Goal: Information Seeking & Learning: Learn about a topic

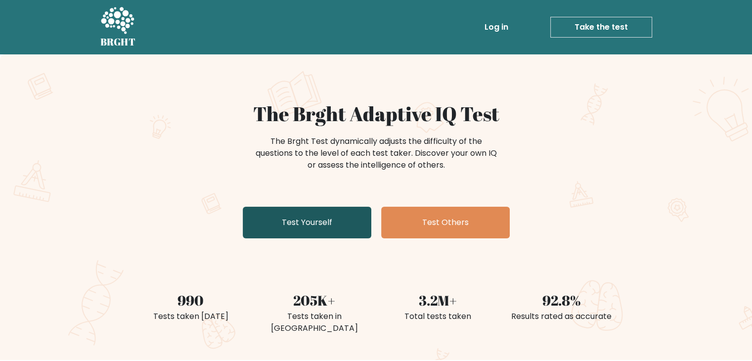
click at [335, 221] on link "Test Yourself" at bounding box center [307, 223] width 129 height 32
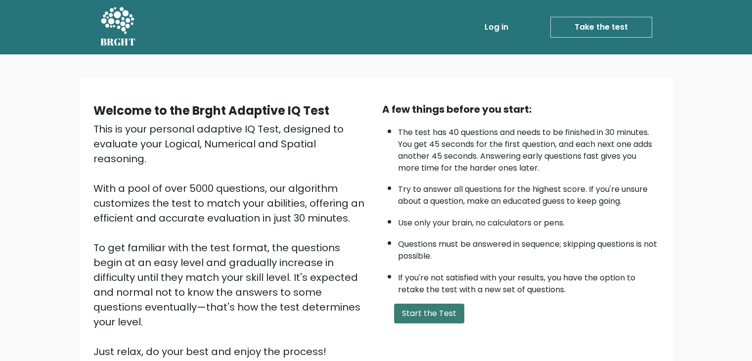
click at [441, 303] on button "Start the Test" at bounding box center [429, 313] width 70 height 20
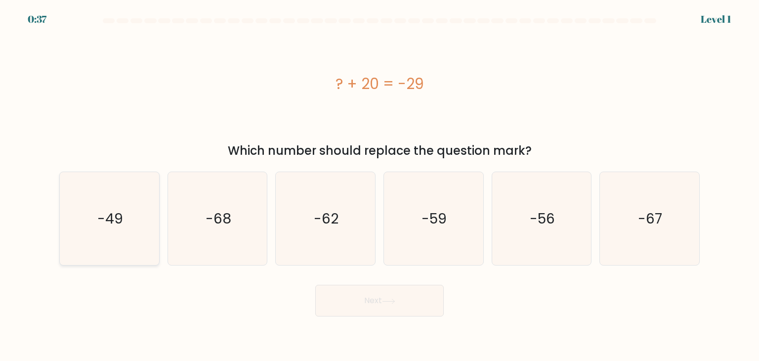
click at [134, 229] on icon "-49" at bounding box center [109, 218] width 93 height 93
click at [380, 185] on input "a. -49" at bounding box center [380, 182] width 0 height 5
radio input "true"
click at [343, 302] on button "Next" at bounding box center [379, 301] width 129 height 32
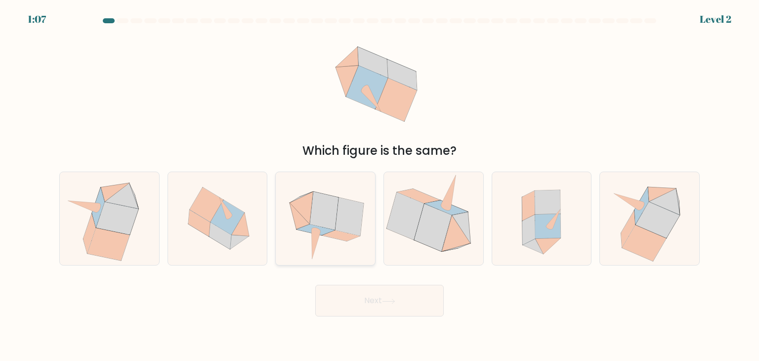
click at [292, 212] on icon at bounding box center [325, 218] width 95 height 93
click at [380, 185] on input "c." at bounding box center [380, 182] width 0 height 5
radio input "true"
click at [416, 297] on button "Next" at bounding box center [379, 301] width 129 height 32
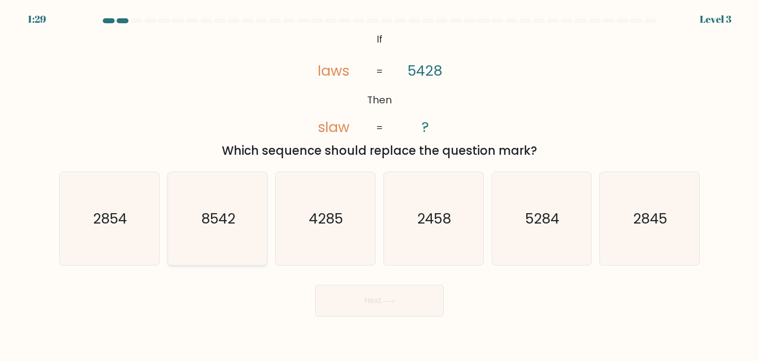
click at [187, 232] on icon "8542" at bounding box center [217, 218] width 93 height 93
click at [380, 185] on input "b. 8542" at bounding box center [380, 182] width 0 height 5
radio input "true"
click at [374, 312] on button "Next" at bounding box center [379, 301] width 129 height 32
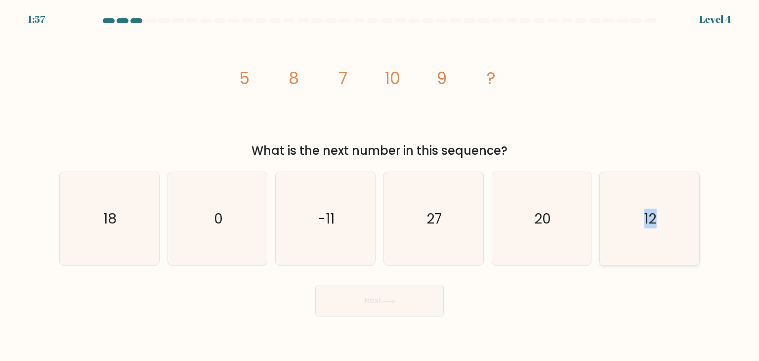
drag, startPoint x: 625, startPoint y: 199, endPoint x: 654, endPoint y: 208, distance: 30.6
click at [654, 208] on icon "12" at bounding box center [649, 218] width 93 height 93
click at [654, 209] on text "12" at bounding box center [650, 219] width 12 height 20
click at [380, 185] on input "f. 12" at bounding box center [380, 182] width 0 height 5
radio input "true"
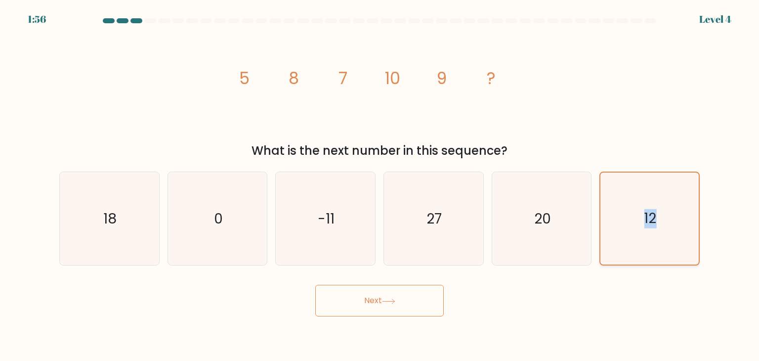
click at [654, 209] on text "12" at bounding box center [650, 218] width 12 height 19
click at [380, 185] on input "f. 12" at bounding box center [380, 182] width 0 height 5
click at [414, 308] on button "Next" at bounding box center [379, 301] width 129 height 32
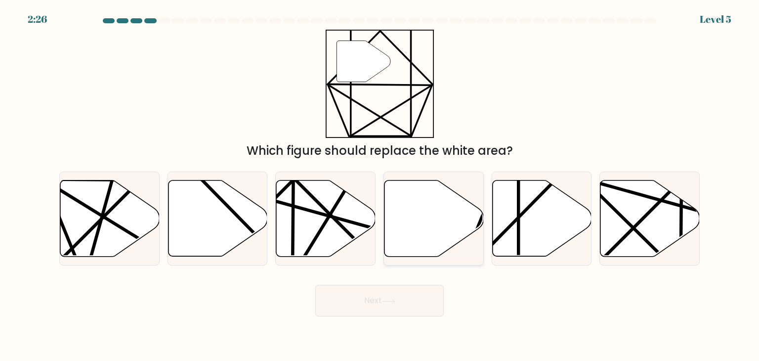
click at [405, 242] on icon at bounding box center [434, 218] width 99 height 76
click at [380, 185] on input "d." at bounding box center [380, 182] width 0 height 5
radio input "true"
click at [371, 311] on button "Next" at bounding box center [379, 301] width 129 height 32
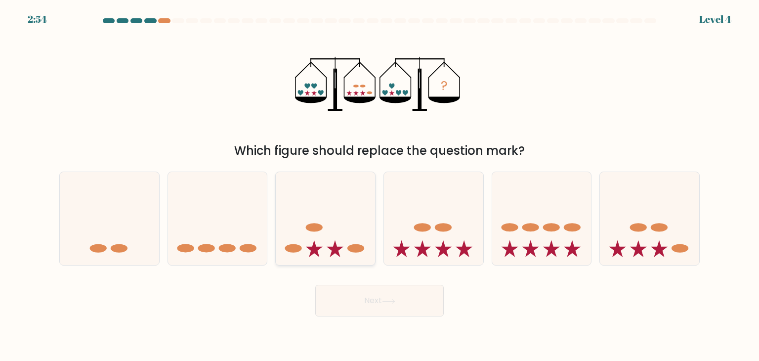
click at [310, 254] on icon at bounding box center [314, 248] width 17 height 17
click at [380, 185] on input "c." at bounding box center [380, 182] width 0 height 5
radio input "true"
click at [354, 298] on button "Next" at bounding box center [379, 301] width 129 height 32
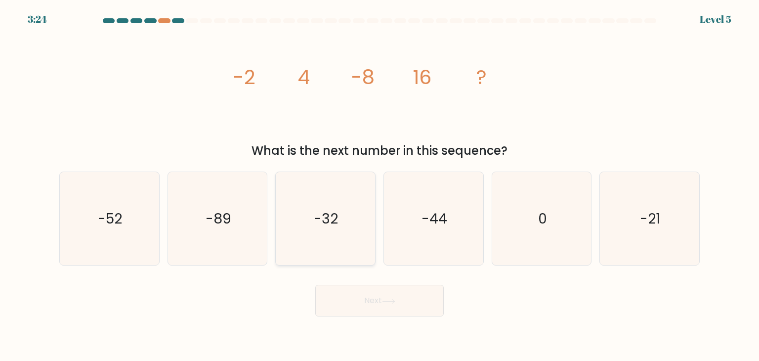
click at [316, 245] on icon "-32" at bounding box center [325, 218] width 93 height 93
click at [380, 185] on input "c. -32" at bounding box center [380, 182] width 0 height 5
radio input "true"
click at [352, 300] on button "Next" at bounding box center [379, 301] width 129 height 32
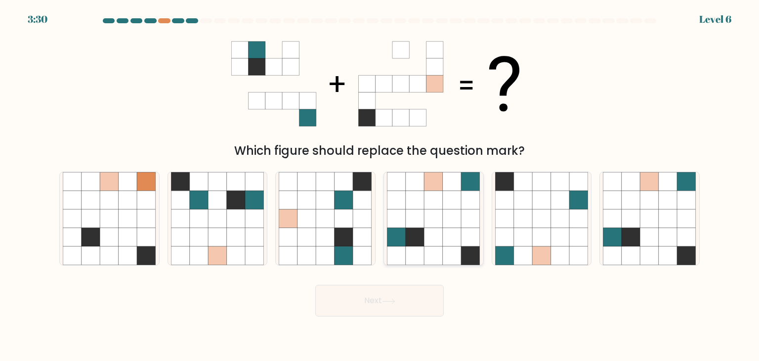
click at [437, 220] on icon at bounding box center [434, 218] width 19 height 19
click at [380, 185] on input "d." at bounding box center [380, 182] width 0 height 5
radio input "true"
click at [397, 304] on button "Next" at bounding box center [379, 301] width 129 height 32
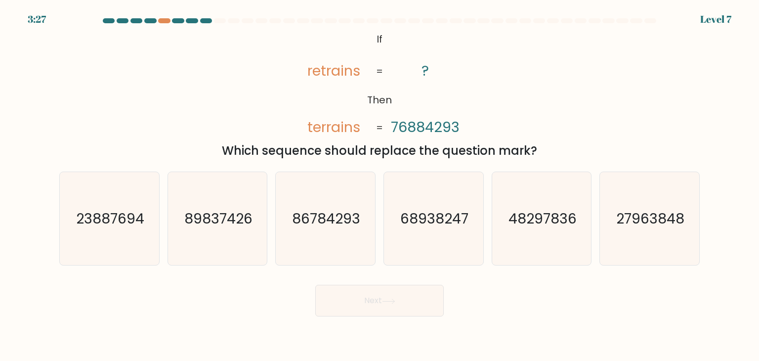
click at [397, 304] on button "Next" at bounding box center [379, 301] width 129 height 32
click at [306, 233] on icon "86784293" at bounding box center [325, 218] width 93 height 93
click at [380, 185] on input "c. 86784293" at bounding box center [380, 182] width 0 height 5
radio input "true"
click at [350, 298] on button "Next" at bounding box center [379, 301] width 129 height 32
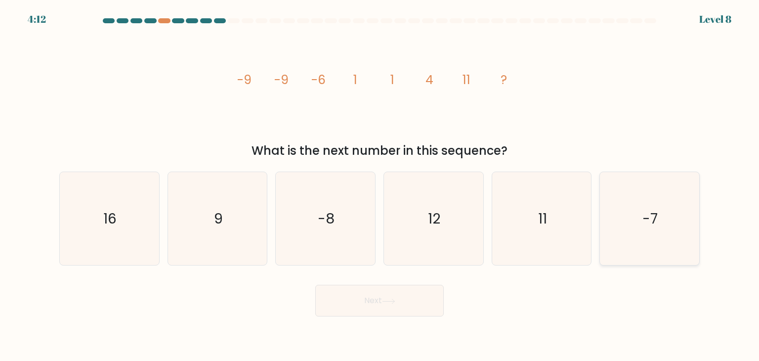
click at [635, 207] on icon "-7" at bounding box center [649, 218] width 93 height 93
click at [380, 185] on input "f. -7" at bounding box center [380, 182] width 0 height 5
radio input "true"
click at [410, 307] on button "Next" at bounding box center [379, 301] width 129 height 32
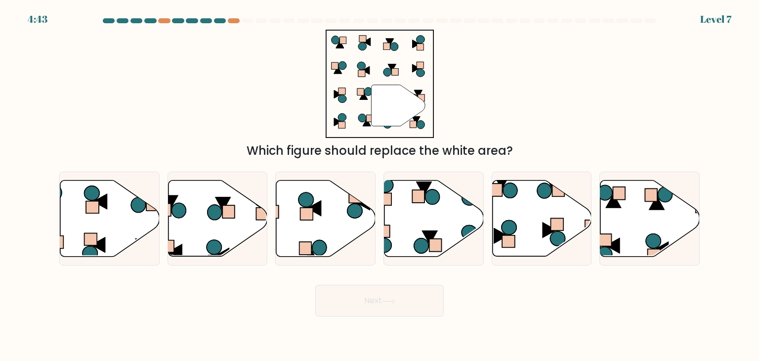
click at [165, 24] on div at bounding box center [379, 22] width 652 height 9
click at [145, 218] on icon at bounding box center [109, 218] width 99 height 76
click at [380, 185] on input "a." at bounding box center [380, 182] width 0 height 5
radio input "true"
click at [400, 299] on button "Next" at bounding box center [379, 301] width 129 height 32
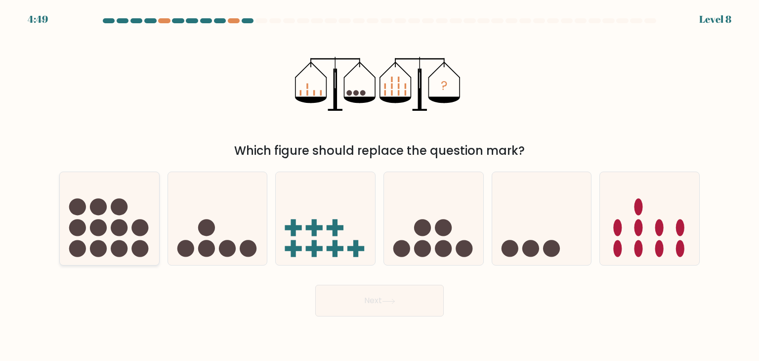
click at [117, 230] on circle at bounding box center [119, 227] width 17 height 17
click at [380, 185] on input "a." at bounding box center [380, 182] width 0 height 5
radio input "true"
click at [354, 297] on button "Next" at bounding box center [379, 301] width 129 height 32
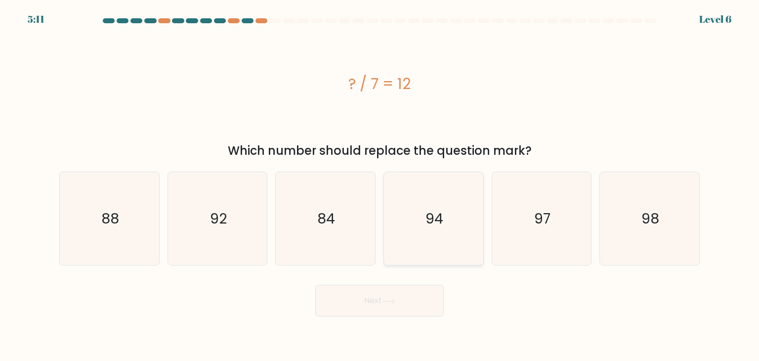
click at [444, 222] on icon "94" at bounding box center [433, 218] width 93 height 93
click at [380, 185] on input "d. 94" at bounding box center [380, 182] width 0 height 5
radio input "true"
click at [402, 308] on button "Next" at bounding box center [379, 301] width 129 height 32
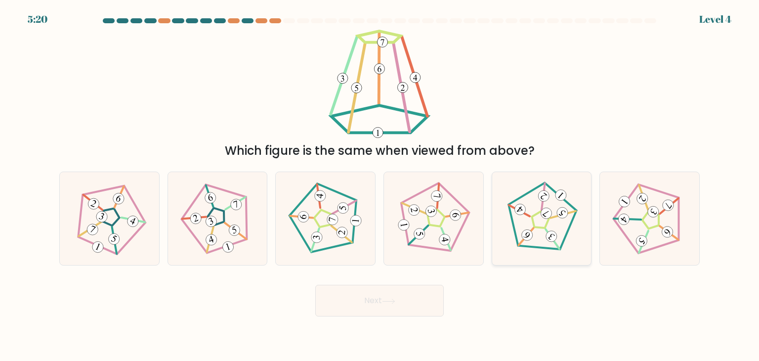
click at [523, 222] on icon at bounding box center [542, 218] width 75 height 75
click at [380, 185] on input "e." at bounding box center [380, 182] width 0 height 5
radio input "true"
click at [413, 300] on button "Next" at bounding box center [379, 301] width 129 height 32
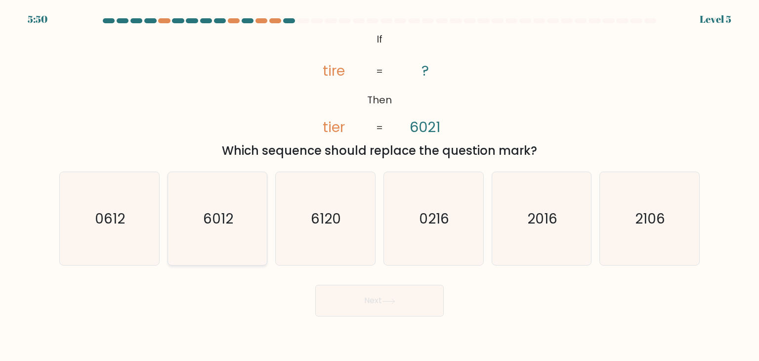
click at [194, 216] on icon "6012" at bounding box center [217, 218] width 93 height 93
click at [380, 185] on input "b. 6012" at bounding box center [380, 182] width 0 height 5
radio input "true"
click at [344, 299] on button "Next" at bounding box center [379, 301] width 129 height 32
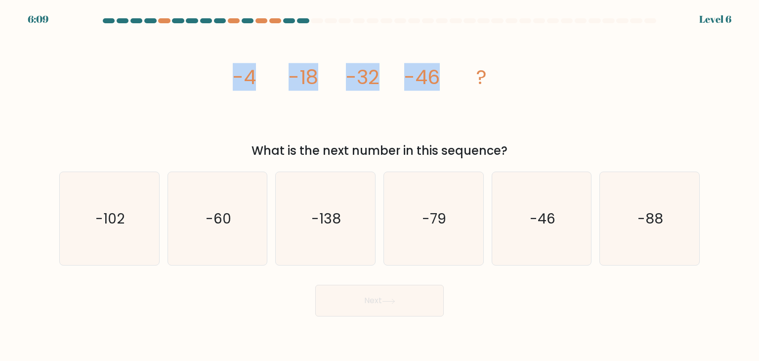
drag, startPoint x: 465, startPoint y: 89, endPoint x: 232, endPoint y: 91, distance: 232.3
click at [232, 91] on icon "image/svg+xml -4 -18 -32 -46 ?" at bounding box center [379, 84] width 297 height 108
copy g "-4 -18 -32 -46"
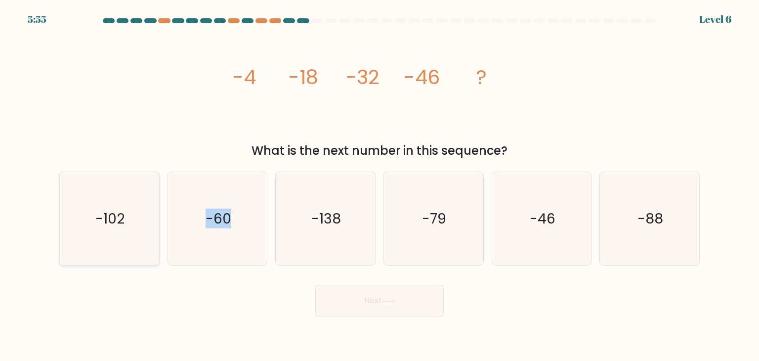
drag, startPoint x: 246, startPoint y: 207, endPoint x: 136, endPoint y: 217, distance: 110.2
click at [136, 217] on div "a. -102 b. -60" at bounding box center [379, 215] width 648 height 102
click at [136, 217] on icon "-102" at bounding box center [109, 218] width 93 height 93
click at [380, 185] on input "a. -102" at bounding box center [380, 182] width 0 height 5
radio input "true"
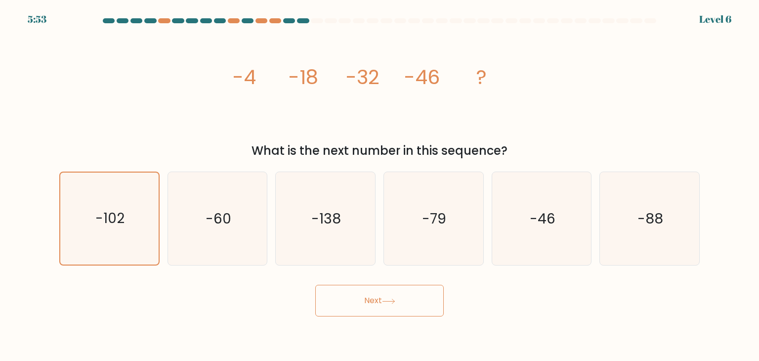
click at [371, 299] on button "Next" at bounding box center [379, 301] width 129 height 32
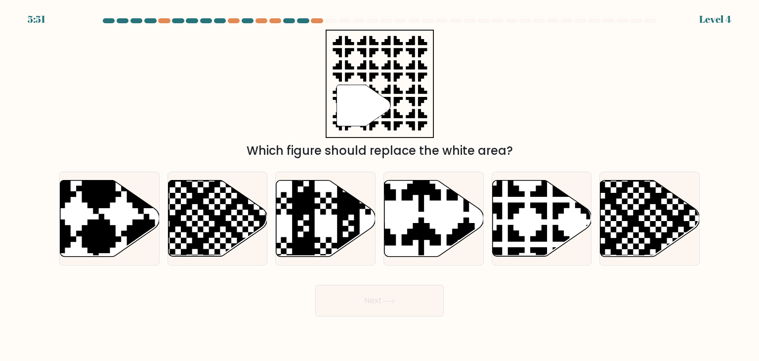
click at [371, 299] on button "Next" at bounding box center [379, 301] width 129 height 32
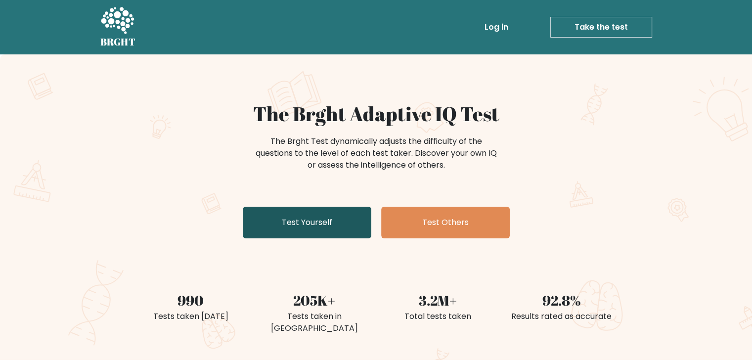
click at [336, 214] on link "Test Yourself" at bounding box center [307, 223] width 129 height 32
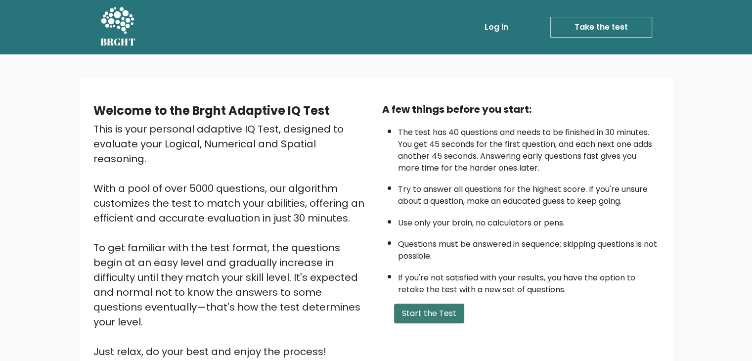
click at [459, 303] on button "Start the Test" at bounding box center [429, 313] width 70 height 20
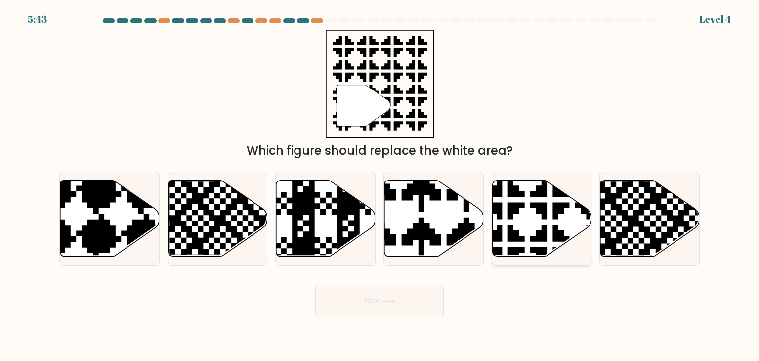
click at [506, 225] on icon at bounding box center [541, 218] width 99 height 76
click at [380, 185] on input "e." at bounding box center [380, 182] width 0 height 5
radio input "true"
click at [364, 300] on button "Next" at bounding box center [379, 301] width 129 height 32
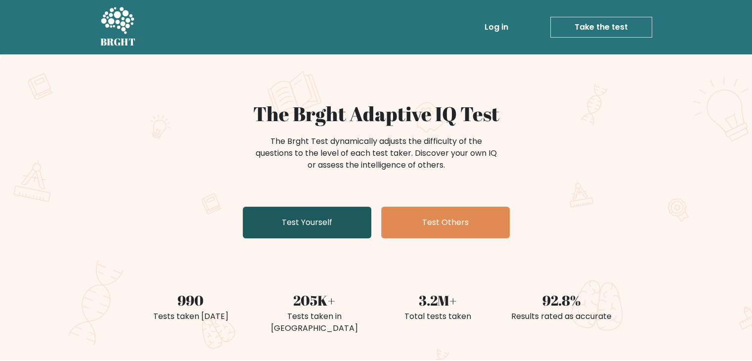
click at [311, 234] on link "Test Yourself" at bounding box center [307, 223] width 129 height 32
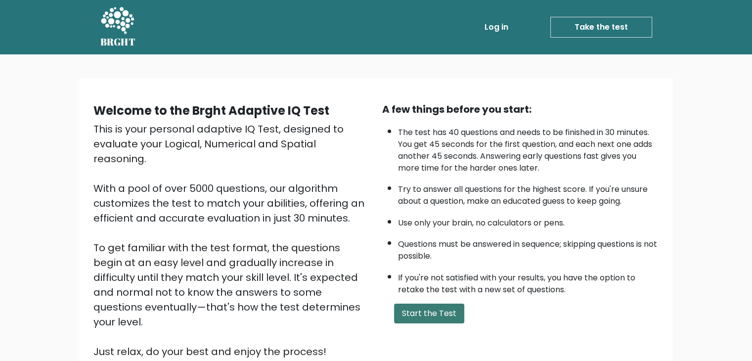
click at [395, 303] on button "Start the Test" at bounding box center [429, 313] width 70 height 20
click at [613, 19] on link "Take the test" at bounding box center [601, 27] width 102 height 21
click at [609, 26] on link "Take the test" at bounding box center [601, 27] width 102 height 21
click at [495, 23] on link "Log in" at bounding box center [496, 27] width 32 height 20
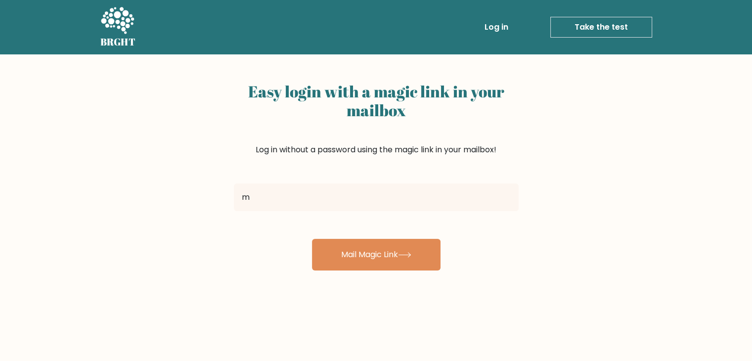
type input "[EMAIL_ADDRESS][DOMAIN_NAME]"
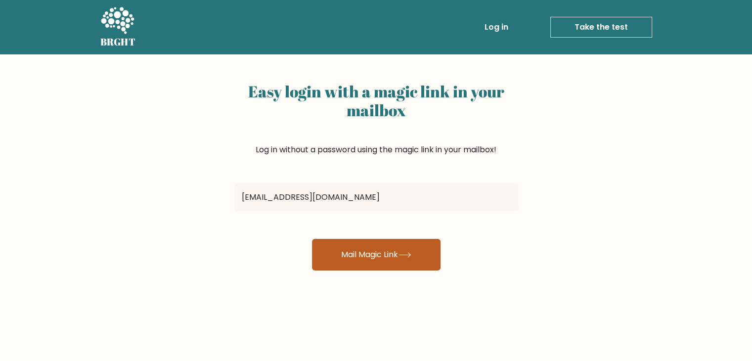
click at [323, 262] on button "Mail Magic Link" at bounding box center [376, 255] width 129 height 32
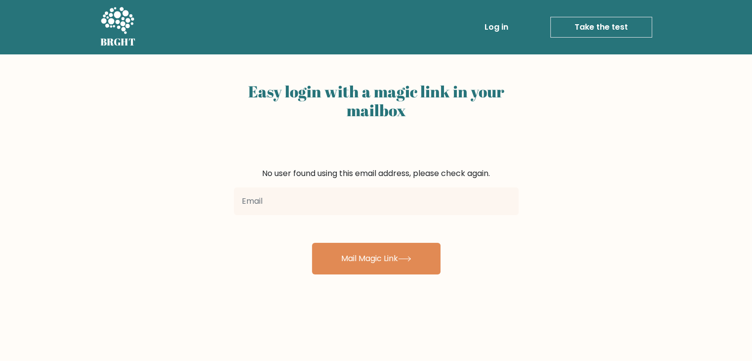
click at [335, 218] on div at bounding box center [376, 201] width 297 height 36
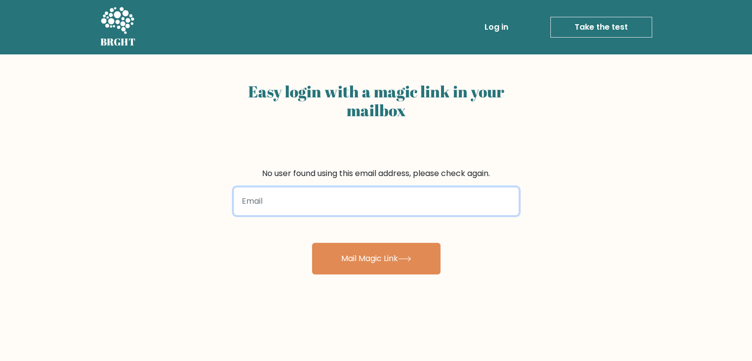
click at [333, 211] on input "email" at bounding box center [376, 201] width 285 height 28
type input "[EMAIL_ADDRESS][DOMAIN_NAME]"
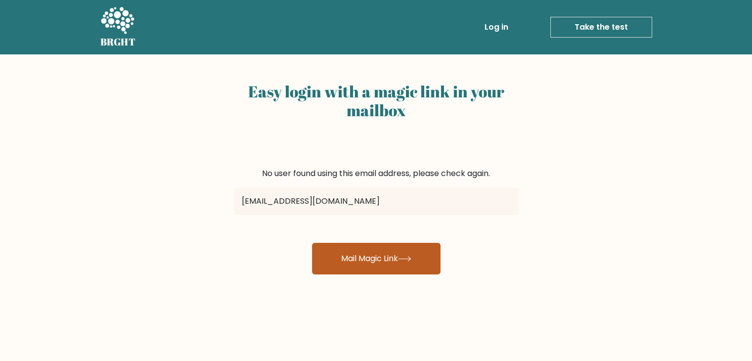
click at [329, 244] on button "Mail Magic Link" at bounding box center [376, 259] width 129 height 32
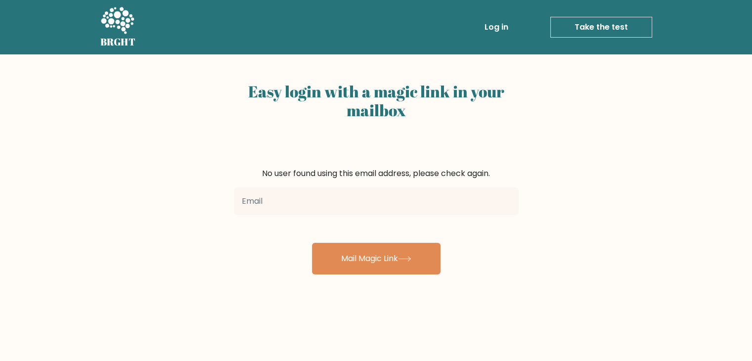
click at [380, 197] on input "email" at bounding box center [376, 201] width 285 height 28
type input "[EMAIL_ADDRESS][DOMAIN_NAME]"
click at [312, 243] on button "Mail Magic Link" at bounding box center [376, 259] width 129 height 32
click at [566, 31] on link "Take the test" at bounding box center [601, 27] width 102 height 21
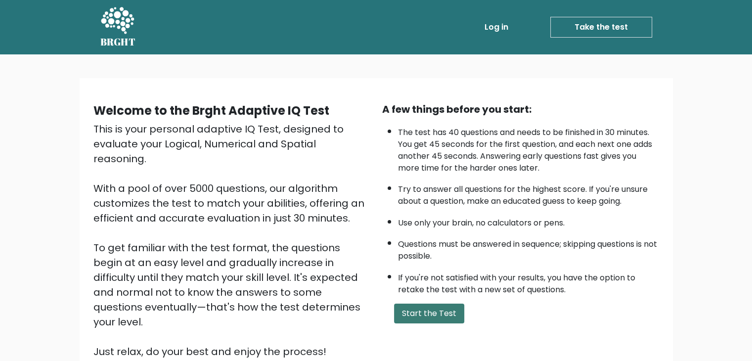
click at [434, 313] on button "Start the Test" at bounding box center [429, 313] width 70 height 20
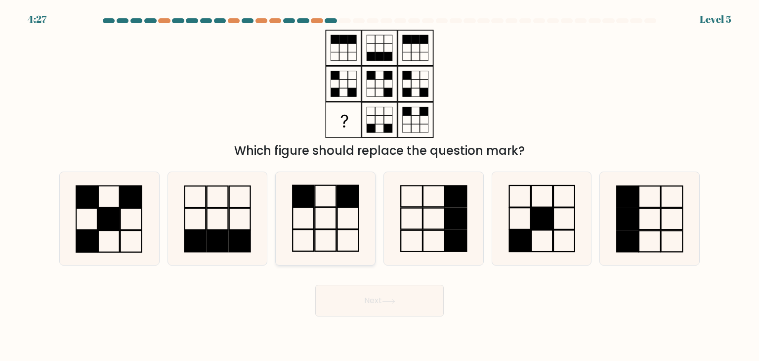
click at [304, 225] on icon at bounding box center [325, 218] width 93 height 93
click at [380, 185] on input "c." at bounding box center [380, 182] width 0 height 5
radio input "true"
click at [330, 284] on div "Next" at bounding box center [379, 296] width 652 height 39
click at [330, 285] on button "Next" at bounding box center [379, 301] width 129 height 32
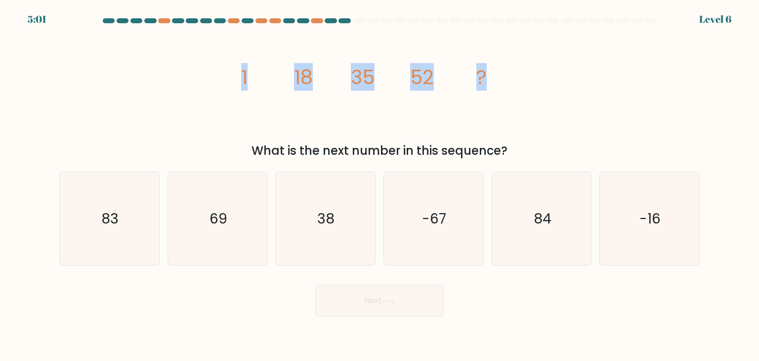
drag, startPoint x: 210, startPoint y: 78, endPoint x: 496, endPoint y: 77, distance: 285.7
click at [496, 77] on div "image/svg+xml 1 18 35 52 ? What is the next number in this sequence?" at bounding box center [379, 95] width 652 height 130
copy g "1 18 35 52 ?"
click at [545, 39] on div "image/svg+xml 1 18 35 52 ? What is the next number in this sequence?" at bounding box center [379, 95] width 652 height 130
click at [239, 216] on icon "69" at bounding box center [217, 218] width 93 height 93
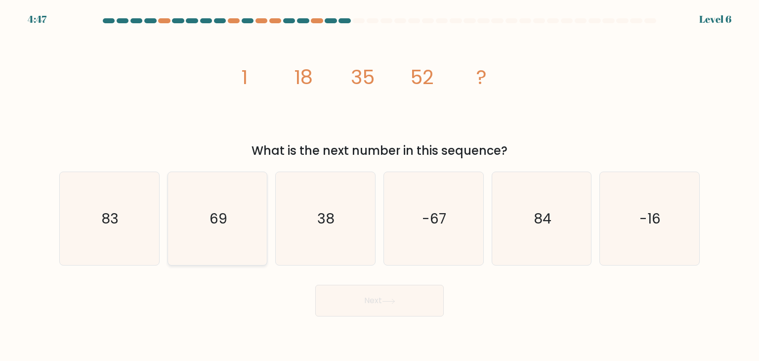
click at [380, 185] on input "b. 69" at bounding box center [380, 182] width 0 height 5
radio input "true"
click at [371, 313] on button "Next" at bounding box center [379, 301] width 129 height 32
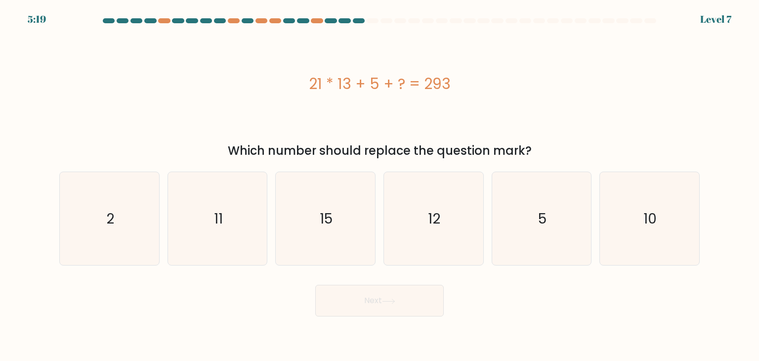
drag, startPoint x: 294, startPoint y: 89, endPoint x: 456, endPoint y: 87, distance: 162.1
click at [456, 87] on div "21 * 13 + 5 + ? = 293" at bounding box center [379, 84] width 641 height 22
copy div "21 * 13 + 5 + ? = 293"
click at [498, 40] on div "21 * 13 + 5 + ? = 293" at bounding box center [379, 84] width 641 height 108
click at [334, 180] on icon "15" at bounding box center [325, 218] width 93 height 93
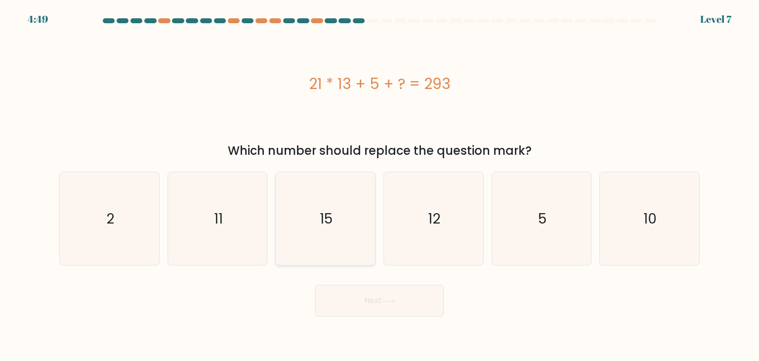
click at [380, 180] on input "c. 15" at bounding box center [380, 182] width 0 height 5
radio input "true"
click at [362, 299] on button "Next" at bounding box center [379, 301] width 129 height 32
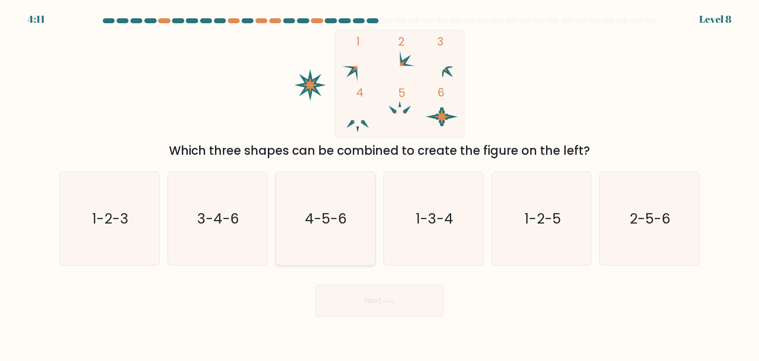
click at [343, 239] on icon "4-5-6" at bounding box center [325, 218] width 93 height 93
click at [380, 185] on input "c. 4-5-6" at bounding box center [380, 182] width 0 height 5
radio input "true"
click at [385, 305] on button "Next" at bounding box center [379, 301] width 129 height 32
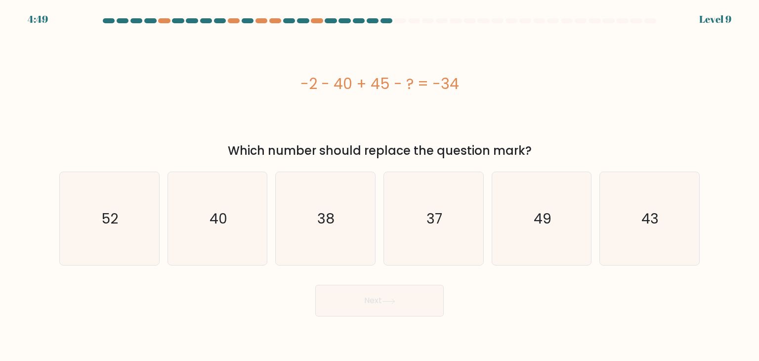
drag, startPoint x: 295, startPoint y: 77, endPoint x: 482, endPoint y: 88, distance: 187.6
click at [482, 88] on div "-2 - 40 + 45 - ? = -34" at bounding box center [379, 84] width 641 height 22
copy div "-2 - 40 + 45 - ? = -34"
click at [411, 232] on icon "37" at bounding box center [433, 218] width 93 height 93
click at [380, 185] on input "d. 37" at bounding box center [380, 182] width 0 height 5
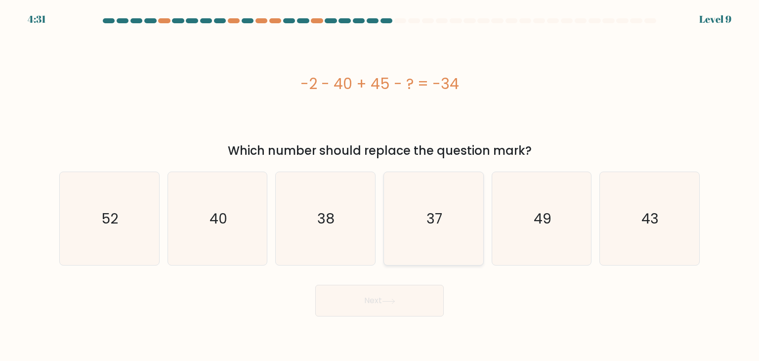
radio input "true"
click at [386, 303] on icon at bounding box center [388, 301] width 13 height 5
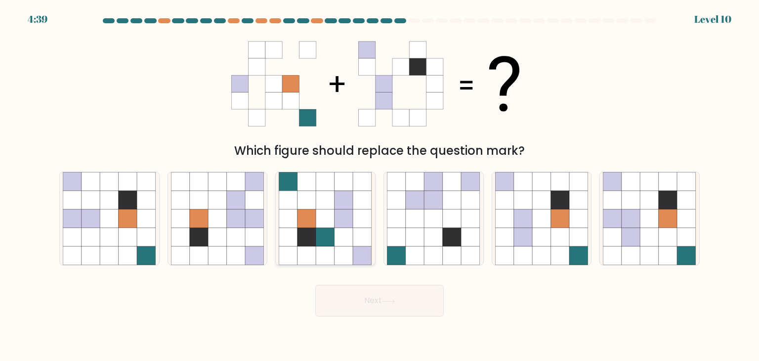
click at [336, 200] on icon at bounding box center [344, 200] width 19 height 19
click at [380, 185] on input "c." at bounding box center [380, 182] width 0 height 5
radio input "true"
click at [360, 303] on button "Next" at bounding box center [379, 301] width 129 height 32
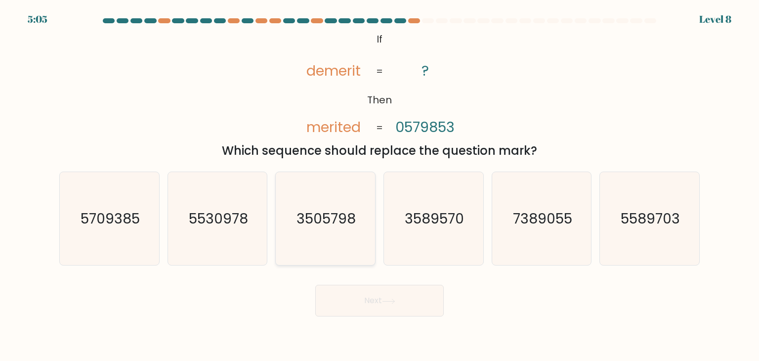
click at [312, 220] on text "3505798" at bounding box center [326, 219] width 59 height 20
click at [380, 185] on input "c. 3505798" at bounding box center [380, 182] width 0 height 5
radio input "true"
click at [339, 298] on button "Next" at bounding box center [379, 301] width 129 height 32
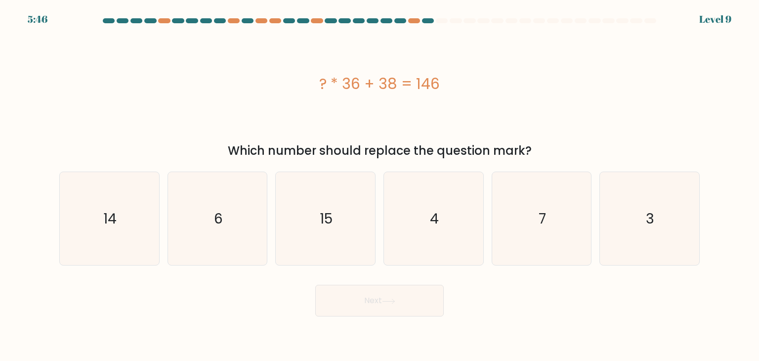
drag, startPoint x: 307, startPoint y: 81, endPoint x: 471, endPoint y: 114, distance: 166.9
click at [471, 114] on div "? * 36 + 38 = 146" at bounding box center [379, 84] width 641 height 108
copy div "? * 36 + 38 = 146"
click at [630, 196] on icon "3" at bounding box center [649, 218] width 93 height 93
click at [380, 185] on input "f. 3" at bounding box center [380, 182] width 0 height 5
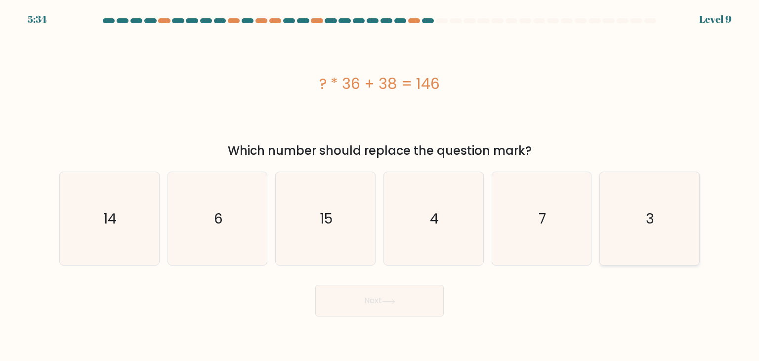
radio input "true"
click at [416, 298] on button "Next" at bounding box center [379, 301] width 129 height 32
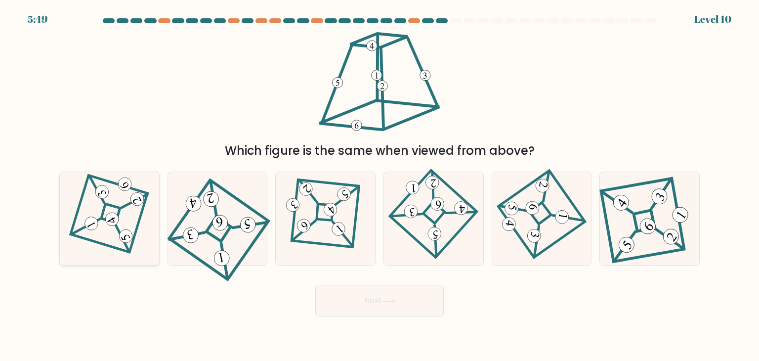
click at [99, 252] on icon at bounding box center [109, 218] width 64 height 75
click at [380, 185] on input "a." at bounding box center [380, 182] width 0 height 5
radio input "true"
click at [377, 309] on button "Next" at bounding box center [379, 301] width 129 height 32
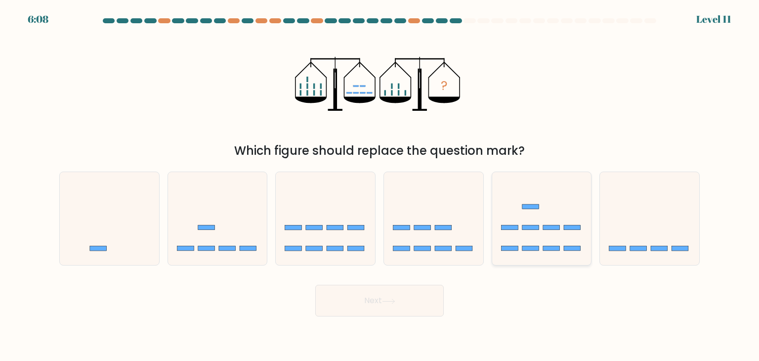
click at [548, 226] on rect at bounding box center [551, 227] width 17 height 5
click at [380, 185] on input "e." at bounding box center [380, 182] width 0 height 5
radio input "true"
click at [215, 212] on icon at bounding box center [217, 218] width 99 height 82
click at [380, 185] on input "b." at bounding box center [380, 182] width 0 height 5
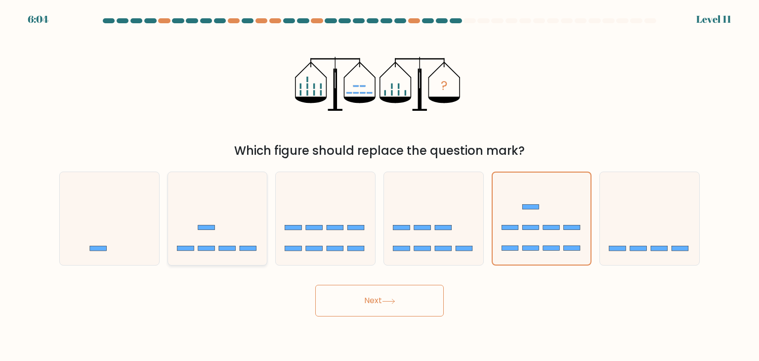
radio input "true"
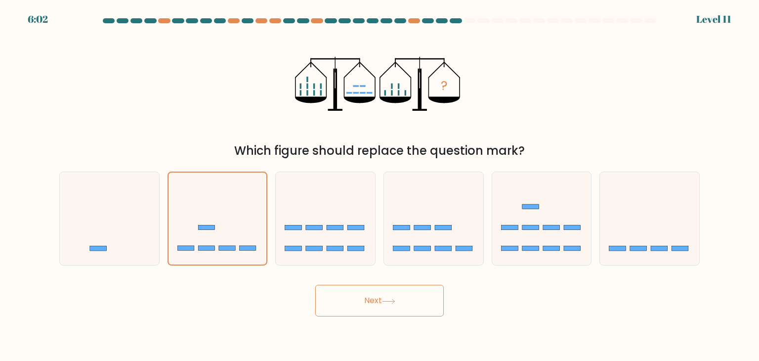
click at [362, 307] on button "Next" at bounding box center [379, 301] width 129 height 32
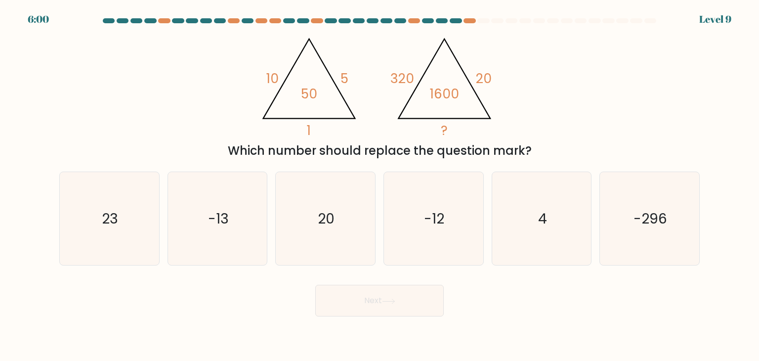
click at [557, 107] on div "@import url('https://fonts.googleapis.com/css?family=Abril+Fatface:400,100,100i…" at bounding box center [379, 95] width 652 height 130
click at [428, 208] on icon "-12" at bounding box center [433, 218] width 93 height 93
click at [380, 185] on input "d. -12" at bounding box center [380, 182] width 0 height 5
radio input "true"
click at [380, 307] on button "Next" at bounding box center [379, 301] width 129 height 32
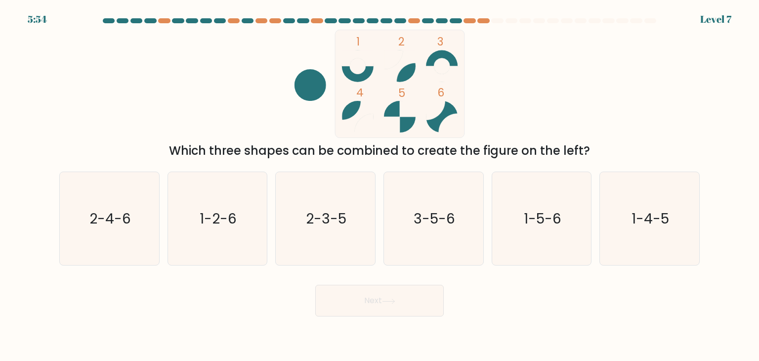
click at [386, 115] on circle at bounding box center [400, 117] width 32 height 32
click at [108, 225] on text "2-4-6" at bounding box center [110, 219] width 42 height 20
click at [380, 185] on input "a. 2-4-6" at bounding box center [380, 182] width 0 height 5
radio input "true"
click at [413, 307] on button "Next" at bounding box center [379, 301] width 129 height 32
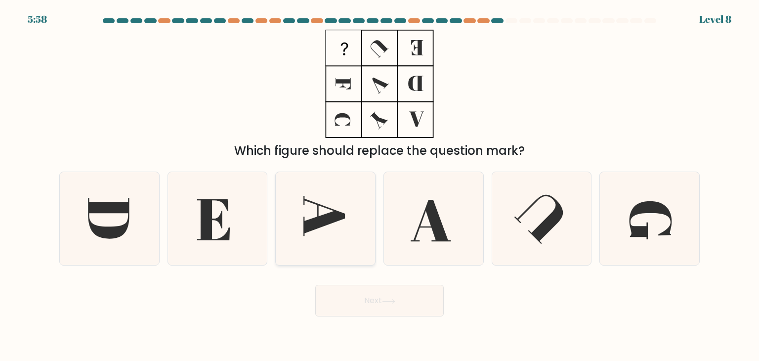
click at [361, 240] on icon at bounding box center [325, 218] width 93 height 93
click at [380, 185] on input "c." at bounding box center [380, 182] width 0 height 5
radio input "true"
click at [642, 227] on icon at bounding box center [651, 220] width 43 height 38
click at [380, 185] on input "f." at bounding box center [380, 182] width 0 height 5
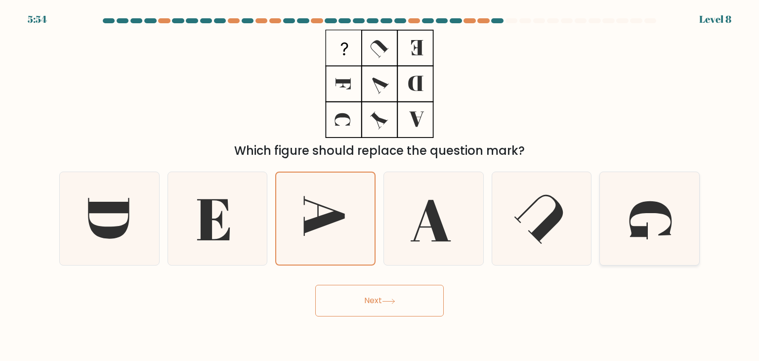
radio input "true"
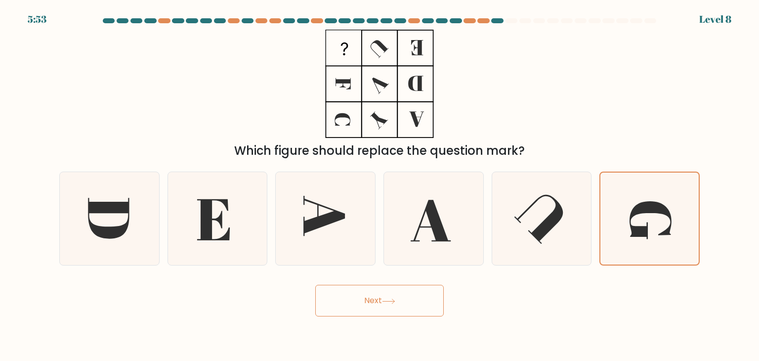
click at [400, 319] on body "5:53 Level 8" at bounding box center [379, 180] width 759 height 361
click at [400, 309] on button "Next" at bounding box center [379, 301] width 129 height 32
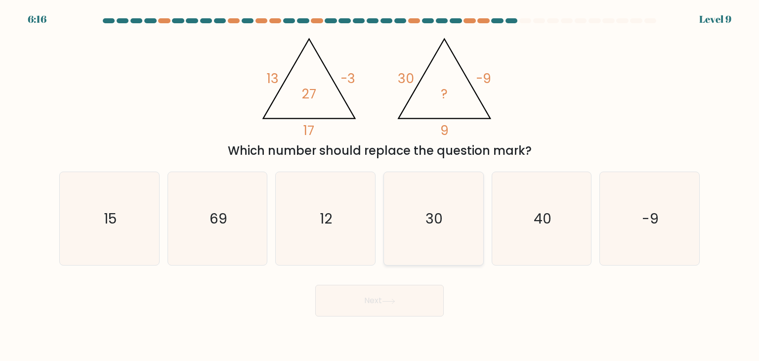
click at [455, 190] on icon "30" at bounding box center [433, 218] width 93 height 93
click at [380, 185] on input "d. 30" at bounding box center [380, 182] width 0 height 5
radio input "true"
click at [396, 310] on button "Next" at bounding box center [379, 301] width 129 height 32
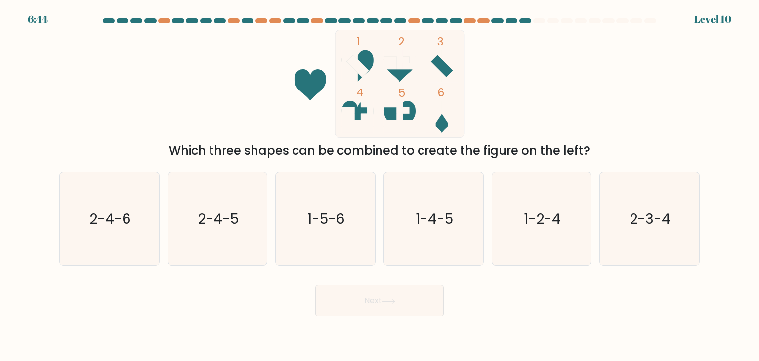
click at [439, 124] on icon at bounding box center [442, 117] width 32 height 32
click at [395, 69] on icon at bounding box center [400, 59] width 32 height 19
click at [511, 188] on icon "1-2-4" at bounding box center [541, 218] width 93 height 93
click at [380, 185] on input "e. 1-2-4" at bounding box center [380, 182] width 0 height 5
radio input "true"
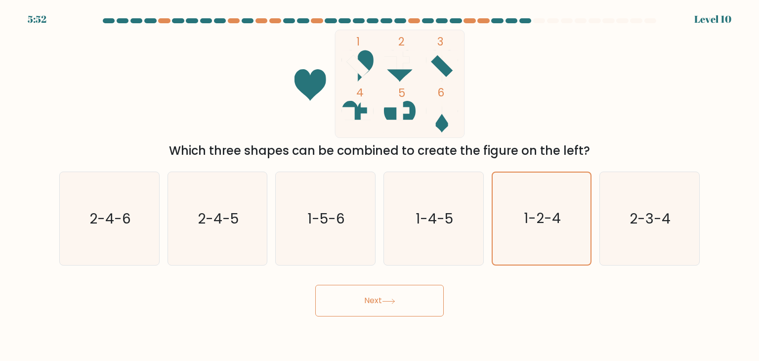
click at [408, 310] on button "Next" at bounding box center [379, 301] width 129 height 32
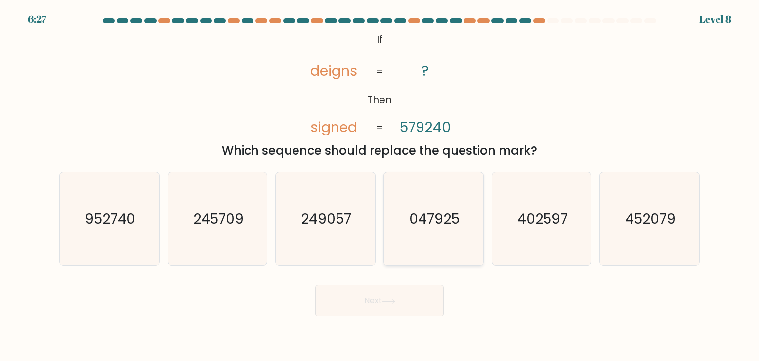
click at [402, 227] on icon "047925" at bounding box center [433, 218] width 93 height 93
click at [380, 185] on input "d. 047925" at bounding box center [380, 182] width 0 height 5
radio input "true"
click at [376, 300] on button "Next" at bounding box center [379, 301] width 129 height 32
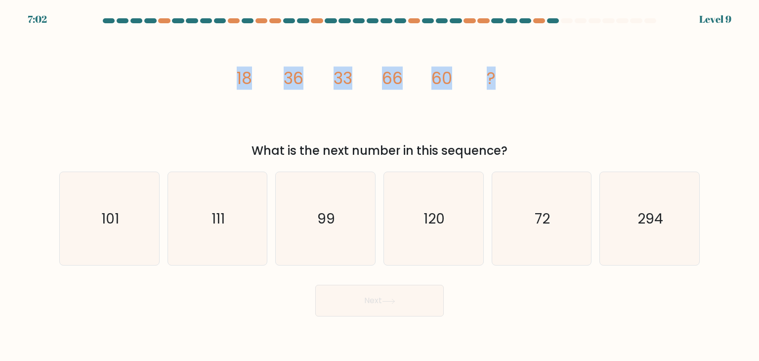
drag, startPoint x: 235, startPoint y: 74, endPoint x: 518, endPoint y: 81, distance: 283.3
click at [518, 81] on icon "image/svg+xml 18 36 33 66 60 ?" at bounding box center [379, 84] width 297 height 108
copy g "18 36 33 66 60 ?"
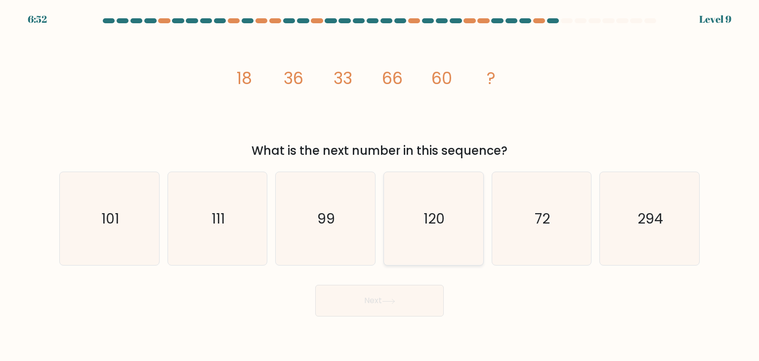
click at [411, 198] on icon "120" at bounding box center [433, 218] width 93 height 93
click at [380, 185] on input "d. 120" at bounding box center [380, 182] width 0 height 5
radio input "true"
click at [401, 291] on button "Next" at bounding box center [379, 301] width 129 height 32
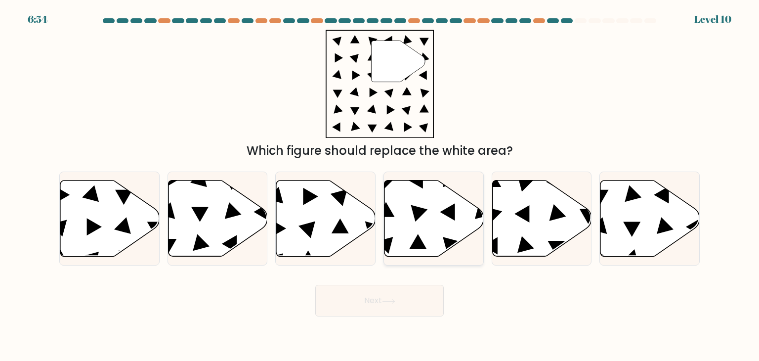
click at [403, 190] on icon at bounding box center [434, 218] width 99 height 76
click at [380, 185] on input "d." at bounding box center [380, 182] width 0 height 5
radio input "true"
click at [399, 304] on button "Next" at bounding box center [379, 301] width 129 height 32
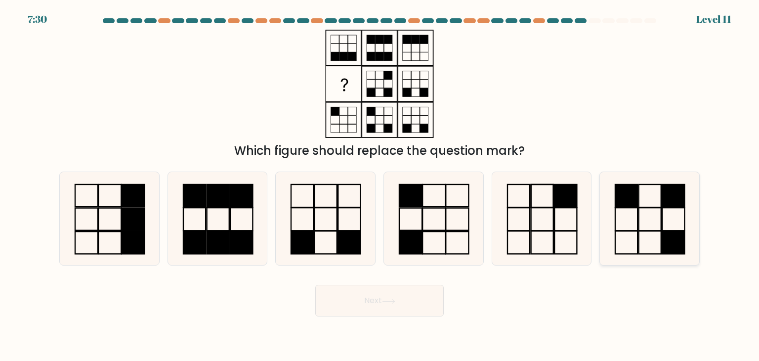
click at [624, 212] on icon at bounding box center [649, 218] width 93 height 93
click at [380, 185] on input "f." at bounding box center [380, 182] width 0 height 5
radio input "true"
click at [379, 305] on button "Next" at bounding box center [379, 301] width 129 height 32
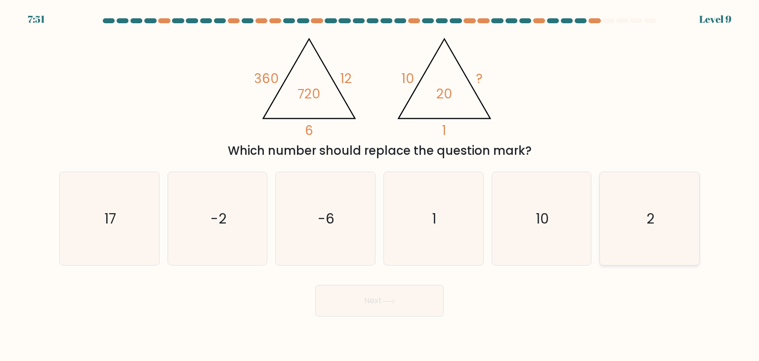
click at [673, 220] on icon "2" at bounding box center [649, 218] width 93 height 93
click at [380, 185] on input "f. 2" at bounding box center [380, 182] width 0 height 5
radio input "true"
drag, startPoint x: 406, startPoint y: 317, endPoint x: 398, endPoint y: 302, distance: 16.8
click at [398, 302] on body "7:49 Level 9" at bounding box center [379, 180] width 759 height 361
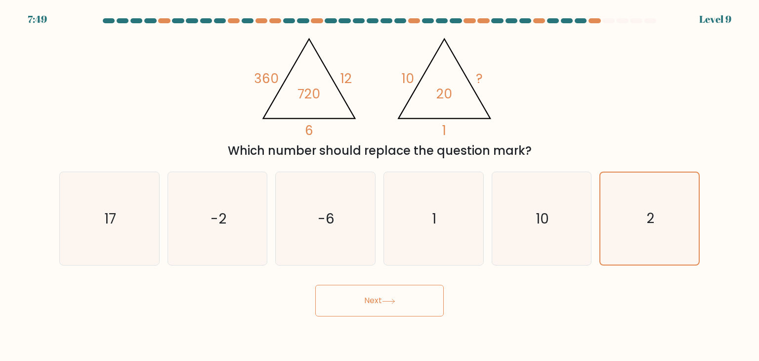
click at [398, 302] on button "Next" at bounding box center [379, 301] width 129 height 32
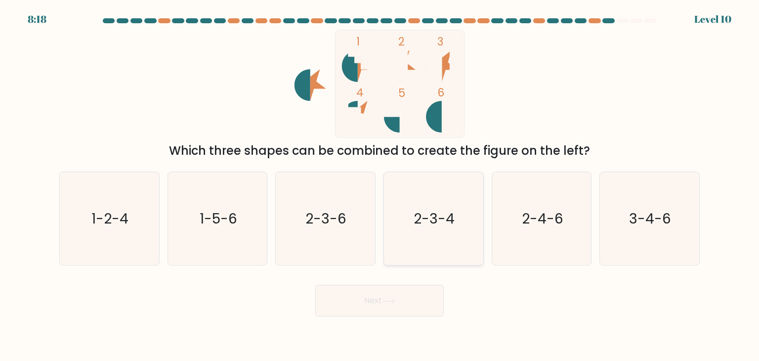
click at [410, 196] on icon "2-3-4" at bounding box center [433, 218] width 93 height 93
click at [380, 185] on input "d. 2-3-4" at bounding box center [380, 182] width 0 height 5
radio input "true"
click at [398, 305] on button "Next" at bounding box center [379, 301] width 129 height 32
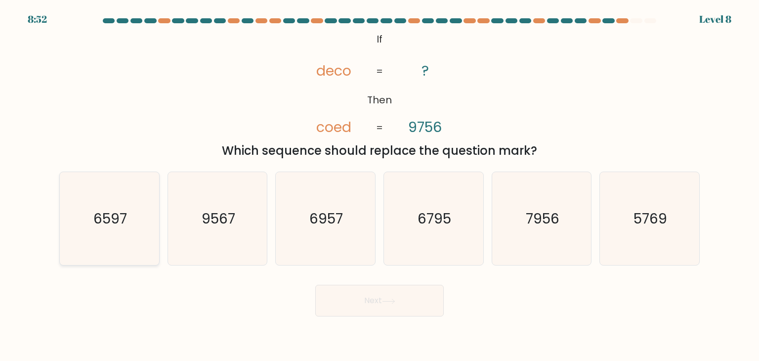
click at [101, 238] on icon "6597" at bounding box center [109, 218] width 93 height 93
click at [380, 185] on input "a. 6597" at bounding box center [380, 182] width 0 height 5
radio input "true"
click at [337, 292] on button "Next" at bounding box center [379, 301] width 129 height 32
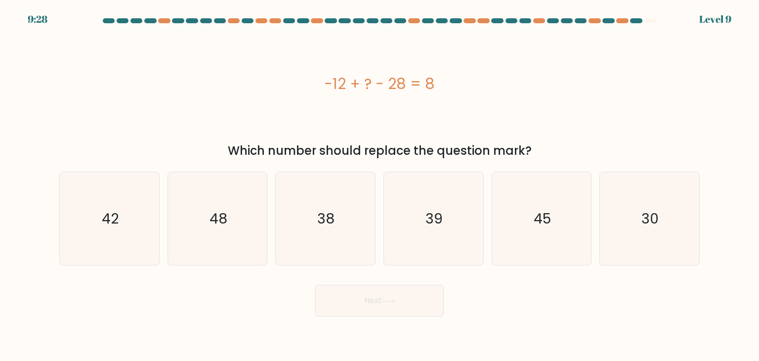
drag, startPoint x: 311, startPoint y: 78, endPoint x: 449, endPoint y: 80, distance: 137.4
click at [449, 80] on div "-12 + ? - 28 = 8" at bounding box center [379, 84] width 641 height 22
copy div "-12 + ? - 28 = 8"
click at [214, 188] on icon "48" at bounding box center [217, 218] width 93 height 93
click at [380, 185] on input "b. 48" at bounding box center [380, 182] width 0 height 5
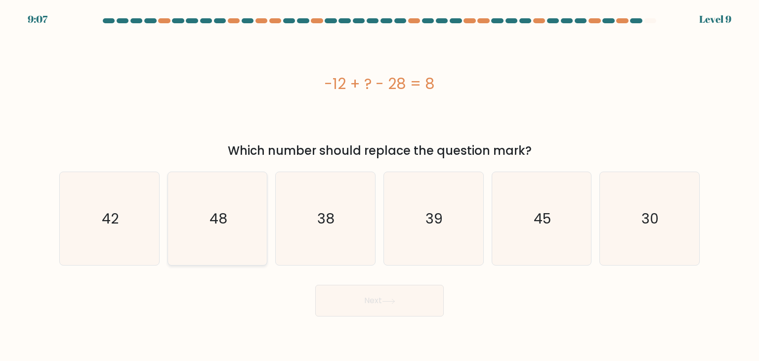
radio input "true"
click at [337, 307] on button "Next" at bounding box center [379, 301] width 129 height 32
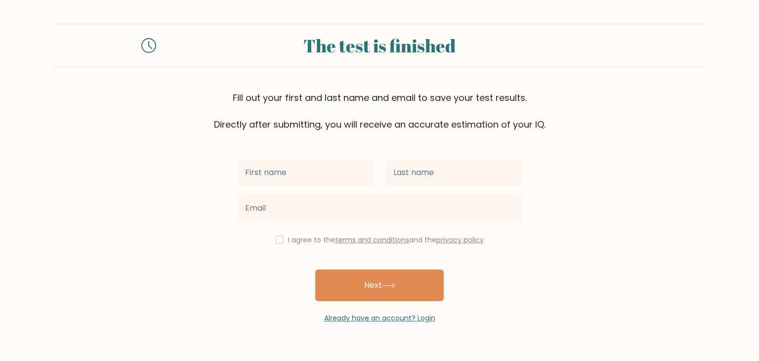
click at [318, 166] on input "text" at bounding box center [305, 173] width 136 height 28
type input "[PERSON_NAME]"
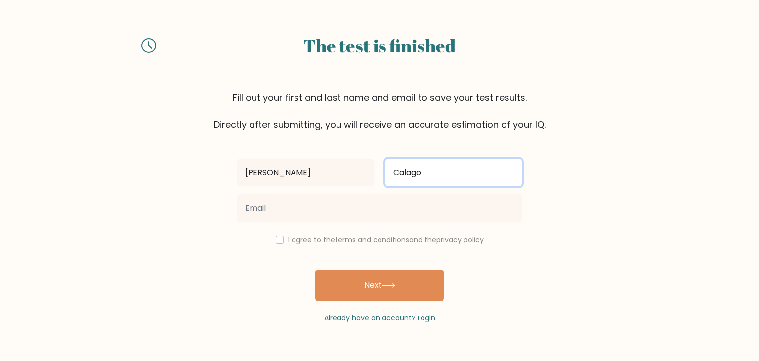
type input "Calago"
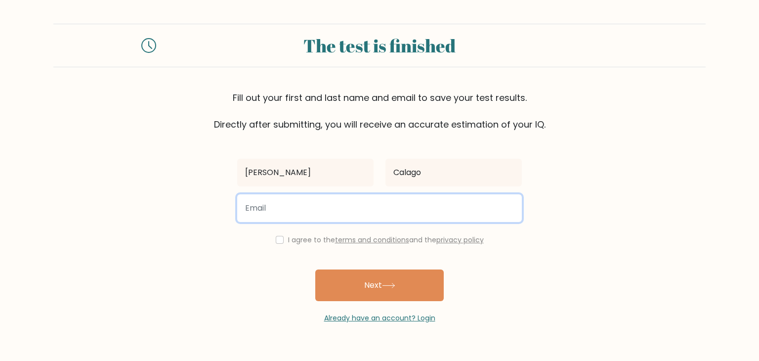
click at [299, 208] on input "email" at bounding box center [379, 208] width 285 height 28
type input "maeinting735@gmail.com"
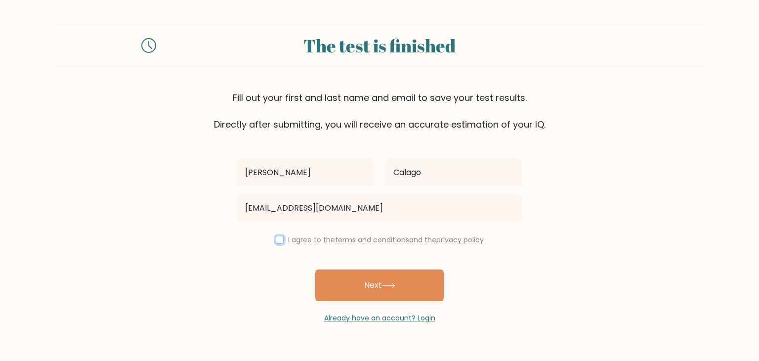
click at [276, 240] on input "checkbox" at bounding box center [280, 240] width 8 height 8
checkbox input "true"
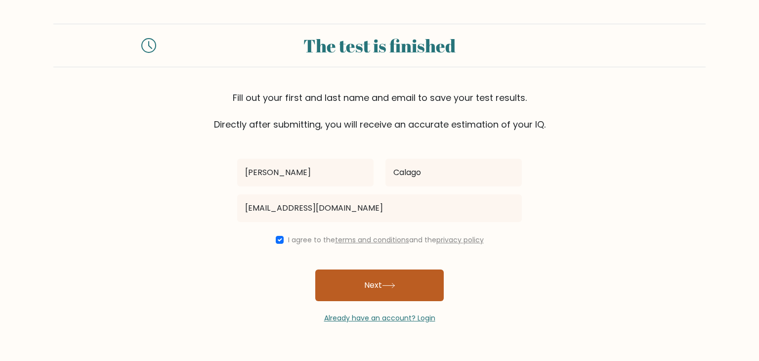
click at [330, 289] on button "Next" at bounding box center [379, 285] width 129 height 32
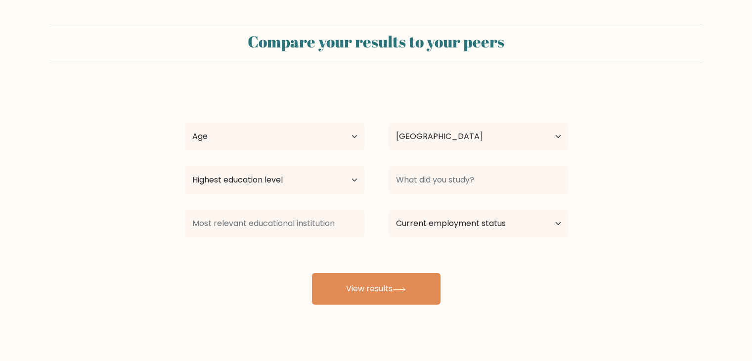
select select "PH"
click at [248, 132] on select "Age Under [DEMOGRAPHIC_DATA] [DEMOGRAPHIC_DATA] [DEMOGRAPHIC_DATA] [DEMOGRAPHIC…" at bounding box center [274, 137] width 180 height 28
select select "25_34"
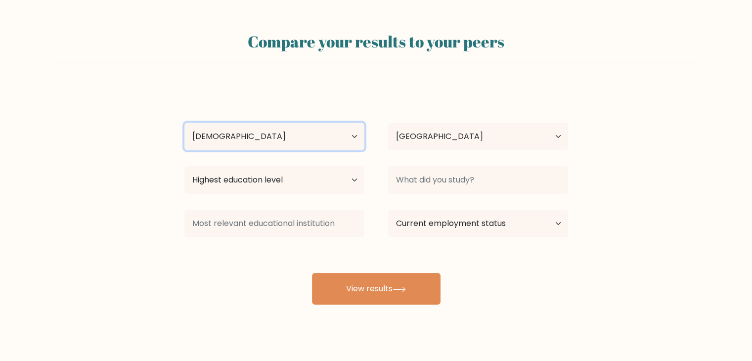
click at [184, 123] on select "Age Under [DEMOGRAPHIC_DATA] [DEMOGRAPHIC_DATA] [DEMOGRAPHIC_DATA] [DEMOGRAPHIC…" at bounding box center [274, 137] width 180 height 28
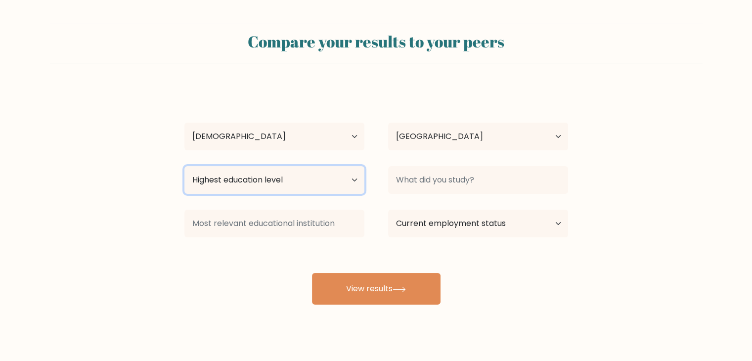
click at [302, 183] on select "Highest education level No schooling Primary Lower Secondary Upper Secondary Oc…" at bounding box center [274, 180] width 180 height 28
select select "bachelors_degree"
click at [184, 166] on select "Highest education level No schooling Primary Lower Secondary Upper Secondary Oc…" at bounding box center [274, 180] width 180 height 28
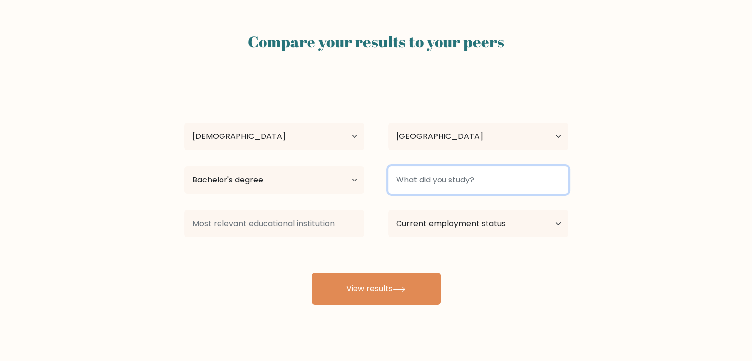
click at [415, 182] on input at bounding box center [478, 180] width 180 height 28
type input "M"
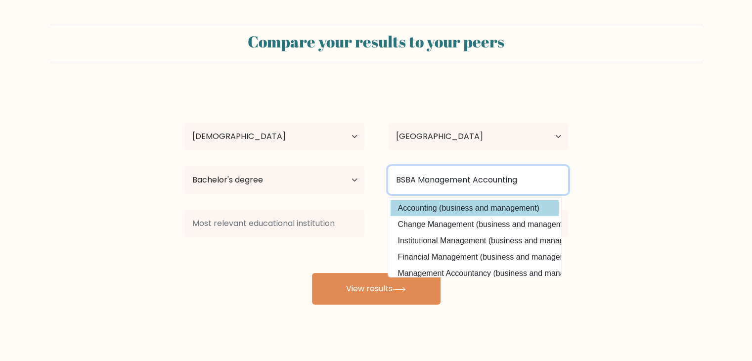
type input "BSBA Management Accounting"
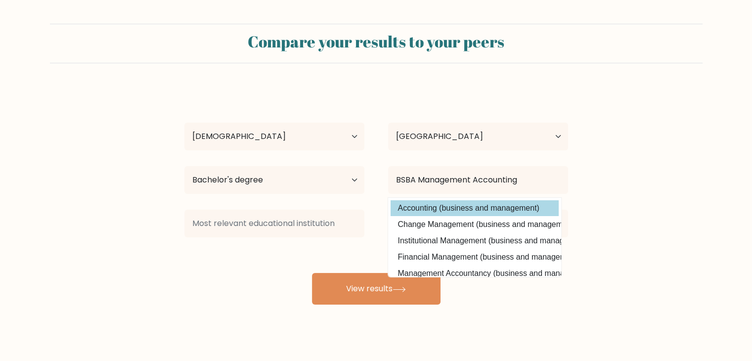
click at [419, 211] on div "[PERSON_NAME] Age Under [DEMOGRAPHIC_DATA] [DEMOGRAPHIC_DATA] [DEMOGRAPHIC_DATA…" at bounding box center [375, 195] width 395 height 217
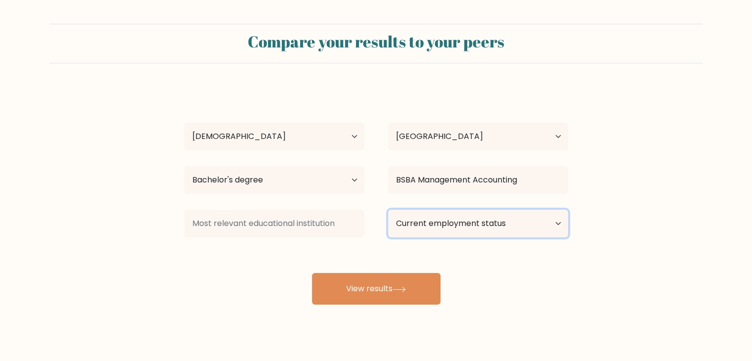
click at [424, 228] on select "Current employment status Employed Student Retired Other / prefer not to answer" at bounding box center [478, 224] width 180 height 28
select select "other"
click at [388, 210] on select "Current employment status Employed Student Retired Other / prefer not to answer" at bounding box center [478, 224] width 180 height 28
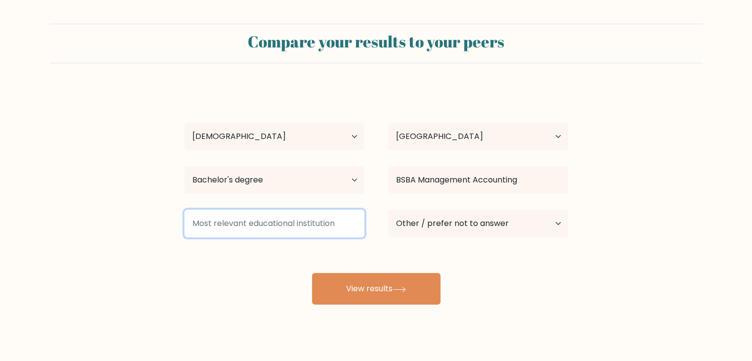
click at [316, 222] on input at bounding box center [274, 224] width 180 height 28
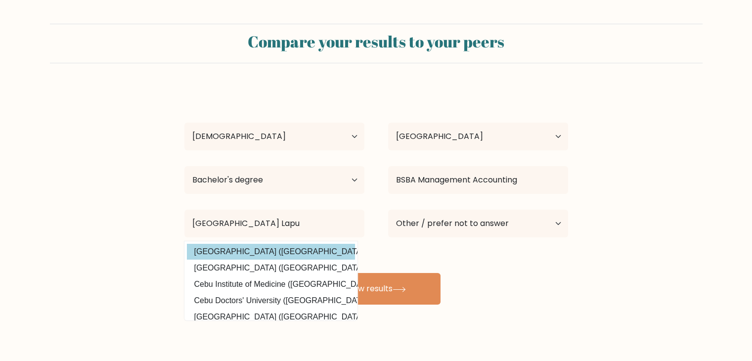
click at [305, 248] on div "[PERSON_NAME] Age Under [DEMOGRAPHIC_DATA] [DEMOGRAPHIC_DATA] [DEMOGRAPHIC_DATA…" at bounding box center [375, 195] width 395 height 217
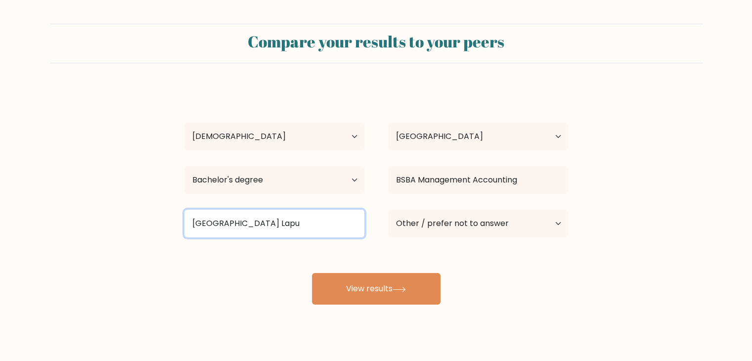
click at [299, 220] on input "[GEOGRAPHIC_DATA] Lapu" at bounding box center [274, 224] width 180 height 28
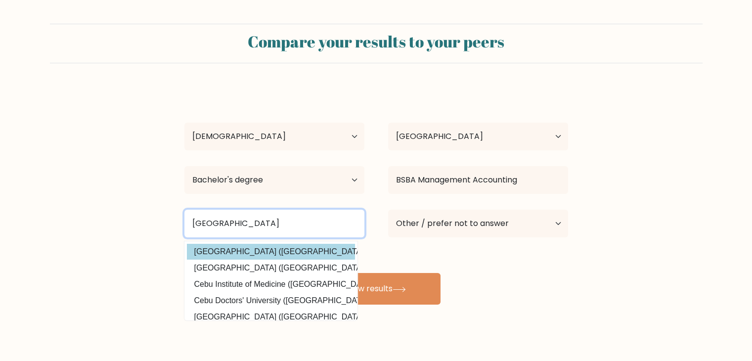
type input "[GEOGRAPHIC_DATA]"
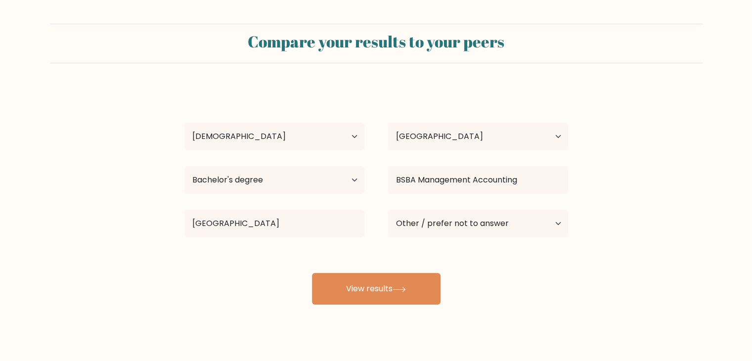
click at [312, 249] on div "[PERSON_NAME] Age Under [DEMOGRAPHIC_DATA] [DEMOGRAPHIC_DATA] [DEMOGRAPHIC_DATA…" at bounding box center [375, 195] width 395 height 217
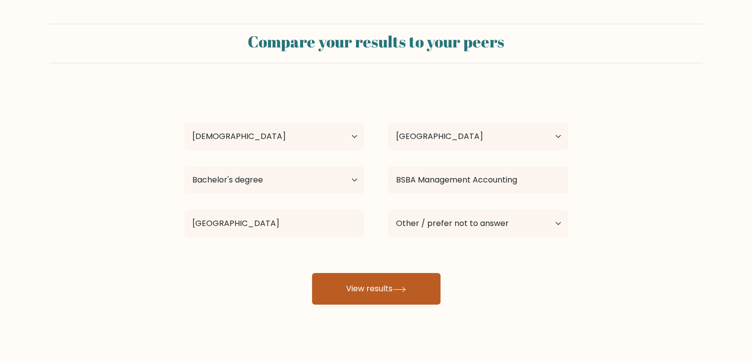
click at [329, 286] on button "View results" at bounding box center [376, 289] width 129 height 32
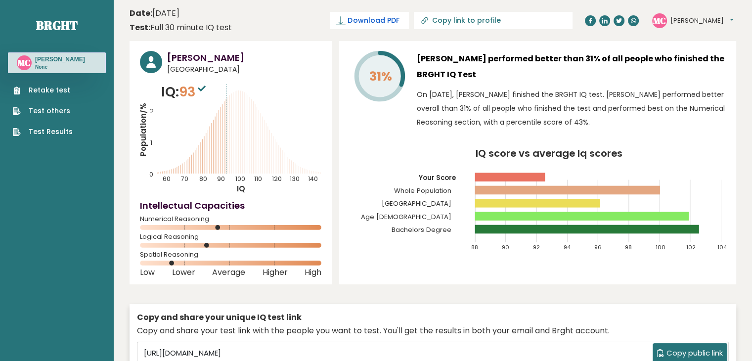
click at [399, 22] on span "Download PDF" at bounding box center [372, 20] width 51 height 10
click at [486, 14] on link "Copy link to profile" at bounding box center [493, 20] width 159 height 17
type input "https://brght.org/profile/maebell-calago/?utm_source=share&utm_medium=copy&utm_…"
click at [486, 16] on link "https://brght.org/profile/maebell-calago/?utm_source=share&utm_medium=copy&utm_…" at bounding box center [458, 20] width 159 height 17
click at [61, 86] on link "Retake test" at bounding box center [43, 90] width 60 height 10
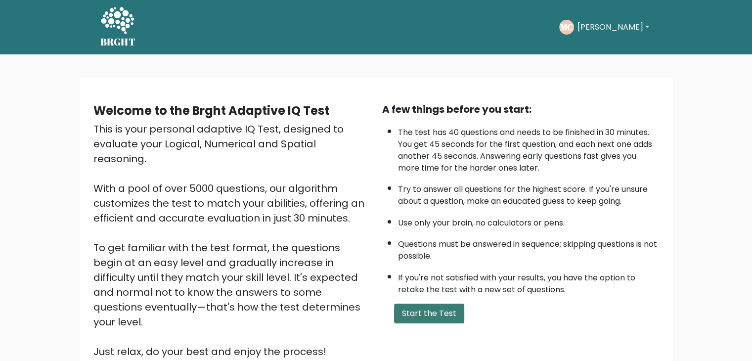
click at [423, 318] on button "Start the Test" at bounding box center [429, 313] width 70 height 20
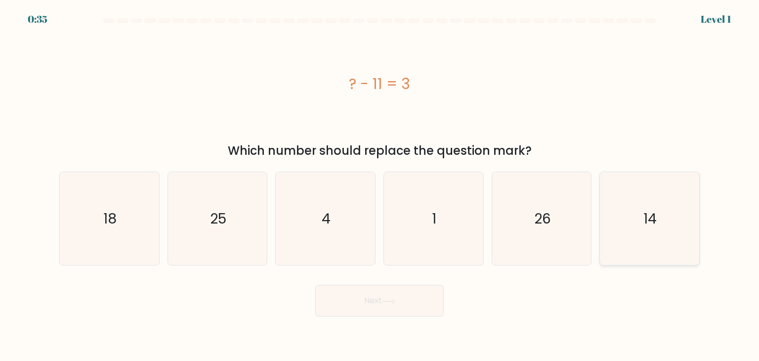
click at [607, 212] on icon "14" at bounding box center [649, 218] width 93 height 93
click at [380, 185] on input "f. 14" at bounding box center [380, 182] width 0 height 5
radio input "true"
click at [369, 307] on button "Next" at bounding box center [379, 301] width 129 height 32
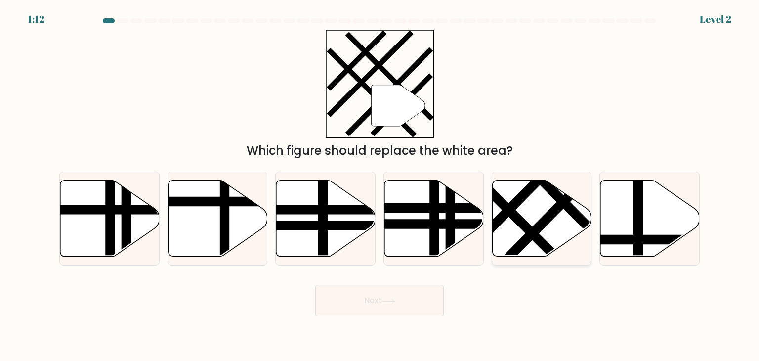
click at [493, 192] on line at bounding box center [493, 194] width 159 height 158
click at [380, 185] on input "e." at bounding box center [380, 182] width 0 height 5
radio input "true"
click at [406, 299] on button "Next" at bounding box center [379, 301] width 129 height 32
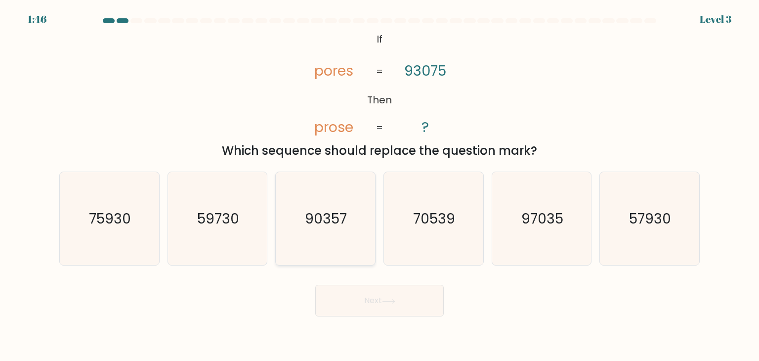
click at [336, 212] on text "90357" at bounding box center [326, 219] width 42 height 20
click at [380, 185] on input "c. 90357" at bounding box center [380, 182] width 0 height 5
radio input "true"
click at [368, 294] on button "Next" at bounding box center [379, 301] width 129 height 32
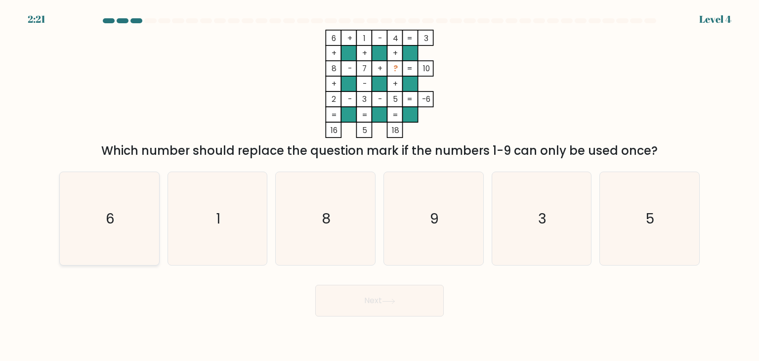
click at [134, 237] on icon "6" at bounding box center [109, 218] width 93 height 93
click at [380, 185] on input "a. 6" at bounding box center [380, 182] width 0 height 5
radio input "true"
click at [368, 312] on button "Next" at bounding box center [379, 301] width 129 height 32
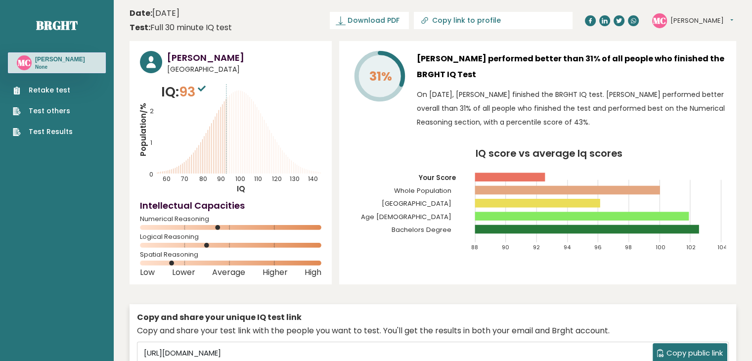
click at [53, 88] on link "Retake test" at bounding box center [43, 90] width 60 height 10
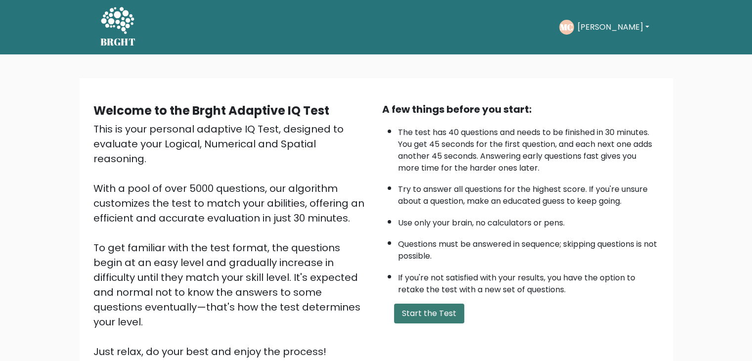
click at [406, 308] on button "Start the Test" at bounding box center [429, 313] width 70 height 20
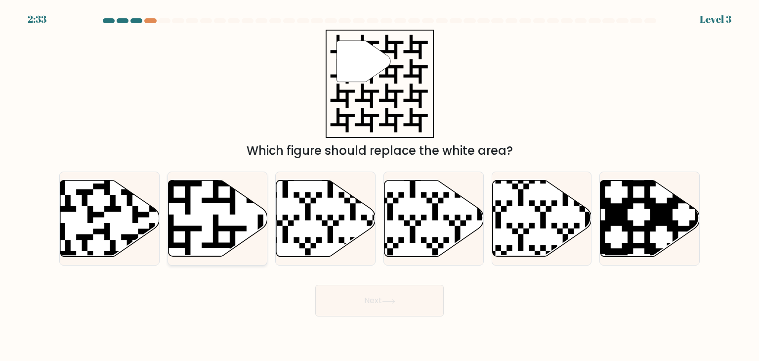
click at [183, 209] on icon at bounding box center [217, 218] width 99 height 76
click at [380, 185] on input "b." at bounding box center [380, 182] width 0 height 5
radio input "true"
click at [351, 299] on button "Next" at bounding box center [379, 301] width 129 height 32
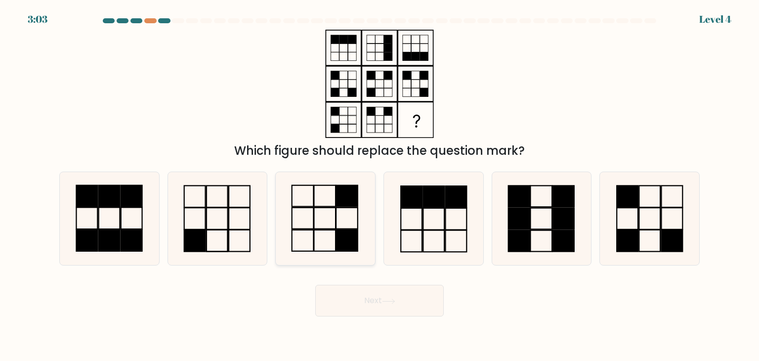
click at [338, 214] on icon at bounding box center [325, 218] width 93 height 93
click at [380, 185] on input "c." at bounding box center [380, 182] width 0 height 5
radio input "true"
click at [345, 307] on button "Next" at bounding box center [379, 301] width 129 height 32
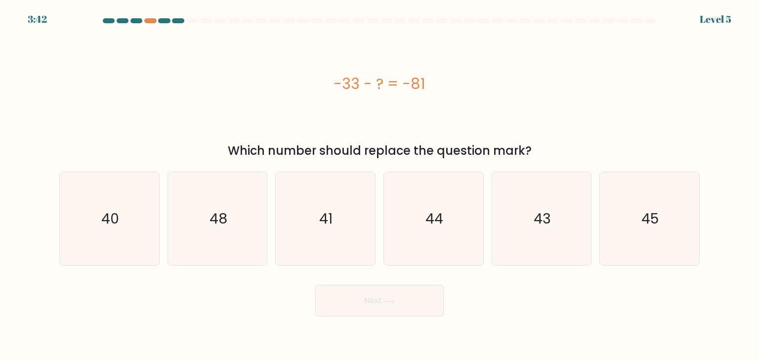
drag, startPoint x: 328, startPoint y: 76, endPoint x: 439, endPoint y: 80, distance: 110.8
click at [439, 80] on div "-33 - ? = -81" at bounding box center [379, 84] width 641 height 22
copy div "-33 - ? = -81"
click at [225, 213] on text "48" at bounding box center [219, 219] width 18 height 20
click at [380, 185] on input "b. 48" at bounding box center [380, 182] width 0 height 5
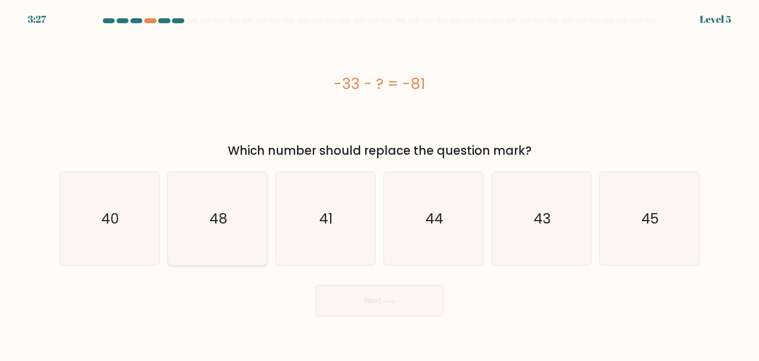
radio input "true"
click at [327, 295] on button "Next" at bounding box center [379, 301] width 129 height 32
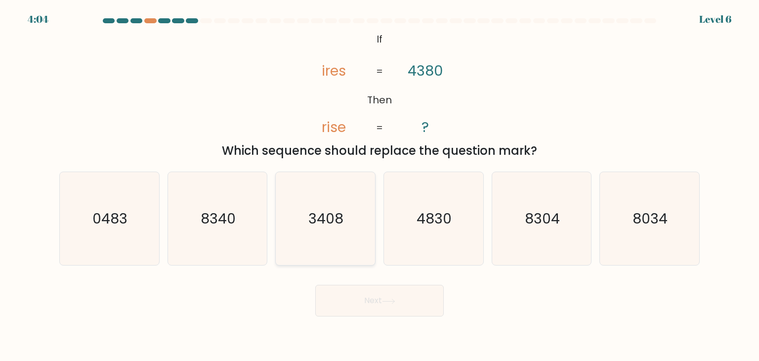
click at [327, 226] on text "3408" at bounding box center [326, 219] width 35 height 20
click at [380, 185] on input "c. 3408" at bounding box center [380, 182] width 0 height 5
radio input "true"
click at [354, 293] on button "Next" at bounding box center [379, 301] width 129 height 32
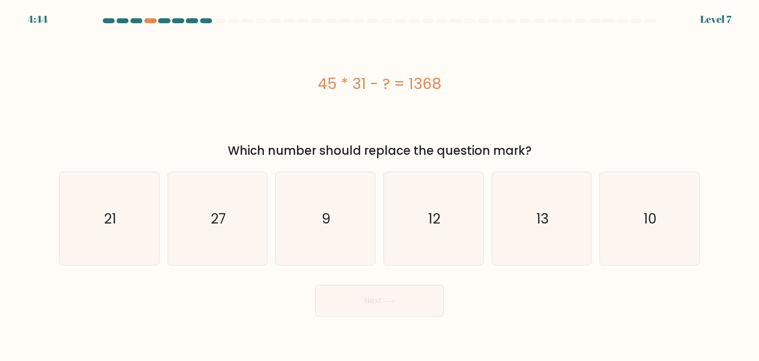
drag, startPoint x: 315, startPoint y: 81, endPoint x: 461, endPoint y: 80, distance: 145.8
click at [461, 80] on div "45 * 31 - ? = 1368" at bounding box center [379, 84] width 641 height 22
copy div "45 * 31 - ? = 1368"
click at [218, 232] on icon "27" at bounding box center [217, 218] width 93 height 93
click at [380, 185] on input "b. 27" at bounding box center [380, 182] width 0 height 5
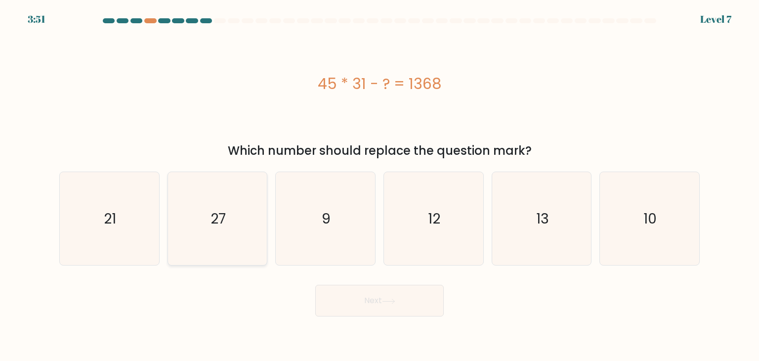
radio input "true"
click at [338, 312] on button "Next" at bounding box center [379, 301] width 129 height 32
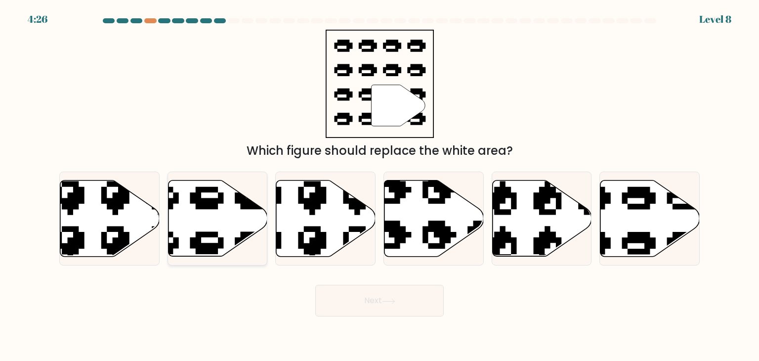
click at [232, 208] on icon at bounding box center [217, 218] width 99 height 76
click at [380, 185] on input "b." at bounding box center [380, 182] width 0 height 5
radio input "true"
click at [376, 293] on button "Next" at bounding box center [379, 301] width 129 height 32
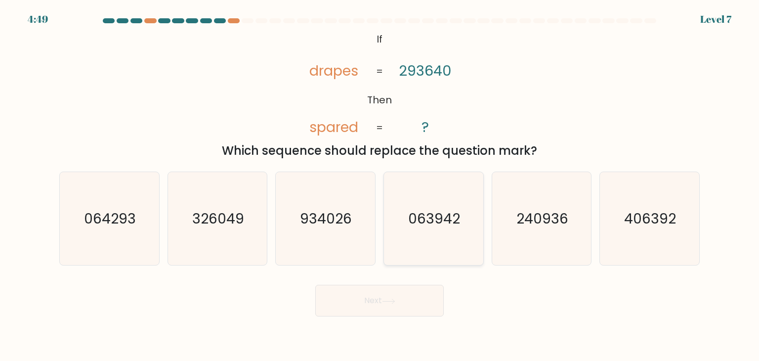
click at [422, 209] on text "063942" at bounding box center [435, 219] width 52 height 20
click at [380, 185] on input "d. 063942" at bounding box center [380, 182] width 0 height 5
radio input "true"
click at [406, 309] on button "Next" at bounding box center [379, 301] width 129 height 32
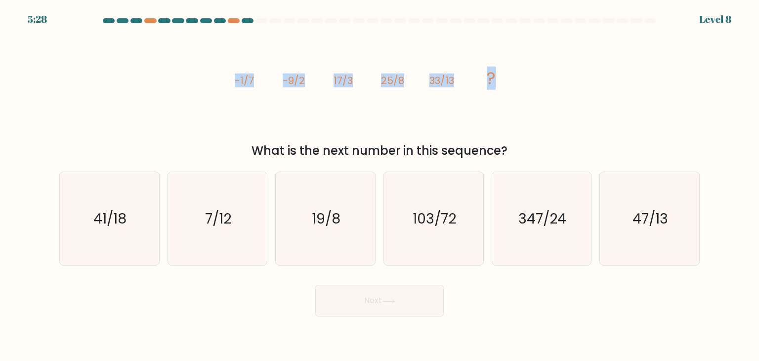
drag, startPoint x: 232, startPoint y: 76, endPoint x: 495, endPoint y: 82, distance: 263.5
click at [495, 82] on icon "image/svg+xml -1/7 -9/2 17/3 25/8 33/13 ?" at bounding box center [379, 84] width 297 height 108
copy g "-1/7 -9/2 17/3 25/8 33/13 ?"
click at [106, 219] on text "41/18" at bounding box center [110, 219] width 33 height 20
click at [380, 185] on input "a. 41/18" at bounding box center [380, 182] width 0 height 5
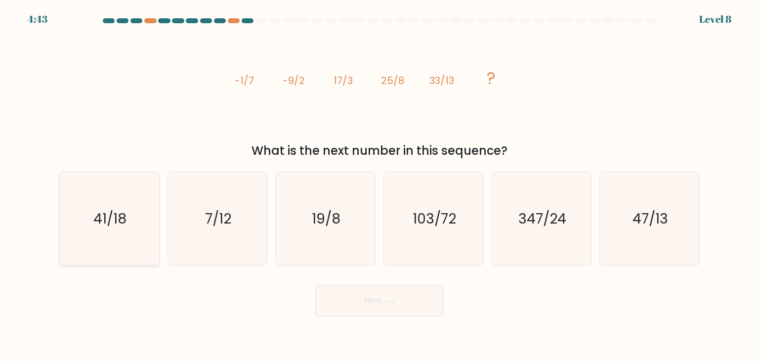
radio input "true"
click at [340, 297] on button "Next" at bounding box center [379, 301] width 129 height 32
click at [366, 307] on button "Next" at bounding box center [379, 301] width 129 height 32
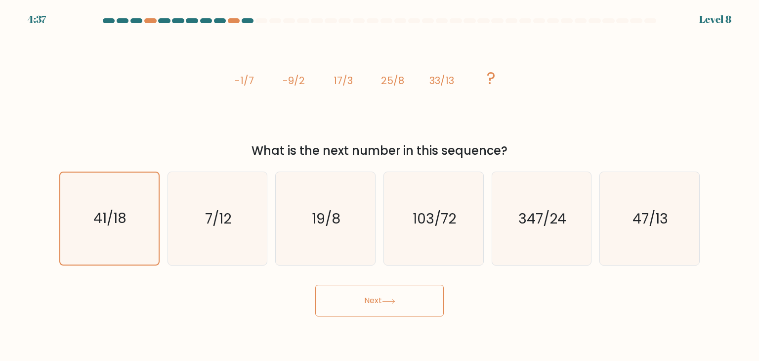
click at [366, 307] on button "Next" at bounding box center [379, 301] width 129 height 32
click at [338, 229] on icon "19/8" at bounding box center [325, 218] width 93 height 93
click at [380, 185] on input "c. 19/8" at bounding box center [380, 182] width 0 height 5
radio input "true"
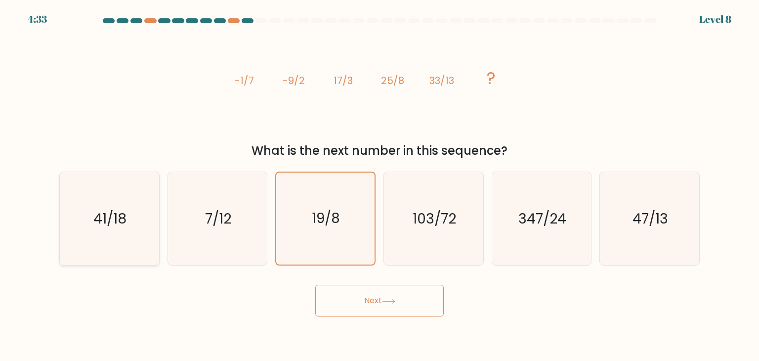
click at [109, 230] on icon "41/18" at bounding box center [109, 218] width 93 height 93
click at [380, 185] on input "a. 41/18" at bounding box center [380, 182] width 0 height 5
radio input "true"
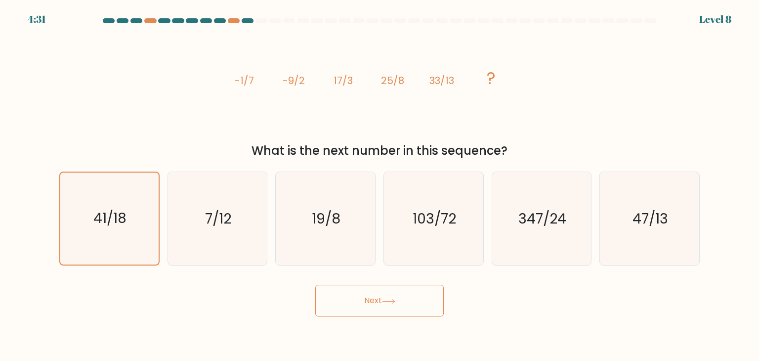
click at [355, 314] on button "Next" at bounding box center [379, 301] width 129 height 32
click at [354, 306] on button "Next" at bounding box center [379, 301] width 129 height 32
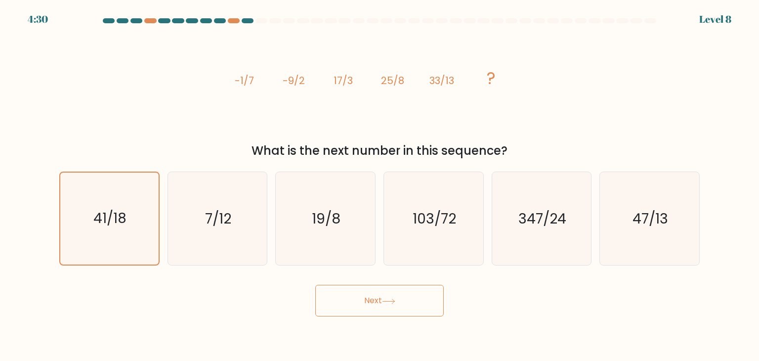
click at [354, 306] on button "Next" at bounding box center [379, 301] width 129 height 32
click at [652, 203] on icon "47/13" at bounding box center [649, 218] width 93 height 93
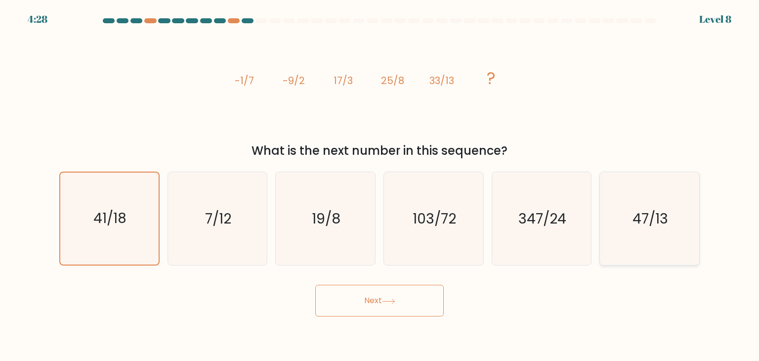
click at [380, 185] on input "f. 47/13" at bounding box center [380, 182] width 0 height 5
radio input "true"
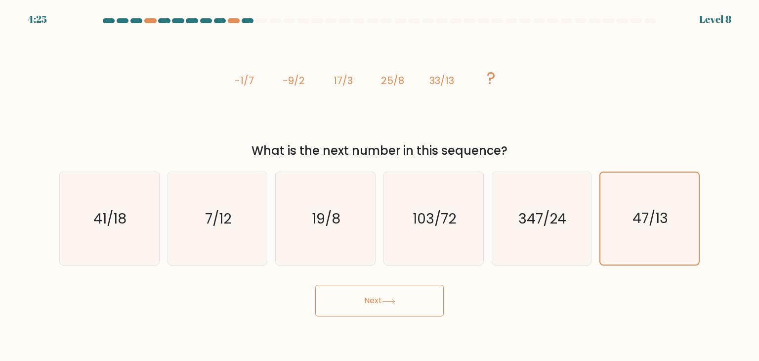
click at [407, 303] on button "Next" at bounding box center [379, 301] width 129 height 32
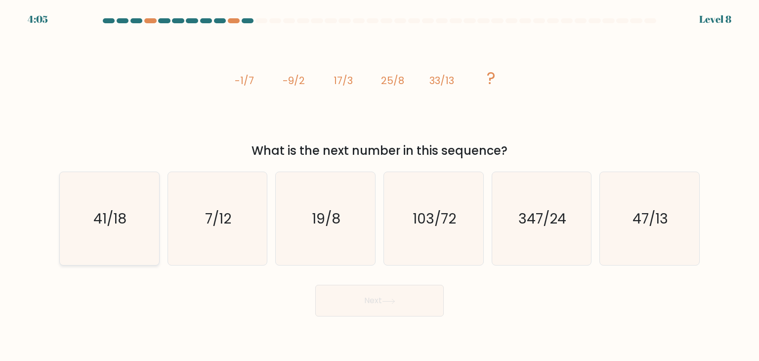
click at [108, 218] on text "41/18" at bounding box center [110, 219] width 33 height 20
click at [380, 185] on input "a. 41/18" at bounding box center [380, 182] width 0 height 5
radio input "true"
click at [400, 300] on button "Next" at bounding box center [379, 301] width 129 height 32
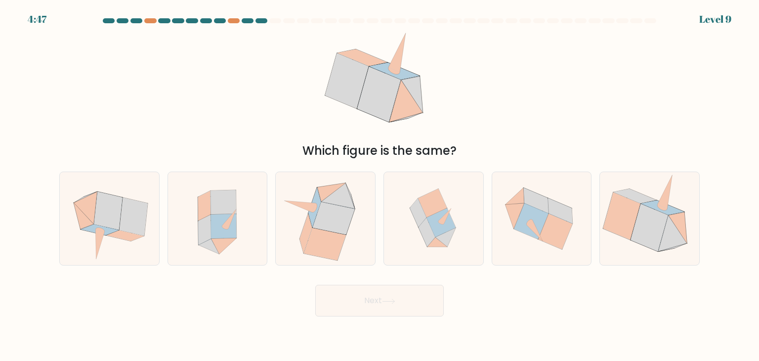
click at [400, 300] on button "Next" at bounding box center [379, 301] width 129 height 32
click at [419, 237] on icon at bounding box center [433, 218] width 91 height 93
click at [380, 185] on input "d." at bounding box center [380, 182] width 0 height 5
radio input "true"
click at [411, 297] on button "Next" at bounding box center [379, 301] width 129 height 32
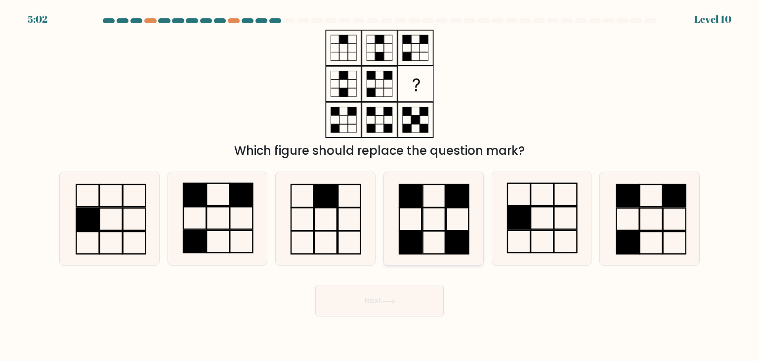
click at [430, 222] on icon at bounding box center [433, 218] width 93 height 93
click at [380, 185] on input "d." at bounding box center [380, 182] width 0 height 5
radio input "true"
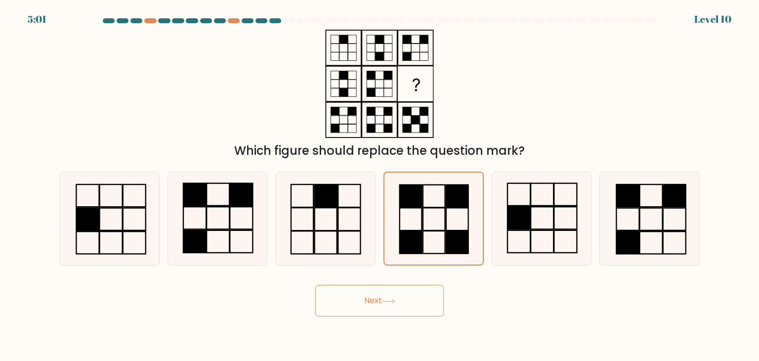
click at [387, 292] on button "Next" at bounding box center [379, 301] width 129 height 32
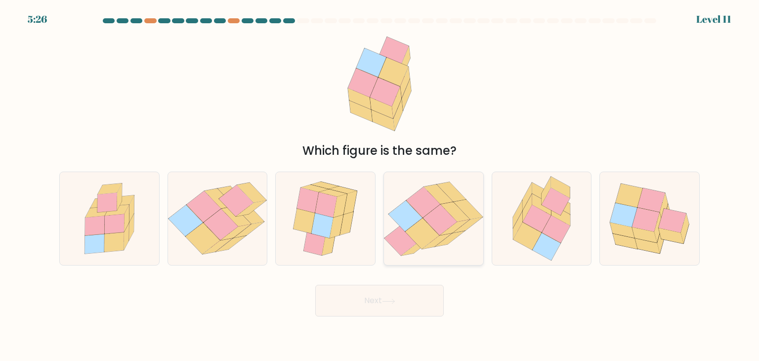
click at [433, 234] on icon at bounding box center [422, 233] width 34 height 31
click at [380, 185] on input "d." at bounding box center [380, 182] width 0 height 5
radio input "true"
click at [399, 301] on button "Next" at bounding box center [379, 301] width 129 height 32
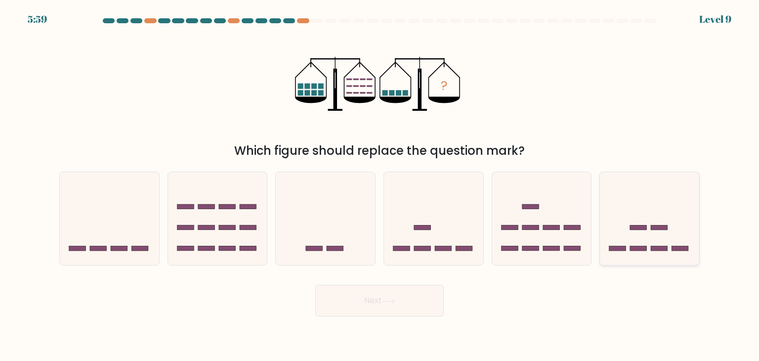
click at [641, 200] on icon at bounding box center [649, 218] width 99 height 82
click at [380, 185] on input "f." at bounding box center [380, 182] width 0 height 5
radio input "true"
click at [415, 300] on button "Next" at bounding box center [379, 301] width 129 height 32
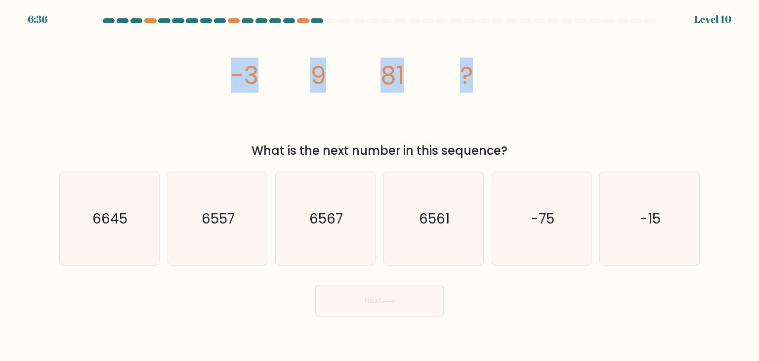
drag, startPoint x: 222, startPoint y: 74, endPoint x: 473, endPoint y: 83, distance: 251.7
click at [473, 83] on div "image/svg+xml -3 9 81 ? What is the next number in this sequence?" at bounding box center [379, 95] width 652 height 130
copy g "-3 9 81 ?"
click at [464, 201] on icon "6561" at bounding box center [433, 218] width 93 height 93
click at [380, 185] on input "d. 6561" at bounding box center [380, 182] width 0 height 5
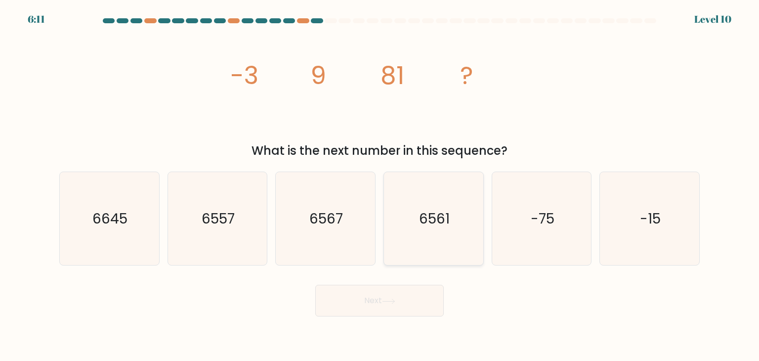
radio input "true"
click at [371, 299] on button "Next" at bounding box center [379, 301] width 129 height 32
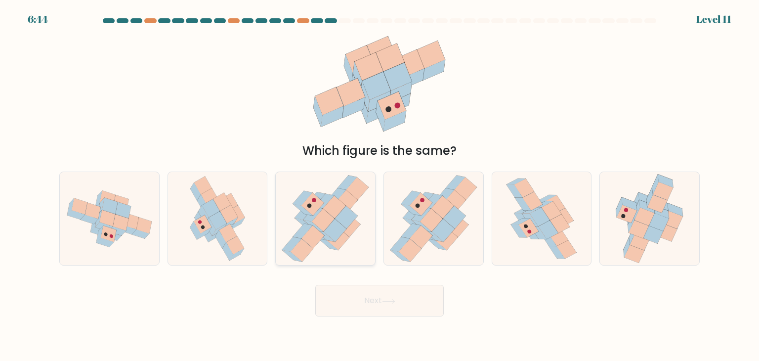
click at [326, 218] on icon at bounding box center [323, 220] width 23 height 23
click at [380, 185] on input "c." at bounding box center [380, 182] width 0 height 5
radio input "true"
click at [526, 235] on icon at bounding box center [529, 227] width 20 height 19
click at [380, 185] on input "e." at bounding box center [380, 182] width 0 height 5
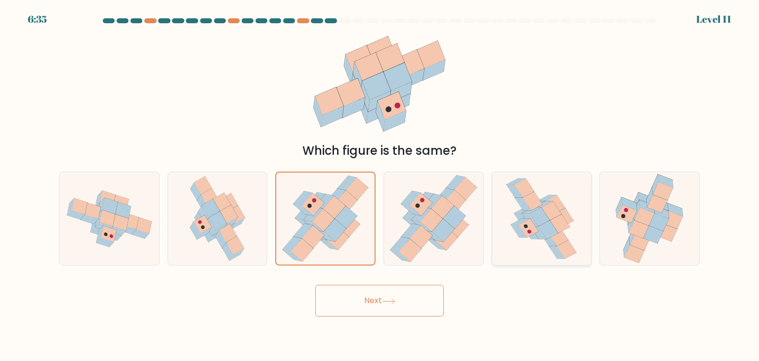
radio input "true"
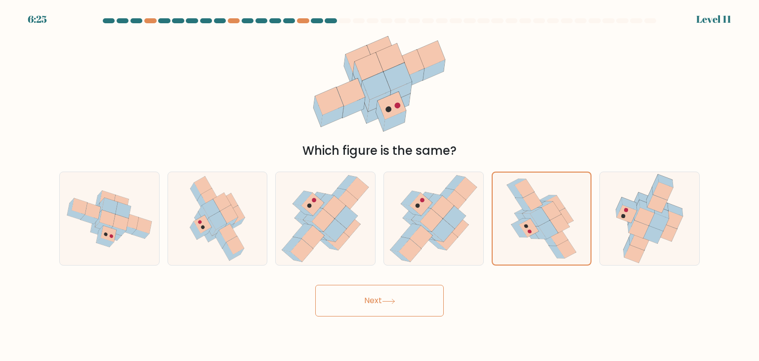
click at [419, 292] on button "Next" at bounding box center [379, 301] width 129 height 32
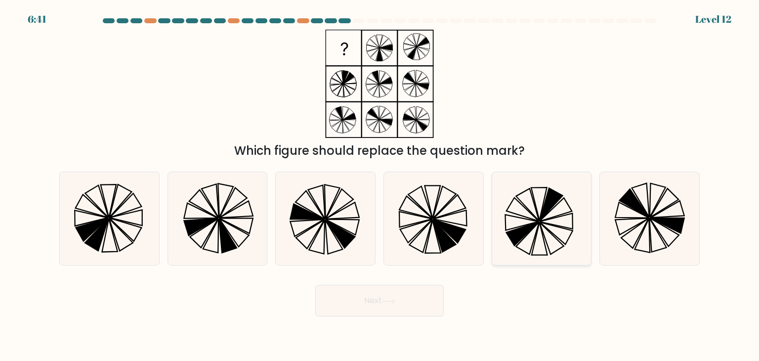
click at [542, 207] on icon at bounding box center [541, 218] width 93 height 93
click at [380, 185] on input "e." at bounding box center [380, 182] width 0 height 5
radio input "true"
click at [401, 297] on button "Next" at bounding box center [379, 301] width 129 height 32
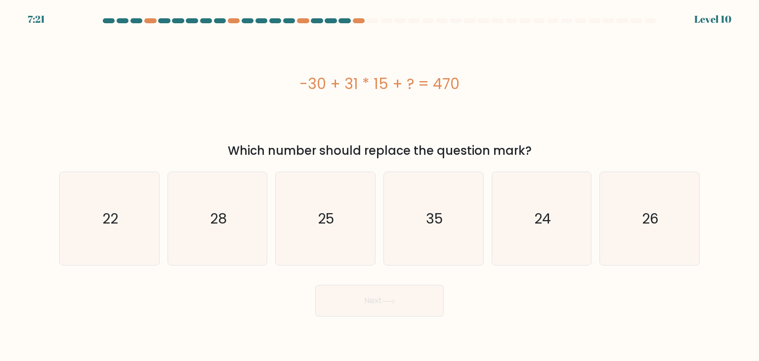
drag, startPoint x: 288, startPoint y: 80, endPoint x: 487, endPoint y: 92, distance: 199.1
click at [487, 92] on div "-30 + 31 * 15 + ? = 470" at bounding box center [379, 84] width 641 height 22
copy div "-30 + 31 * 15 + ? = 470"
click at [229, 226] on icon "28" at bounding box center [217, 218] width 93 height 93
click at [380, 185] on input "b. 28" at bounding box center [380, 182] width 0 height 5
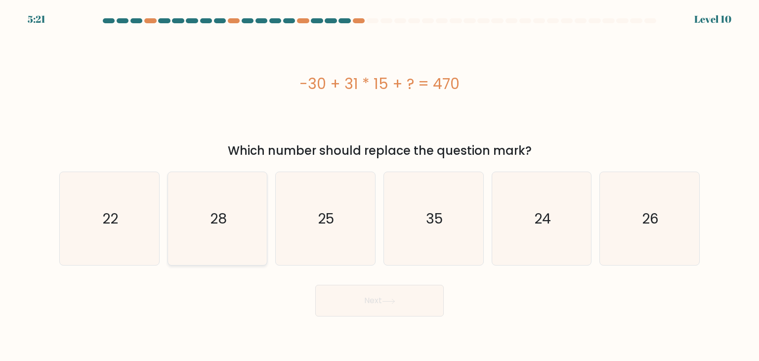
radio input "true"
click at [350, 213] on icon "25" at bounding box center [325, 218] width 93 height 93
click at [380, 185] on input "c. 25" at bounding box center [380, 182] width 0 height 5
radio input "true"
click at [359, 300] on button "Next" at bounding box center [379, 301] width 129 height 32
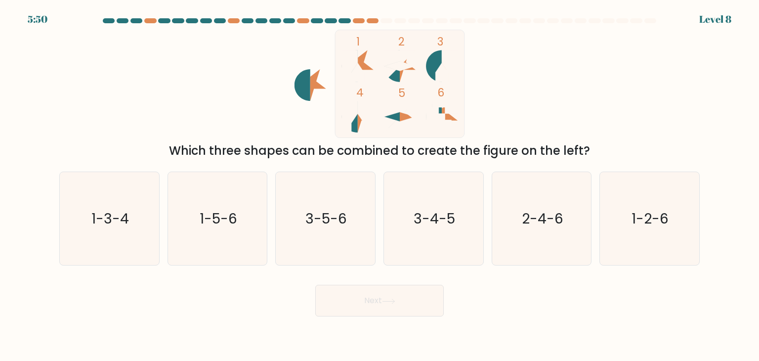
click at [407, 71] on rect at bounding box center [399, 84] width 129 height 108
click at [315, 216] on text "3-5-6" at bounding box center [327, 219] width 42 height 20
click at [380, 185] on input "c. 3-5-6" at bounding box center [380, 182] width 0 height 5
radio input "true"
click at [450, 215] on text "3-4-5" at bounding box center [435, 219] width 42 height 20
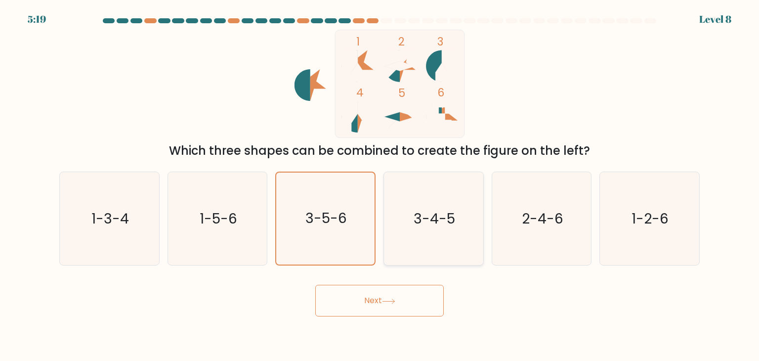
click at [380, 185] on input "d. 3-4-5" at bounding box center [380, 182] width 0 height 5
radio input "true"
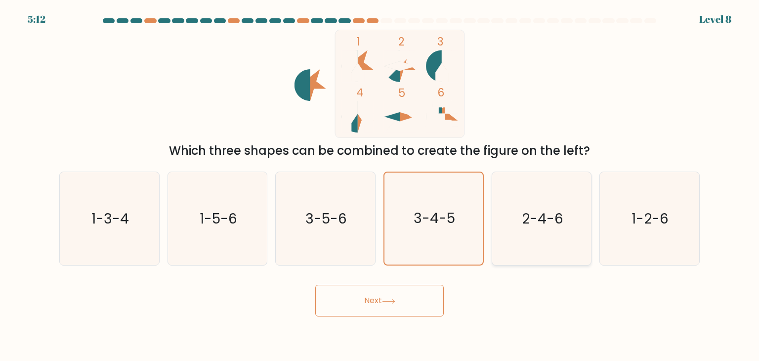
click at [543, 251] on icon "2-4-6" at bounding box center [541, 218] width 93 height 93
click at [380, 185] on input "e. 2-4-6" at bounding box center [380, 182] width 0 height 5
radio input "true"
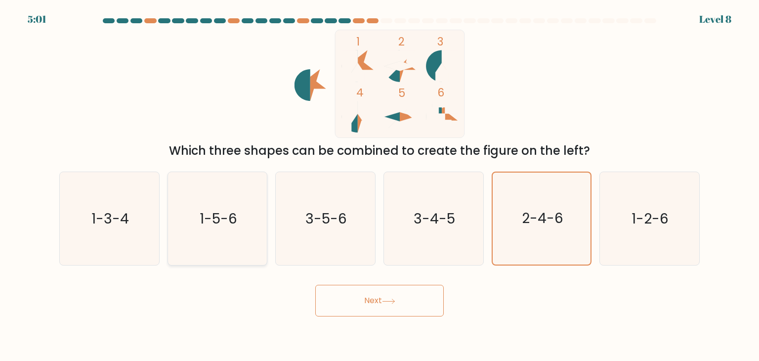
click at [245, 224] on icon "1-5-6" at bounding box center [217, 218] width 93 height 93
click at [380, 185] on input "b. 1-5-6" at bounding box center [380, 182] width 0 height 5
radio input "true"
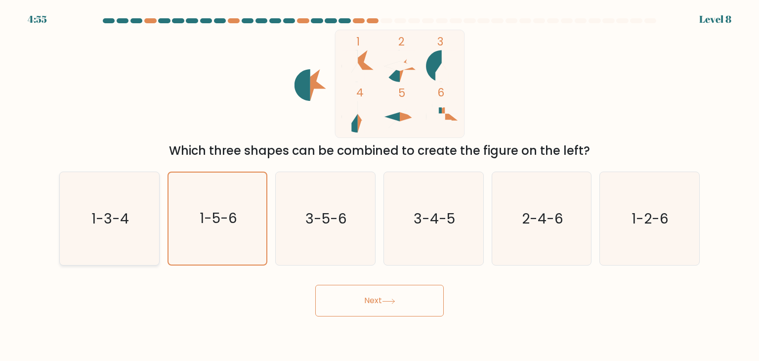
click at [104, 204] on icon "1-3-4" at bounding box center [109, 218] width 93 height 93
click at [380, 185] on input "a. 1-3-4" at bounding box center [380, 182] width 0 height 5
radio input "true"
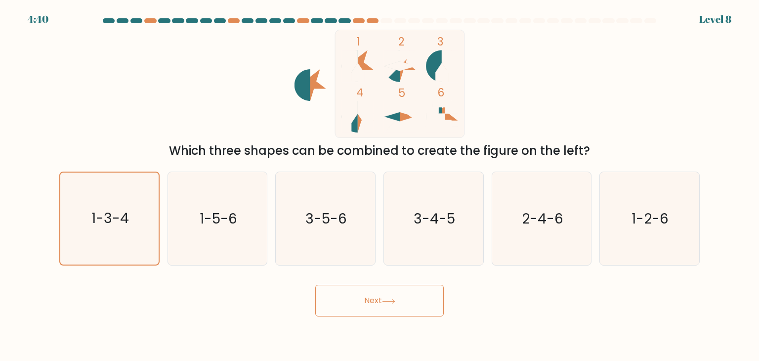
click at [352, 305] on button "Next" at bounding box center [379, 301] width 129 height 32
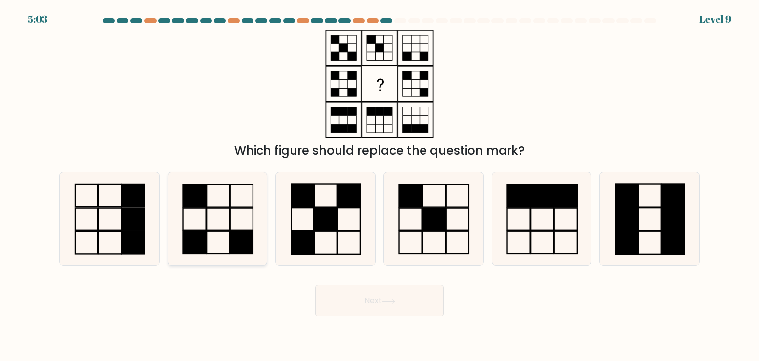
click at [244, 227] on icon at bounding box center [217, 218] width 93 height 93
click at [380, 185] on input "b." at bounding box center [380, 182] width 0 height 5
radio input "true"
click at [340, 238] on icon at bounding box center [325, 218] width 93 height 93
click at [380, 185] on input "c." at bounding box center [380, 182] width 0 height 5
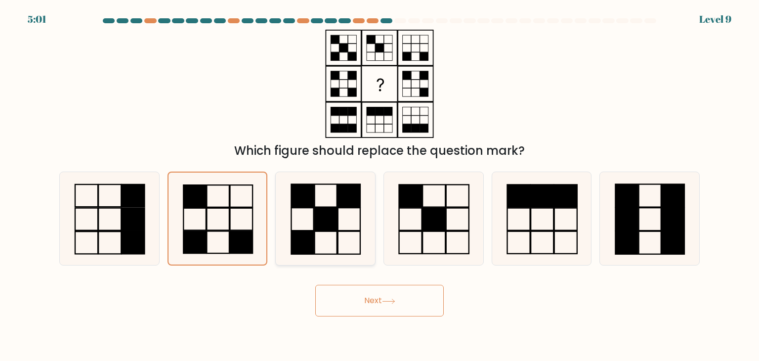
radio input "true"
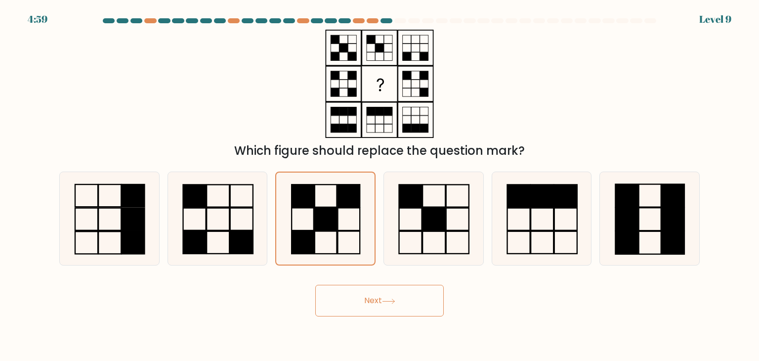
click at [376, 296] on button "Next" at bounding box center [379, 301] width 129 height 32
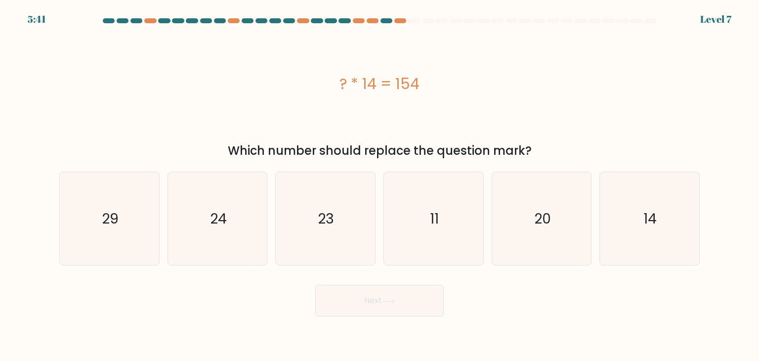
drag, startPoint x: 334, startPoint y: 89, endPoint x: 429, endPoint y: 87, distance: 95.4
click at [429, 87] on div "? * 14 = 154" at bounding box center [379, 84] width 641 height 22
copy div "? * 14 = 154"
click at [466, 196] on icon "11" at bounding box center [433, 218] width 93 height 93
click at [380, 185] on input "d. 11" at bounding box center [380, 182] width 0 height 5
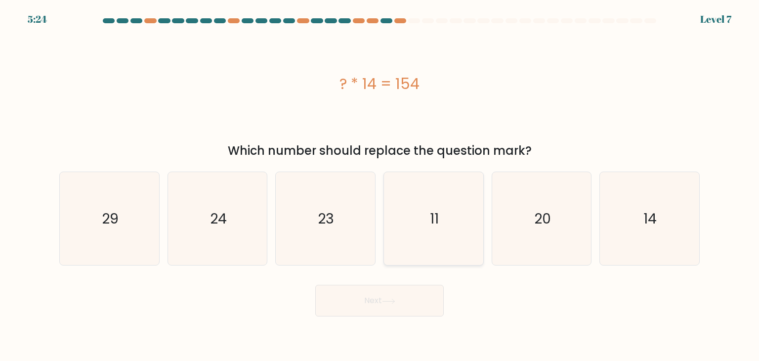
radio input "true"
click at [405, 299] on button "Next" at bounding box center [379, 301] width 129 height 32
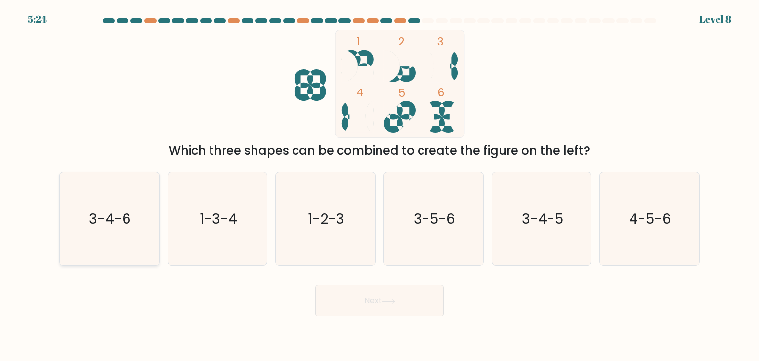
click at [130, 191] on icon "3-4-6" at bounding box center [109, 218] width 93 height 93
click at [380, 185] on input "a. 3-4-6" at bounding box center [380, 182] width 0 height 5
radio input "true"
click at [376, 290] on button "Next" at bounding box center [379, 301] width 129 height 32
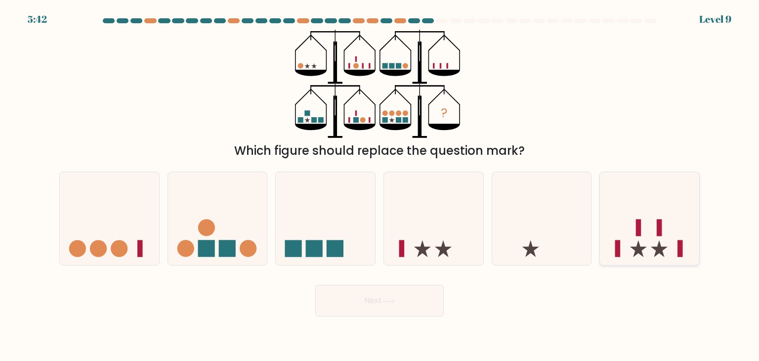
click at [625, 220] on icon at bounding box center [649, 218] width 99 height 82
click at [380, 185] on input "f." at bounding box center [380, 182] width 0 height 5
radio input "true"
click at [428, 288] on button "Next" at bounding box center [379, 301] width 129 height 32
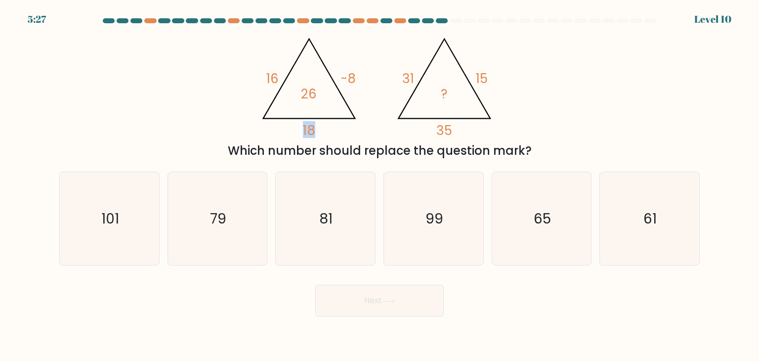
drag, startPoint x: 315, startPoint y: 131, endPoint x: 301, endPoint y: 130, distance: 13.9
click at [301, 130] on icon "@import url('https://fonts.googleapis.com/css?family=Abril+Fatface:400,100,100i…" at bounding box center [379, 84] width 249 height 108
click at [323, 225] on text "81" at bounding box center [326, 219] width 13 height 20
click at [380, 185] on input "c. 81" at bounding box center [380, 182] width 0 height 5
radio input "true"
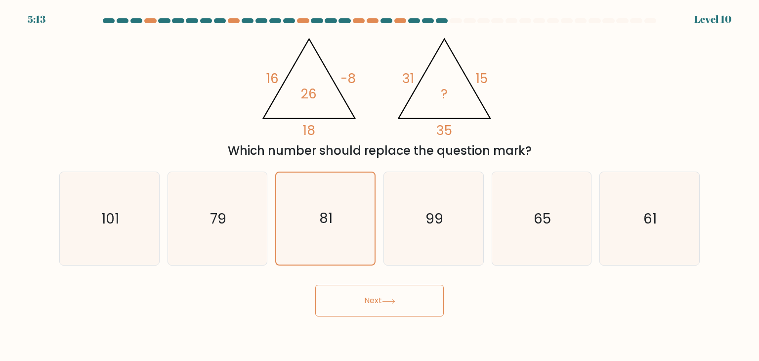
click at [369, 305] on button "Next" at bounding box center [379, 301] width 129 height 32
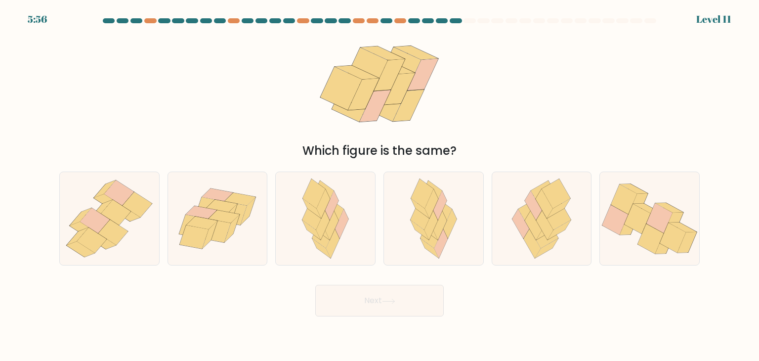
click at [369, 305] on button "Next" at bounding box center [379, 301] width 129 height 32
click at [461, 110] on div "Which figure is the same?" at bounding box center [379, 95] width 652 height 130
click at [658, 234] on icon at bounding box center [651, 238] width 26 height 30
click at [380, 185] on input "f." at bounding box center [380, 182] width 0 height 5
radio input "true"
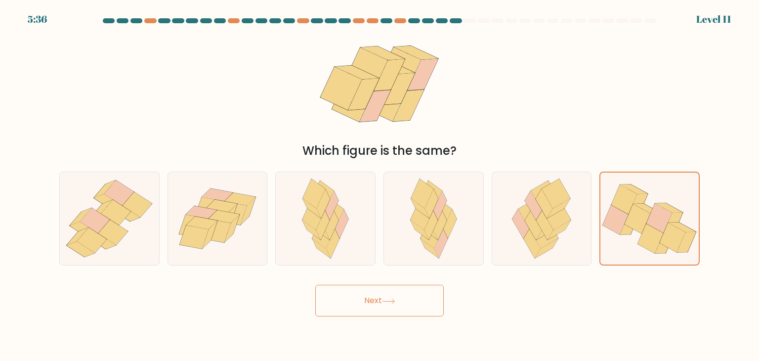
click at [441, 299] on button "Next" at bounding box center [379, 301] width 129 height 32
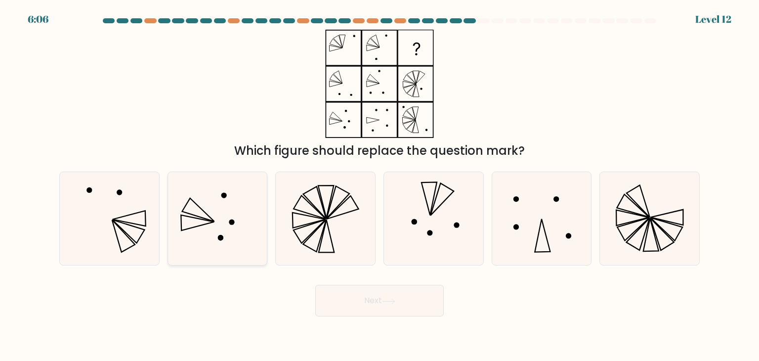
click at [232, 218] on icon at bounding box center [217, 218] width 93 height 93
click at [380, 185] on input "b." at bounding box center [380, 182] width 0 height 5
radio input "true"
click at [339, 302] on button "Next" at bounding box center [379, 301] width 129 height 32
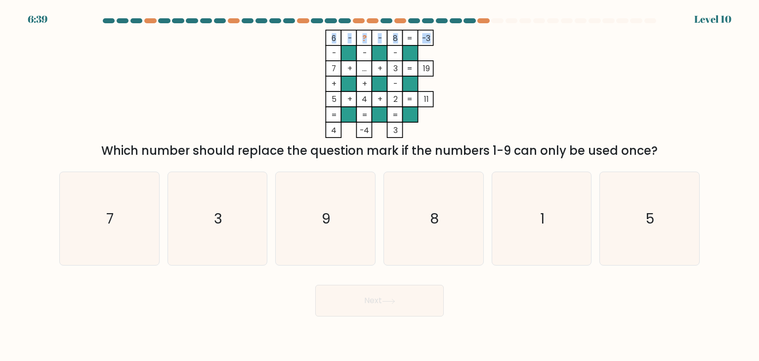
drag, startPoint x: 328, startPoint y: 37, endPoint x: 430, endPoint y: 38, distance: 102.8
click at [430, 38] on icon "6 - ? - 8 -3 - - - 7 + ... + 3 19 + + - 5 + 4 + 2 = 11 = = = = 4 -4 3 =" at bounding box center [379, 84] width 297 height 108
copy icon "6 - ? - 8 -3"
click at [486, 54] on icon "6 - ? - 8 -3 - - - 7 + ... + 3 19 + + - 5 + 4 + 2 = 11 = = = = 4 -4 3 =" at bounding box center [379, 84] width 297 height 108
click at [365, 36] on tspan "?" at bounding box center [364, 38] width 4 height 10
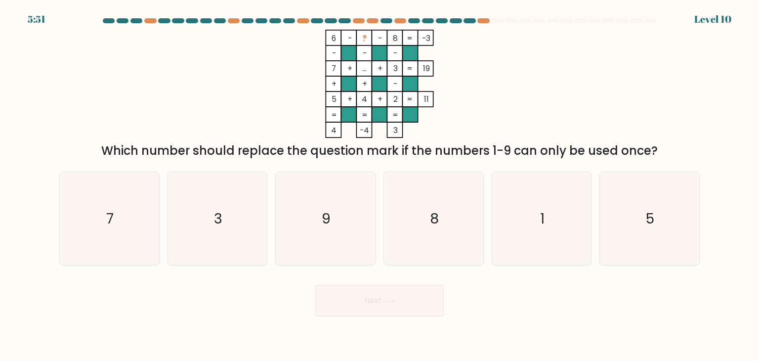
click at [360, 40] on rect at bounding box center [363, 37] width 15 height 15
click at [299, 234] on icon "9" at bounding box center [325, 218] width 93 height 93
click at [380, 185] on input "c. 9" at bounding box center [380, 182] width 0 height 5
radio input "true"
click at [644, 211] on icon "5" at bounding box center [649, 218] width 93 height 93
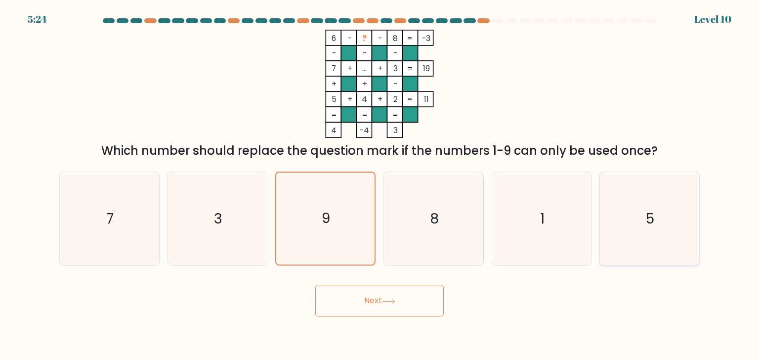
click at [380, 185] on input "f. 5" at bounding box center [380, 182] width 0 height 5
radio input "true"
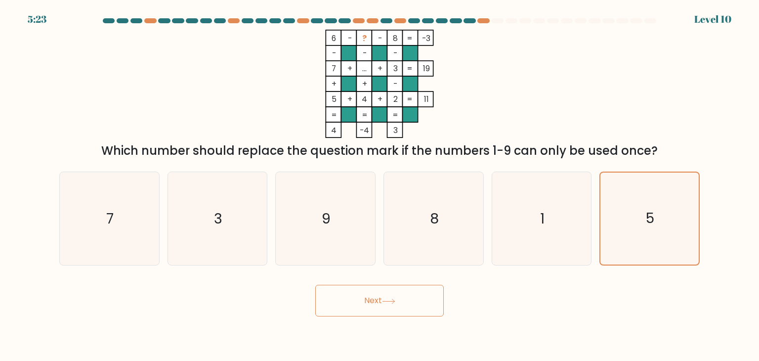
click at [432, 305] on button "Next" at bounding box center [379, 301] width 129 height 32
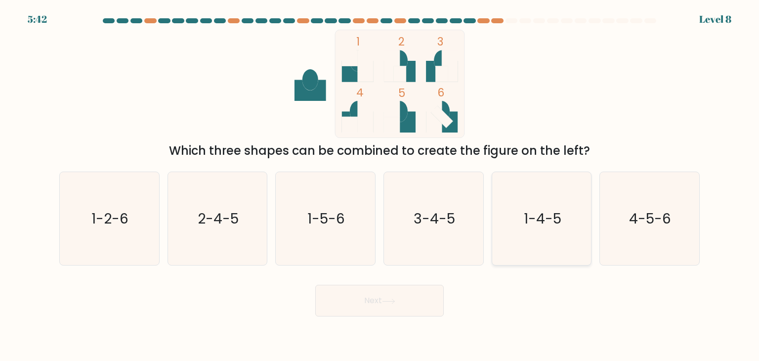
click at [538, 227] on text "1-4-5" at bounding box center [543, 219] width 38 height 20
click at [380, 185] on input "e. 1-4-5" at bounding box center [380, 182] width 0 height 5
radio input "true"
click at [367, 308] on button "Next" at bounding box center [379, 301] width 129 height 32
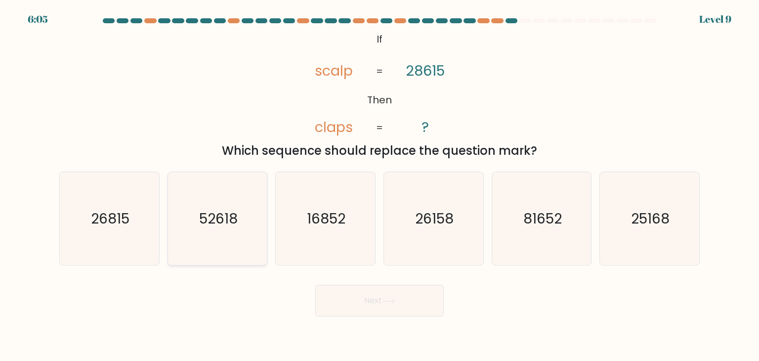
click at [213, 209] on text "52618" at bounding box center [218, 219] width 39 height 20
click at [380, 185] on input "b. 52618" at bounding box center [380, 182] width 0 height 5
radio input "true"
click at [351, 297] on button "Next" at bounding box center [379, 301] width 129 height 32
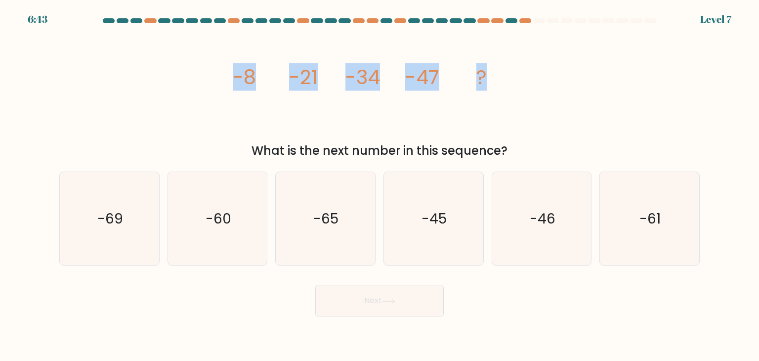
drag, startPoint x: 218, startPoint y: 82, endPoint x: 501, endPoint y: 72, distance: 282.9
click at [501, 72] on div "image/svg+xml -8 -21 -34 -47 ? What is the next number in this sequence?" at bounding box center [379, 95] width 652 height 130
copy g "-8 -21 -34 -47 ?"
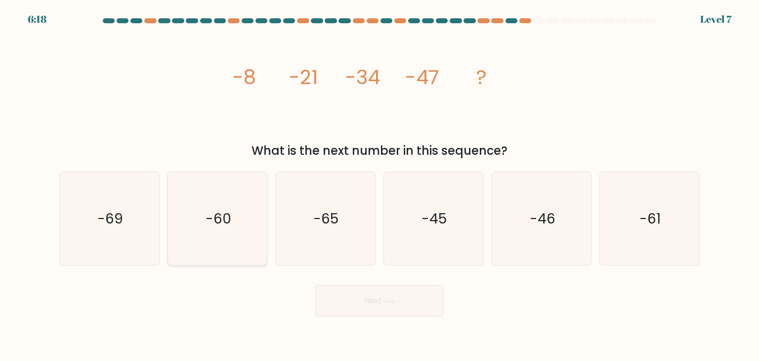
click at [264, 191] on icon "-60" at bounding box center [217, 218] width 93 height 93
click at [380, 185] on input "b. -60" at bounding box center [380, 182] width 0 height 5
radio input "true"
click at [344, 305] on button "Next" at bounding box center [379, 301] width 129 height 32
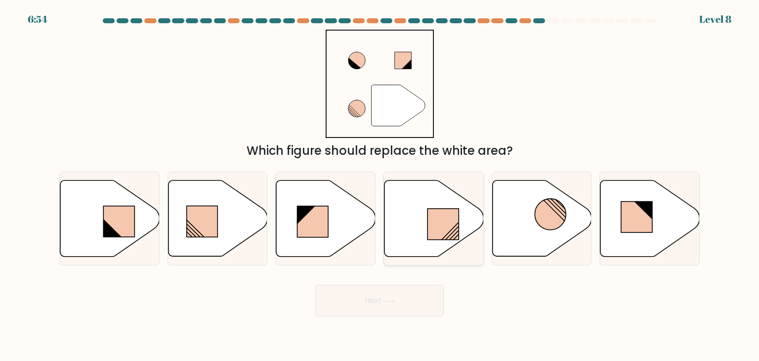
click at [419, 235] on icon at bounding box center [434, 218] width 99 height 76
click at [380, 185] on input "d." at bounding box center [380, 182] width 0 height 5
radio input "true"
click at [401, 301] on button "Next" at bounding box center [379, 301] width 129 height 32
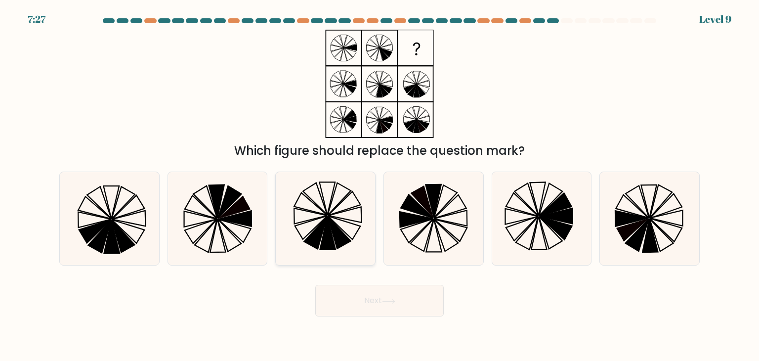
click at [302, 228] on icon at bounding box center [325, 218] width 93 height 93
click at [380, 185] on input "c." at bounding box center [380, 182] width 0 height 5
radio input "true"
click at [347, 299] on button "Next" at bounding box center [379, 301] width 129 height 32
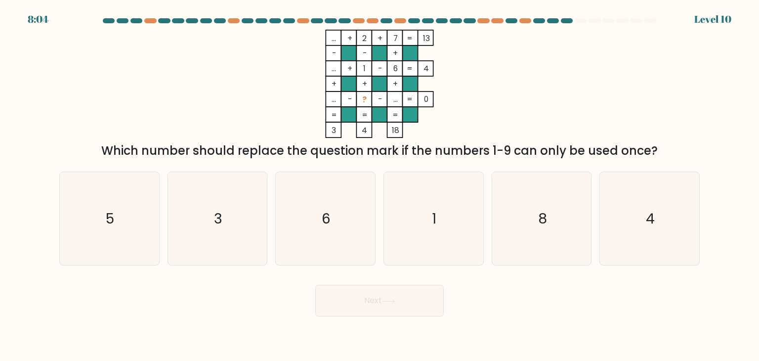
drag, startPoint x: 329, startPoint y: 100, endPoint x: 418, endPoint y: 107, distance: 89.2
click at [418, 107] on icon "... + 2 + 7 13 - - + ... + 1 - 6 4 + + + ... - ? - ... = 0 = = = = 3 4 18 =" at bounding box center [379, 84] width 297 height 108
drag, startPoint x: 431, startPoint y: 97, endPoint x: 399, endPoint y: 97, distance: 31.6
click at [399, 97] on icon "... + 2 + 7 13 - - + ... + 1 - 6 4 + + + ... - ? - ... = 0 = = = = 3 4 18 =" at bounding box center [379, 84] width 297 height 108
click at [399, 97] on rect at bounding box center [394, 98] width 15 height 15
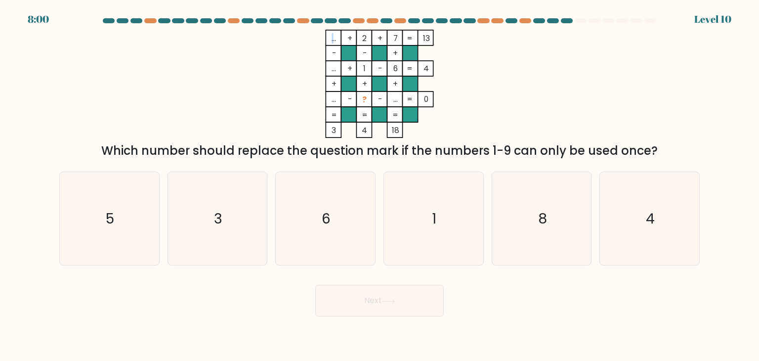
click at [399, 97] on rect at bounding box center [394, 98] width 15 height 15
click at [360, 97] on rect at bounding box center [363, 98] width 15 height 15
drag, startPoint x: 360, startPoint y: 97, endPoint x: 369, endPoint y: 99, distance: 9.1
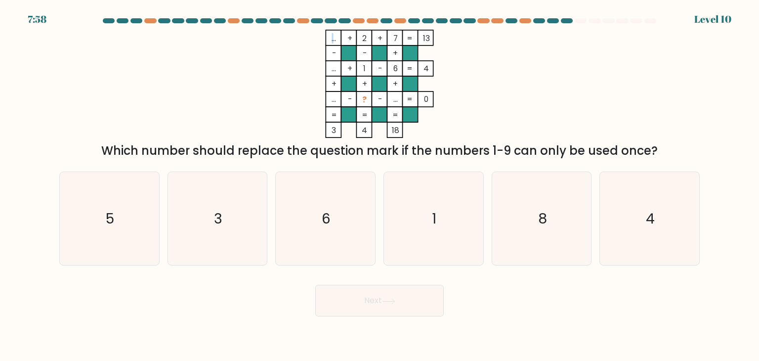
click at [369, 99] on rect at bounding box center [363, 98] width 15 height 15
drag, startPoint x: 356, startPoint y: 100, endPoint x: 377, endPoint y: 100, distance: 21.3
click at [377, 100] on icon "... + 2 + 7 13 - - + ... + 1 - 6 4 + + + ... - ? - ... = 0 = = = = 3 4 18 =" at bounding box center [379, 84] width 297 height 108
click at [473, 56] on icon "... + 2 + 7 13 - - + ... + 1 - 6 4 + + + ... - ? - ... = 0 = = = = 3 4 18 =" at bounding box center [379, 84] width 297 height 108
click at [334, 101] on tspan "..." at bounding box center [334, 99] width 4 height 10
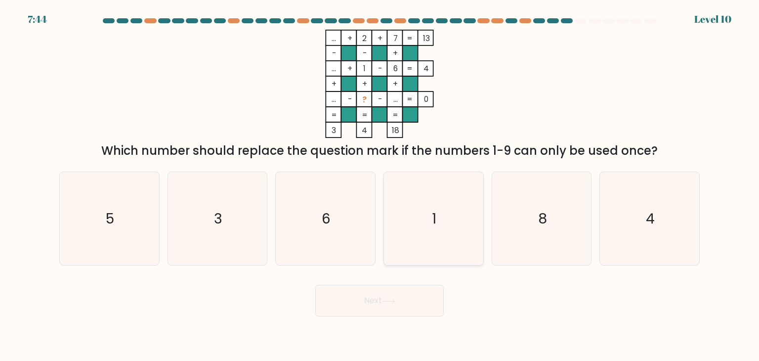
click at [435, 214] on text "1" at bounding box center [434, 219] width 4 height 20
click at [380, 185] on input "d. 1" at bounding box center [380, 182] width 0 height 5
radio input "true"
click at [380, 303] on button "Next" at bounding box center [379, 301] width 129 height 32
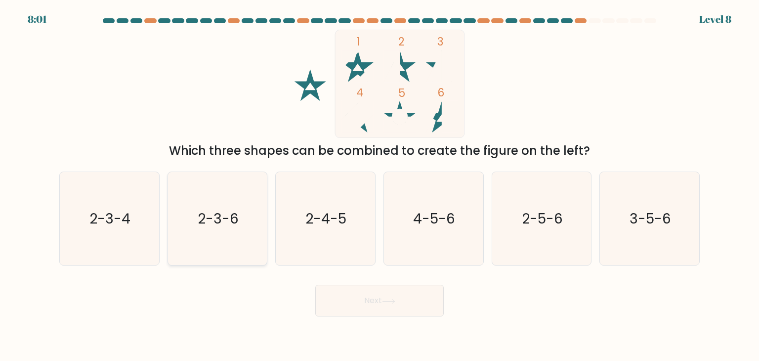
click at [223, 214] on text "2-3-6" at bounding box center [218, 219] width 41 height 20
click at [380, 185] on input "b. 2-3-6" at bounding box center [380, 182] width 0 height 5
radio input "true"
click at [340, 295] on button "Next" at bounding box center [379, 301] width 129 height 32
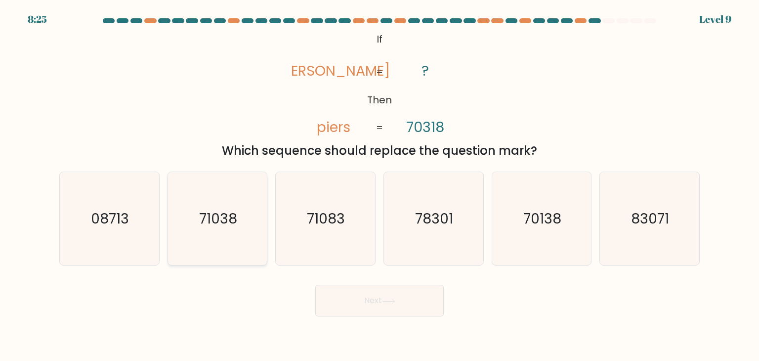
click at [245, 225] on icon "71038" at bounding box center [217, 218] width 93 height 93
click at [380, 185] on input "b. 71038" at bounding box center [380, 182] width 0 height 5
radio input "true"
click at [350, 306] on button "Next" at bounding box center [379, 301] width 129 height 32
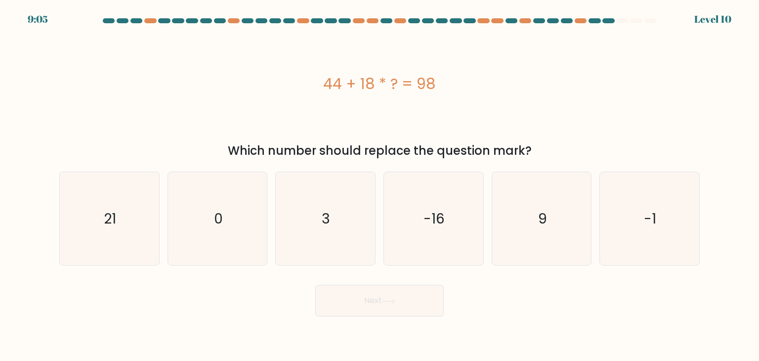
drag, startPoint x: 320, startPoint y: 78, endPoint x: 453, endPoint y: 66, distance: 133.5
click at [453, 66] on div "44 + 18 * ? = 98" at bounding box center [379, 84] width 641 height 108
copy div "44 + 18 * ? = 98"
click at [441, 97] on div "44 + 18 * ? = 98" at bounding box center [379, 84] width 641 height 108
click at [343, 208] on icon "3" at bounding box center [325, 218] width 93 height 93
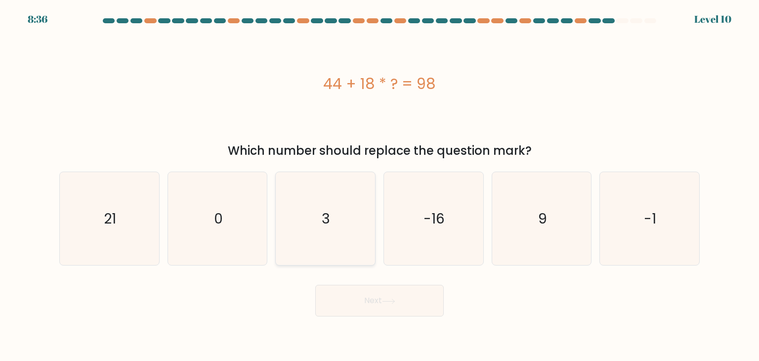
click at [380, 185] on input "c. 3" at bounding box center [380, 182] width 0 height 5
radio input "true"
click at [354, 289] on button "Next" at bounding box center [379, 301] width 129 height 32
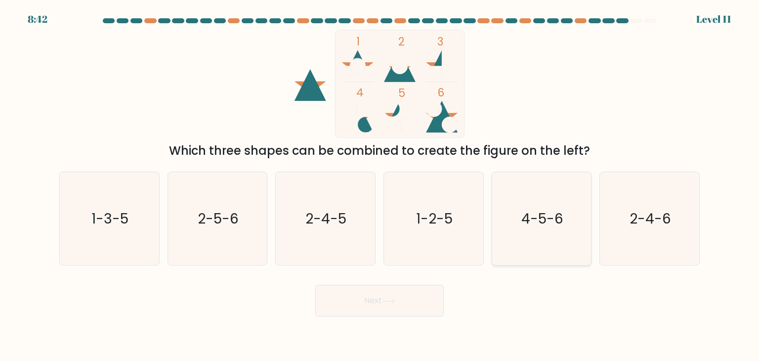
click at [549, 214] on text "4-5-6" at bounding box center [542, 219] width 42 height 20
click at [380, 185] on input "e. 4-5-6" at bounding box center [380, 182] width 0 height 5
radio input "true"
click at [423, 307] on button "Next" at bounding box center [379, 301] width 129 height 32
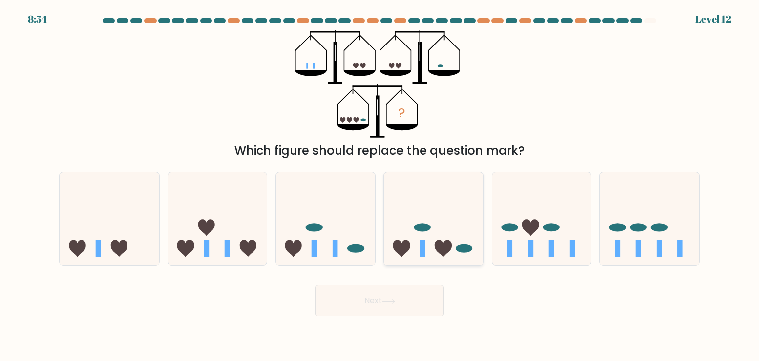
click at [428, 230] on ellipse at bounding box center [422, 227] width 17 height 8
click at [380, 185] on input "d." at bounding box center [380, 182] width 0 height 5
radio input "true"
click at [402, 296] on button "Next" at bounding box center [379, 301] width 129 height 32
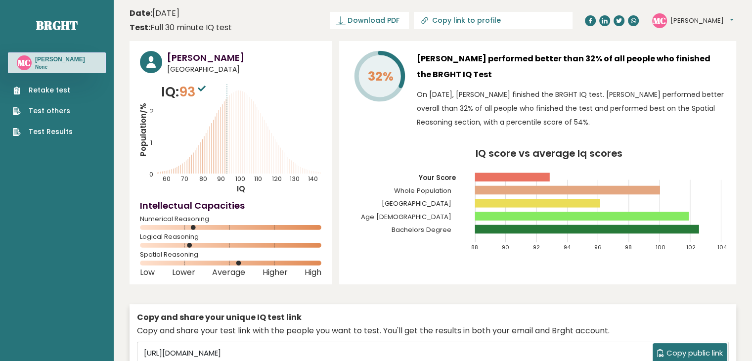
click at [54, 89] on link "Retake test" at bounding box center [43, 90] width 60 height 10
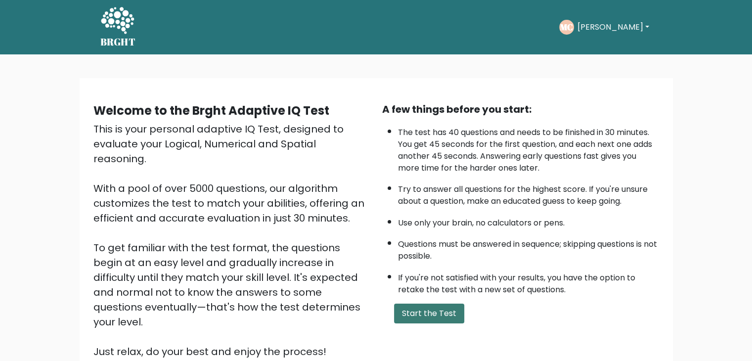
click at [442, 309] on button "Start the Test" at bounding box center [429, 313] width 70 height 20
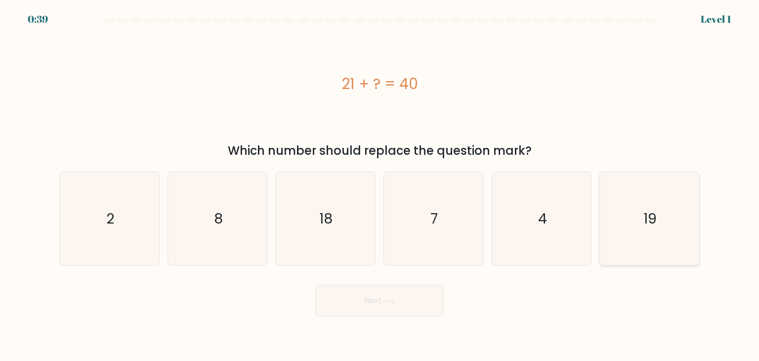
click at [629, 200] on icon "19" at bounding box center [649, 218] width 93 height 93
click at [380, 185] on input "f. 19" at bounding box center [380, 182] width 0 height 5
radio input "true"
drag, startPoint x: 390, startPoint y: 321, endPoint x: 390, endPoint y: 307, distance: 13.4
click at [390, 307] on body "0:37 Level 1 a." at bounding box center [379, 180] width 759 height 361
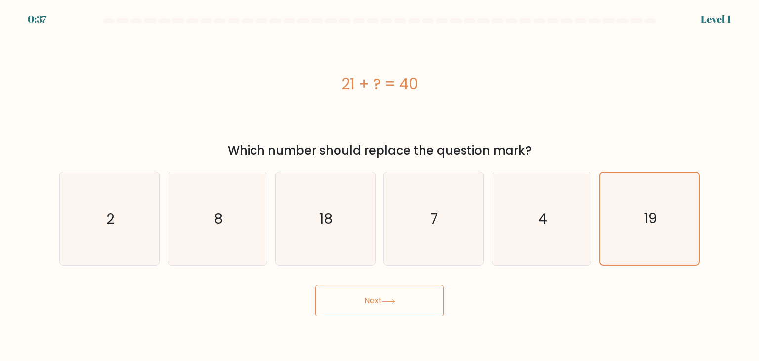
click at [390, 307] on button "Next" at bounding box center [379, 301] width 129 height 32
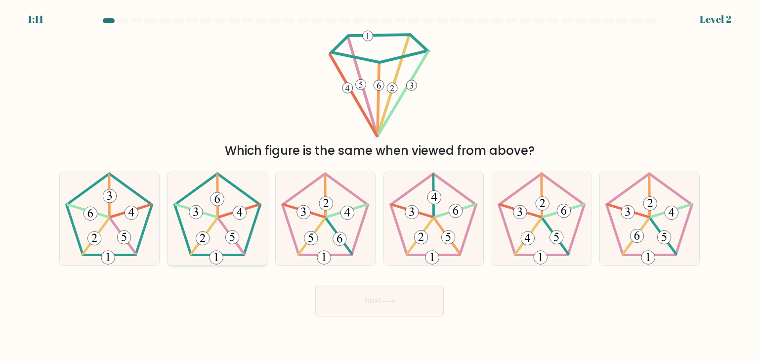
click at [233, 196] on icon at bounding box center [217, 218] width 93 height 93
click at [380, 185] on input "b." at bounding box center [380, 182] width 0 height 5
radio input "true"
click at [367, 311] on button "Next" at bounding box center [379, 301] width 129 height 32
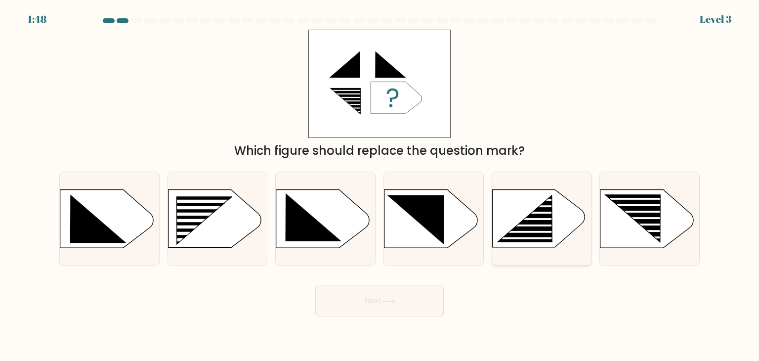
click at [508, 212] on rect at bounding box center [532, 213] width 78 height 2
click at [380, 185] on input "e." at bounding box center [380, 182] width 0 height 5
radio input "true"
click at [242, 228] on rect at bounding box center [172, 197] width 258 height 196
click at [380, 185] on input "b." at bounding box center [380, 182] width 0 height 5
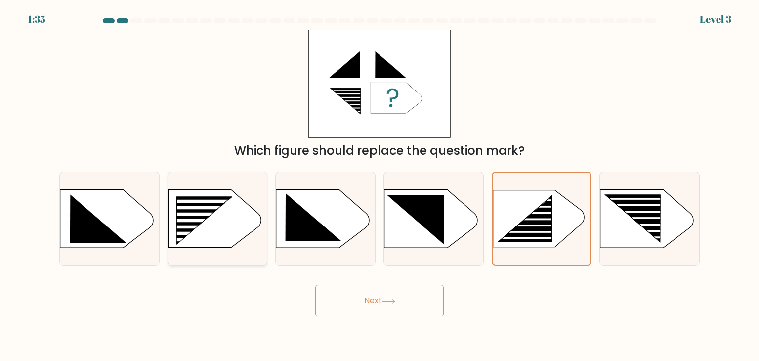
radio input "true"
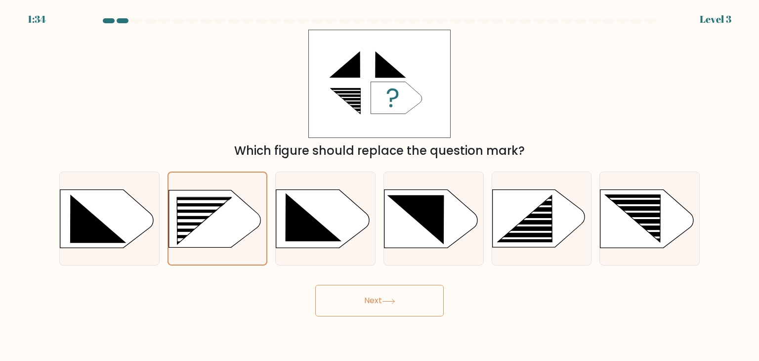
click at [364, 307] on button "Next" at bounding box center [379, 301] width 129 height 32
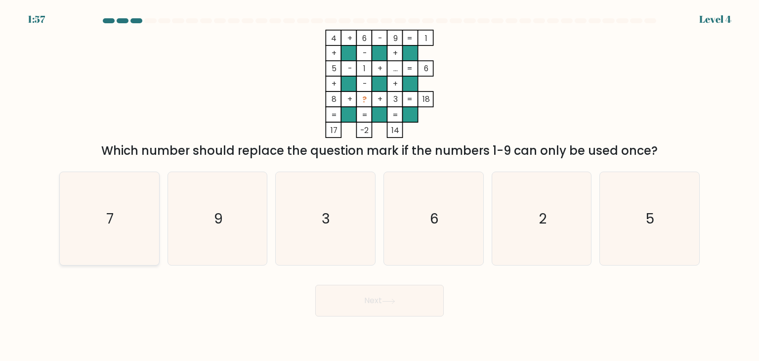
click at [135, 219] on icon "7" at bounding box center [109, 218] width 93 height 93
click at [380, 185] on input "a. 7" at bounding box center [380, 182] width 0 height 5
radio input "true"
click at [337, 301] on button "Next" at bounding box center [379, 301] width 129 height 32
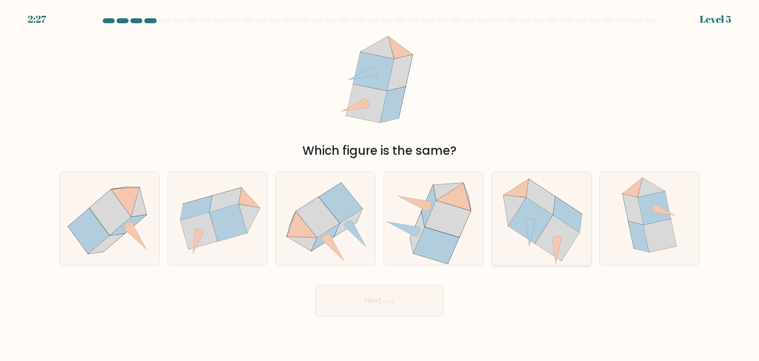
click at [516, 212] on icon at bounding box center [514, 210] width 23 height 31
click at [380, 185] on input "e." at bounding box center [380, 182] width 0 height 5
radio input "true"
click at [398, 289] on button "Next" at bounding box center [379, 301] width 129 height 32
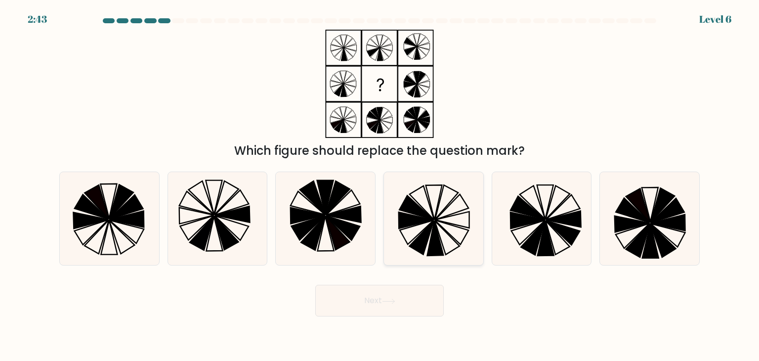
click at [419, 214] on icon at bounding box center [416, 208] width 34 height 24
click at [380, 185] on input "d." at bounding box center [380, 182] width 0 height 5
radio input "true"
click at [389, 304] on button "Next" at bounding box center [379, 301] width 129 height 32
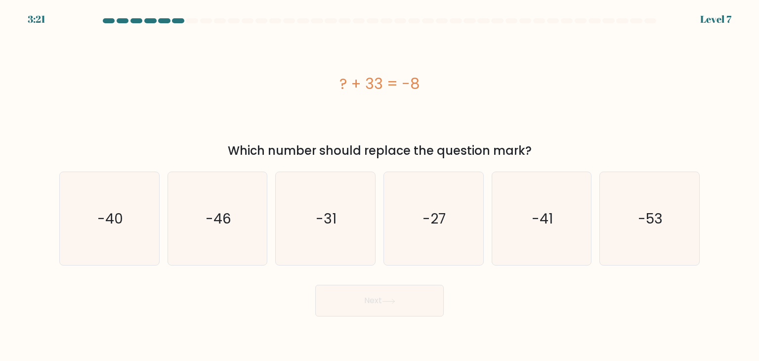
drag, startPoint x: 340, startPoint y: 82, endPoint x: 426, endPoint y: 79, distance: 85.5
click at [426, 79] on div "? + 33 = -8" at bounding box center [379, 84] width 641 height 22
copy div "? + 33 = -8"
click at [512, 212] on icon "-41" at bounding box center [541, 218] width 93 height 93
click at [380, 185] on input "e. -41" at bounding box center [380, 182] width 0 height 5
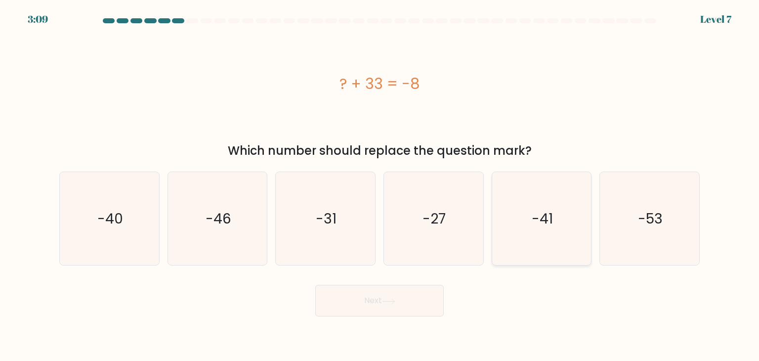
radio input "true"
click at [409, 300] on button "Next" at bounding box center [379, 301] width 129 height 32
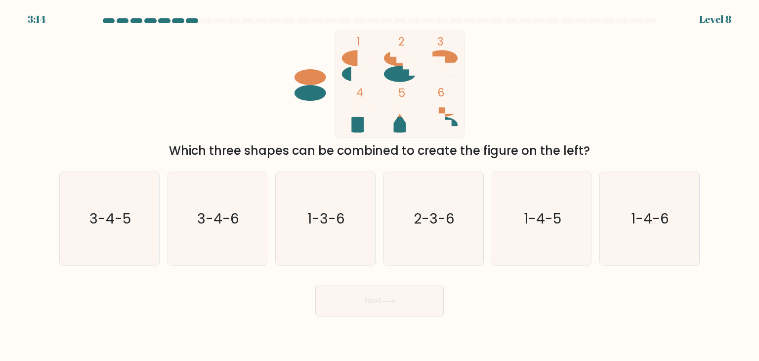
click at [401, 59] on icon at bounding box center [406, 65] width 19 height 19
click at [446, 226] on text "2-3-6" at bounding box center [434, 219] width 41 height 20
click at [380, 185] on input "d. 2-3-6" at bounding box center [380, 182] width 0 height 5
radio input "true"
click at [383, 303] on button "Next" at bounding box center [379, 301] width 129 height 32
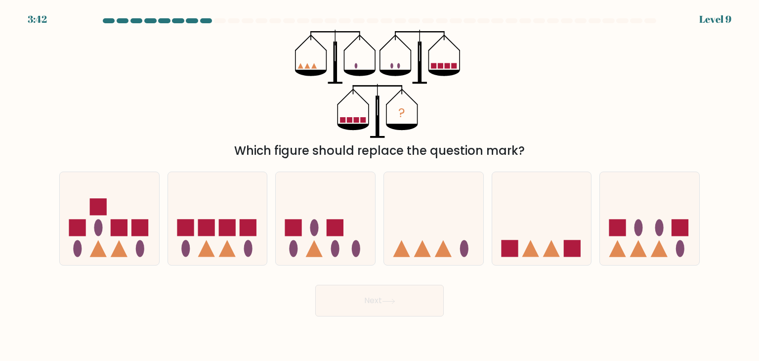
click at [401, 108] on tspan "?" at bounding box center [401, 113] width 7 height 18
click at [198, 212] on icon at bounding box center [217, 218] width 99 height 82
click at [380, 185] on input "b." at bounding box center [380, 182] width 0 height 5
radio input "true"
click at [384, 302] on icon at bounding box center [388, 301] width 13 height 5
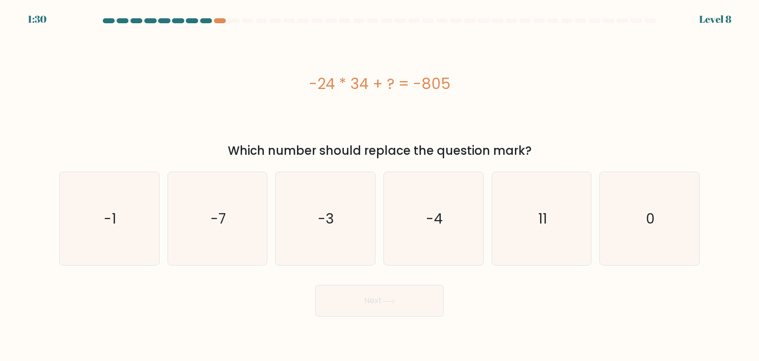
drag, startPoint x: 303, startPoint y: 84, endPoint x: 451, endPoint y: 89, distance: 147.9
click at [451, 89] on div "-24 * 34 + ? = -805" at bounding box center [379, 84] width 641 height 22
copy div "-24 * 34 + ? = -805"
click at [577, 86] on div "-24 * 34 + ? = -805" at bounding box center [379, 84] width 641 height 22
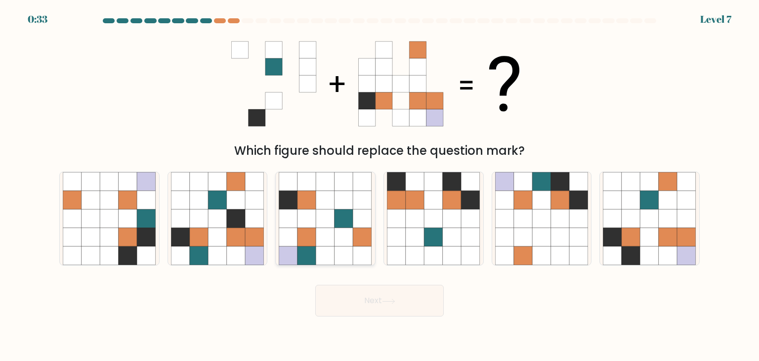
click at [352, 214] on icon at bounding box center [344, 218] width 19 height 19
click at [380, 185] on input "c." at bounding box center [380, 182] width 0 height 5
radio input "true"
click at [367, 308] on button "Next" at bounding box center [379, 301] width 129 height 32
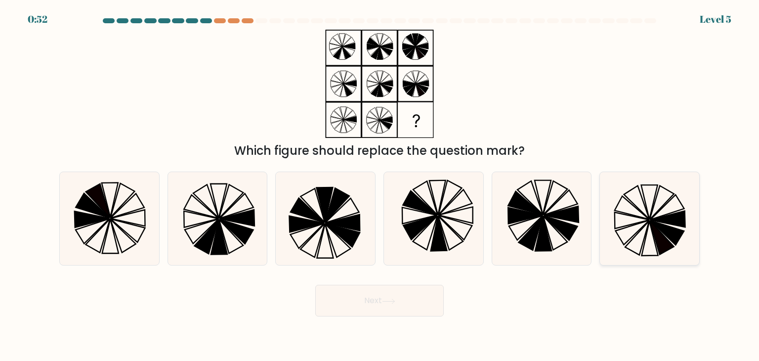
click at [662, 206] on icon at bounding box center [662, 203] width 24 height 34
click at [380, 185] on input "f." at bounding box center [380, 182] width 0 height 5
radio input "true"
click at [416, 304] on button "Next" at bounding box center [379, 301] width 129 height 32
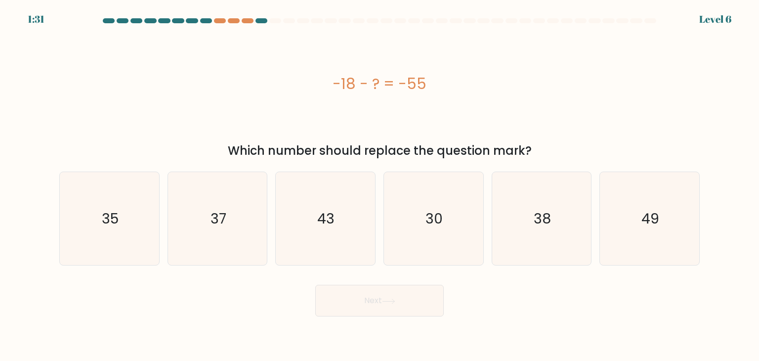
drag, startPoint x: 326, startPoint y: 80, endPoint x: 448, endPoint y: 77, distance: 122.1
click at [448, 77] on div "-18 - ? = -55" at bounding box center [379, 84] width 641 height 22
copy div "-18 - ? = -55"
click at [240, 216] on icon "37" at bounding box center [217, 218] width 93 height 93
click at [380, 185] on input "b. 37" at bounding box center [380, 182] width 0 height 5
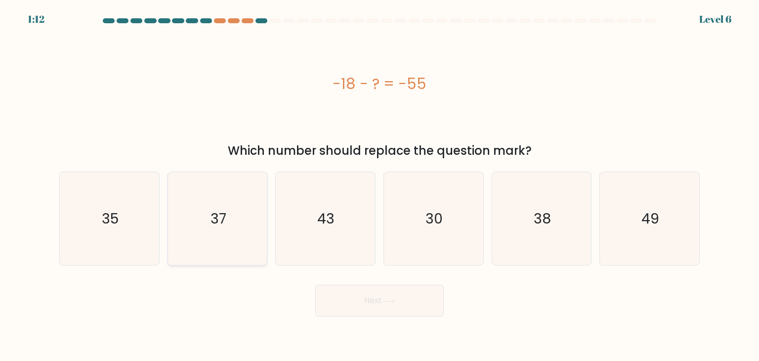
radio input "true"
click at [355, 306] on button "Next" at bounding box center [379, 301] width 129 height 32
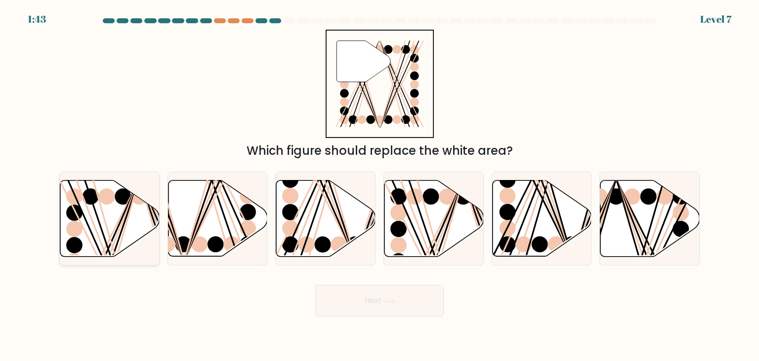
click at [121, 244] on icon at bounding box center [109, 218] width 99 height 76
click at [380, 185] on input "a." at bounding box center [380, 182] width 0 height 5
radio input "true"
click at [367, 295] on button "Next" at bounding box center [379, 301] width 129 height 32
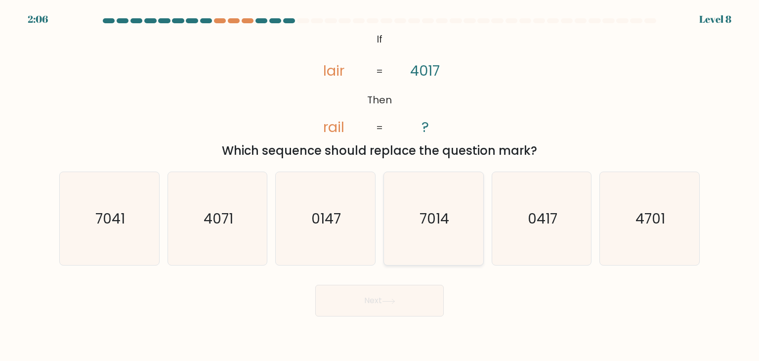
click at [433, 196] on icon "7014" at bounding box center [433, 218] width 93 height 93
click at [380, 185] on input "d. 7014" at bounding box center [380, 182] width 0 height 5
radio input "true"
click at [388, 299] on icon at bounding box center [388, 301] width 13 height 5
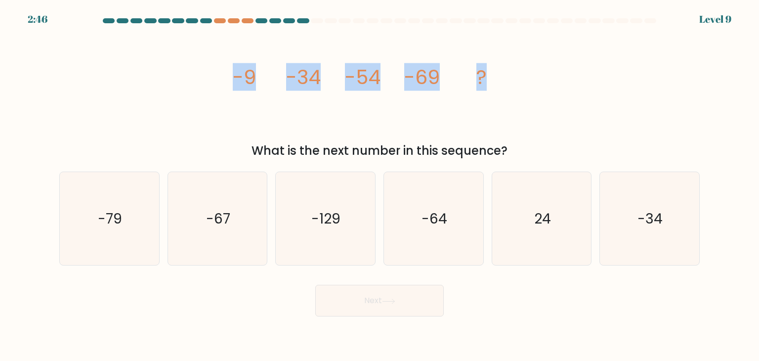
drag, startPoint x: 223, startPoint y: 80, endPoint x: 553, endPoint y: 87, distance: 330.2
click at [553, 87] on div "image/svg+xml -9 -34 -54 -69 ? What is the next number in this sequence?" at bounding box center [379, 95] width 652 height 130
copy g "-9 -34 -54 -69 ?"
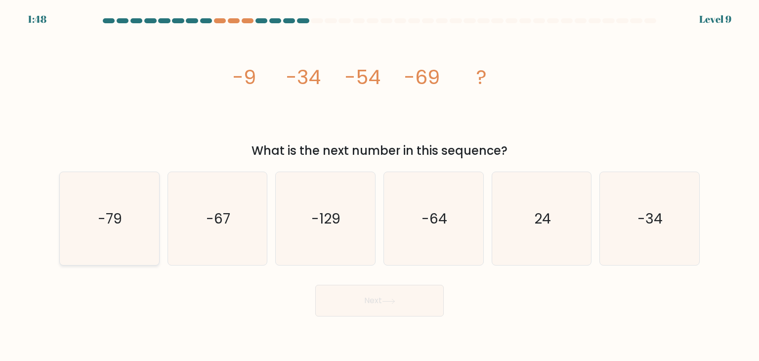
click at [125, 207] on icon "-79" at bounding box center [109, 218] width 93 height 93
click at [380, 185] on input "a. -79" at bounding box center [380, 182] width 0 height 5
radio input "true"
click at [331, 299] on button "Next" at bounding box center [379, 301] width 129 height 32
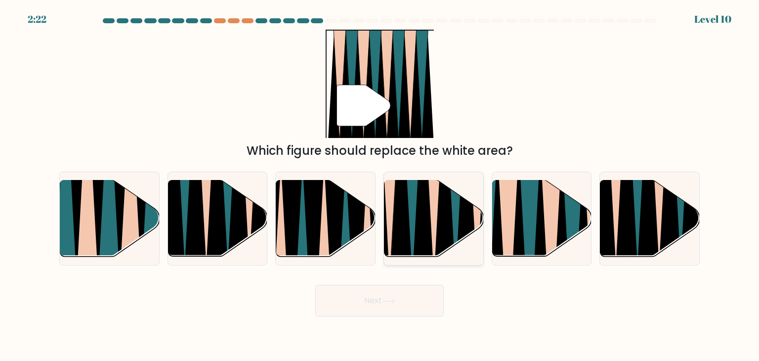
click at [402, 220] on icon at bounding box center [401, 179] width 22 height 198
click at [380, 185] on input "d." at bounding box center [380, 182] width 0 height 5
radio input "true"
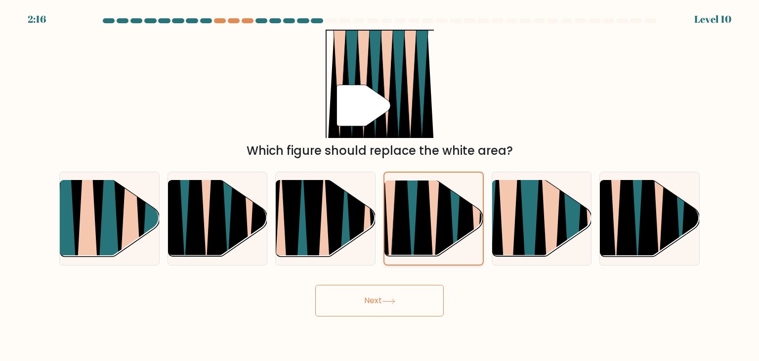
click at [470, 212] on icon at bounding box center [465, 179] width 21 height 196
click at [380, 185] on input "d." at bounding box center [380, 182] width 0 height 5
click at [417, 291] on button "Next" at bounding box center [379, 301] width 129 height 32
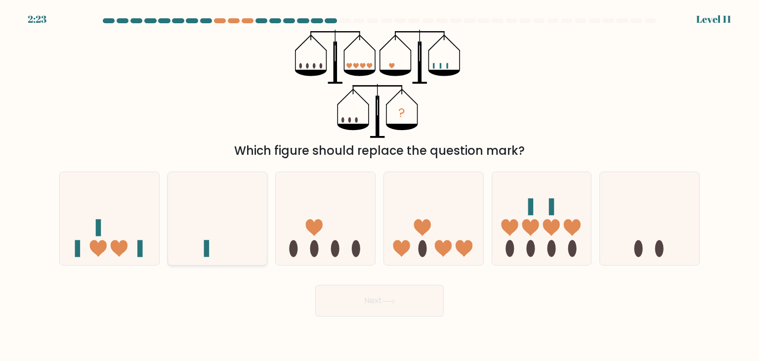
click at [233, 225] on icon at bounding box center [217, 218] width 99 height 82
click at [380, 185] on input "b." at bounding box center [380, 182] width 0 height 5
radio input "true"
click at [344, 296] on button "Next" at bounding box center [379, 301] width 129 height 32
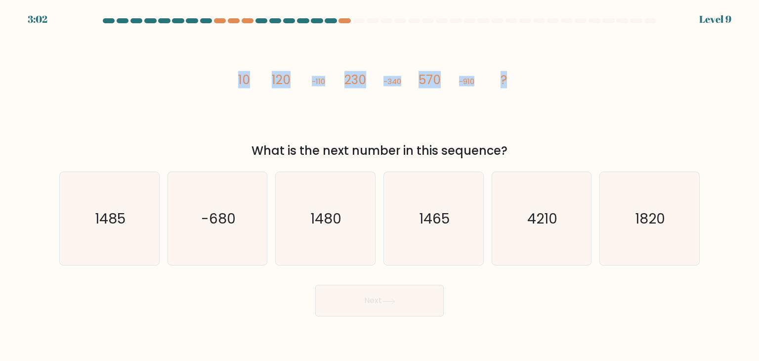
drag, startPoint x: 226, startPoint y: 89, endPoint x: 519, endPoint y: 78, distance: 292.8
click at [519, 78] on div "image/svg+xml 10 120 -110 230 -340 570 -910 ? What is the next number in this s…" at bounding box center [379, 95] width 652 height 130
copy g "10 120 -110 230 -340 570 -910 ?"
click at [589, 119] on div "image/svg+xml 10 120 -110 230 -340 570 -910 ? What is the next number in this s…" at bounding box center [379, 95] width 652 height 130
click at [354, 195] on icon "1480" at bounding box center [325, 218] width 93 height 93
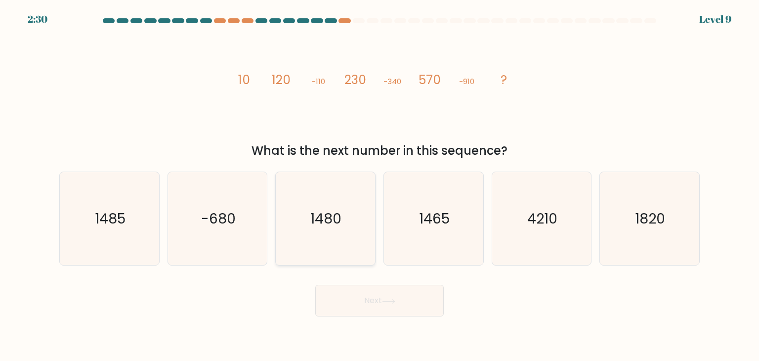
click at [380, 185] on input "c. [DATE]" at bounding box center [380, 182] width 0 height 5
radio input "true"
click at [360, 295] on button "Next" at bounding box center [379, 301] width 129 height 32
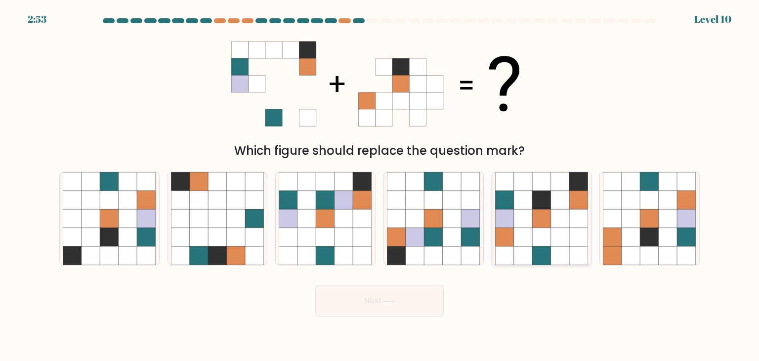
click at [568, 232] on icon at bounding box center [560, 237] width 19 height 19
click at [380, 185] on input "e." at bounding box center [380, 182] width 0 height 5
radio input "true"
click at [350, 302] on button "Next" at bounding box center [379, 301] width 129 height 32
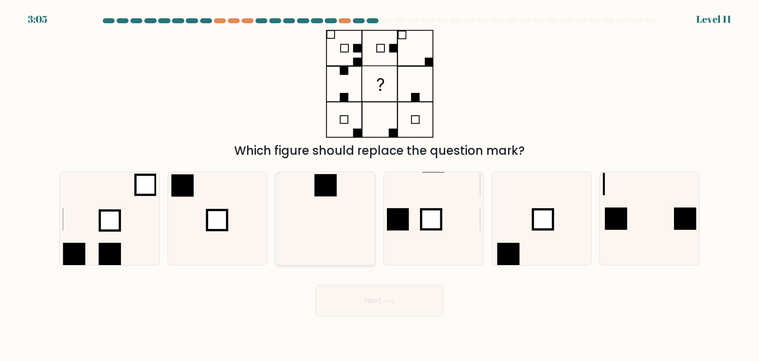
click at [326, 226] on icon at bounding box center [325, 218] width 93 height 93
click at [380, 185] on input "c." at bounding box center [380, 182] width 0 height 5
radio input "true"
click at [351, 296] on button "Next" at bounding box center [379, 301] width 129 height 32
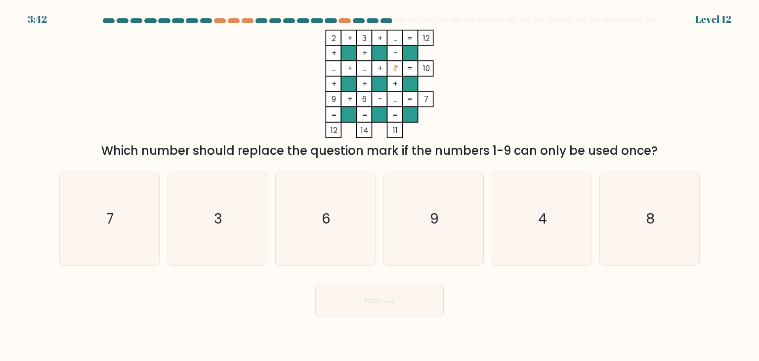
drag, startPoint x: 328, startPoint y: 70, endPoint x: 376, endPoint y: 69, distance: 47.5
click at [376, 69] on icon "2 + 3 + ... 12 + + - ... + ... + ? 10 + + + 9 + 6 - ... = 7 = = = = 12 14 11 =" at bounding box center [379, 84] width 297 height 108
click at [111, 229] on icon "7" at bounding box center [109, 218] width 93 height 93
click at [380, 185] on input "a. 7" at bounding box center [380, 182] width 0 height 5
radio input "true"
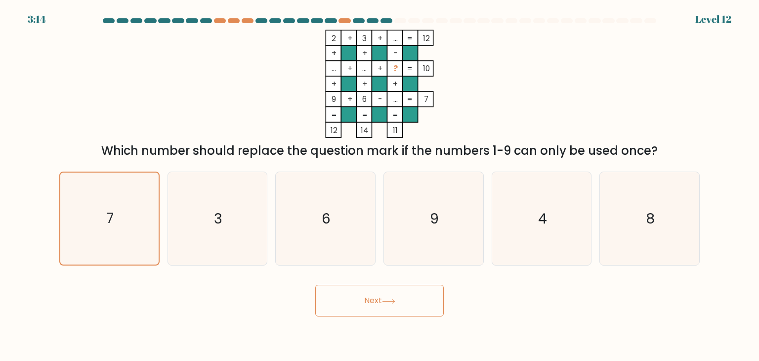
click at [363, 296] on button "Next" at bounding box center [379, 301] width 129 height 32
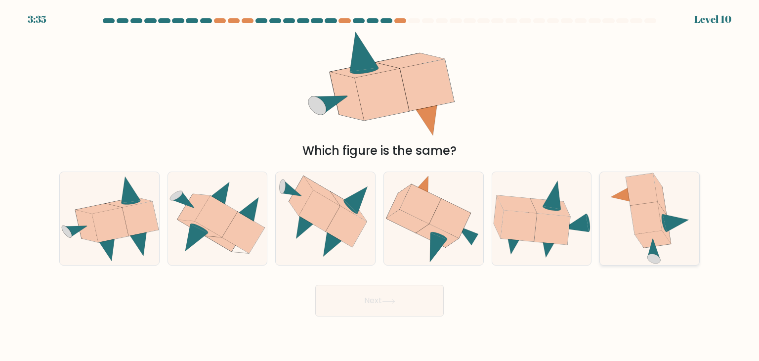
click at [623, 191] on icon at bounding box center [623, 194] width 26 height 18
click at [380, 185] on input "f." at bounding box center [380, 182] width 0 height 5
radio input "true"
click at [389, 296] on button "Next" at bounding box center [379, 301] width 129 height 32
click at [619, 247] on icon at bounding box center [649, 218] width 81 height 92
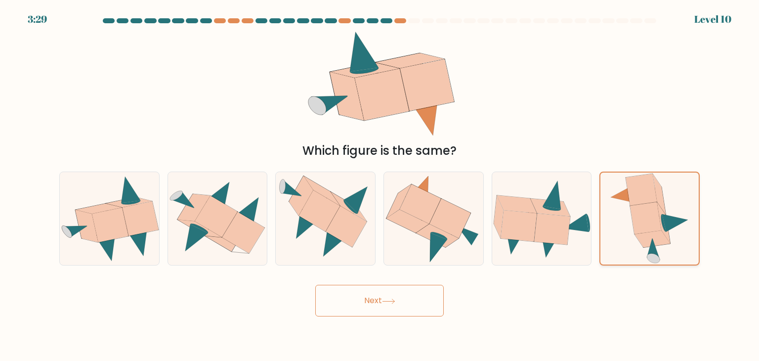
click at [380, 185] on input "f." at bounding box center [380, 182] width 0 height 5
click at [414, 301] on button "Next" at bounding box center [379, 301] width 129 height 32
click at [390, 292] on button "Next" at bounding box center [379, 301] width 129 height 32
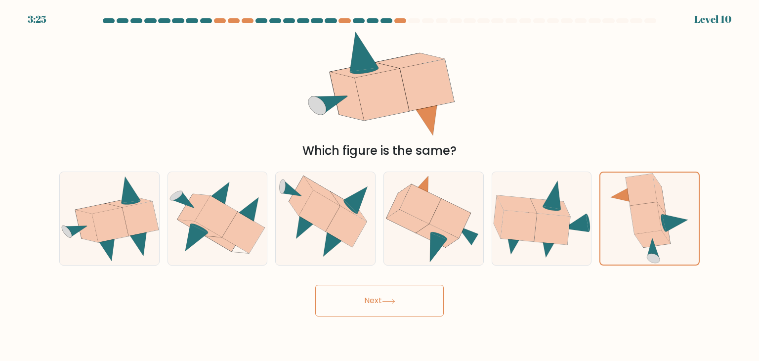
click at [390, 292] on button "Next" at bounding box center [379, 301] width 129 height 32
click at [380, 313] on button "Next" at bounding box center [379, 301] width 129 height 32
click at [638, 223] on icon at bounding box center [646, 218] width 31 height 32
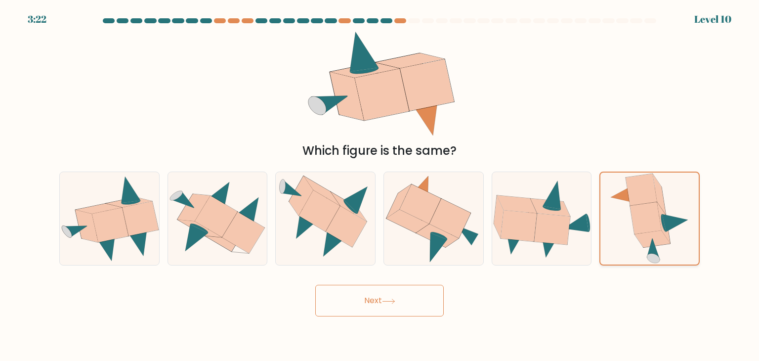
click at [380, 185] on input "f." at bounding box center [380, 182] width 0 height 5
click at [638, 223] on icon at bounding box center [646, 218] width 31 height 32
click at [380, 185] on input "f." at bounding box center [380, 182] width 0 height 5
click at [638, 223] on icon at bounding box center [646, 218] width 31 height 32
click at [380, 185] on input "f." at bounding box center [380, 182] width 0 height 5
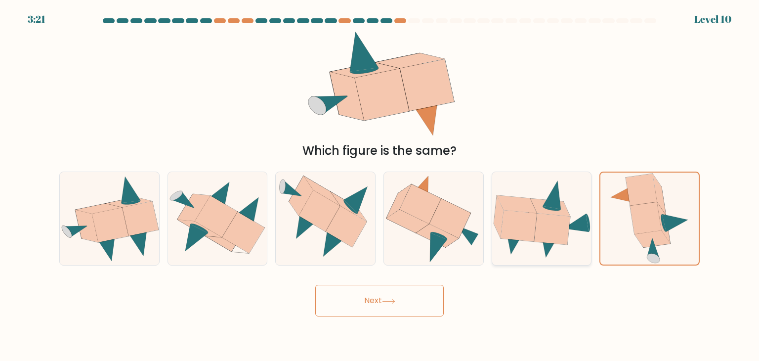
click at [590, 194] on icon at bounding box center [541, 219] width 99 height 80
click at [380, 185] on input "e." at bounding box center [380, 182] width 0 height 5
radio input "true"
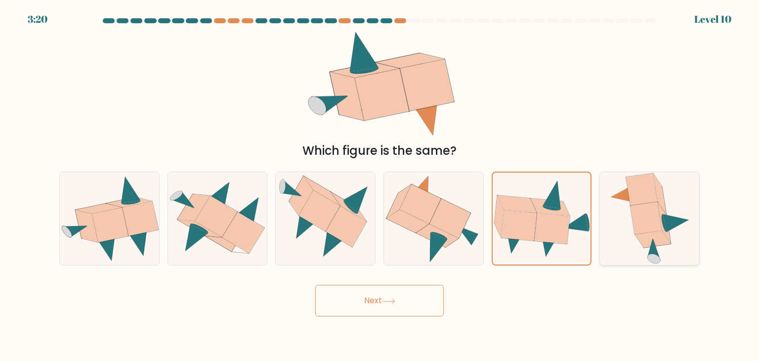
click at [623, 208] on icon at bounding box center [650, 218] width 82 height 93
click at [380, 185] on input "f." at bounding box center [380, 182] width 0 height 5
radio input "true"
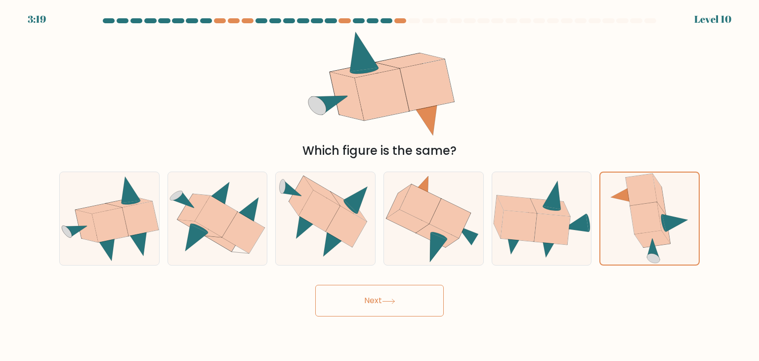
click at [355, 308] on button "Next" at bounding box center [379, 301] width 129 height 32
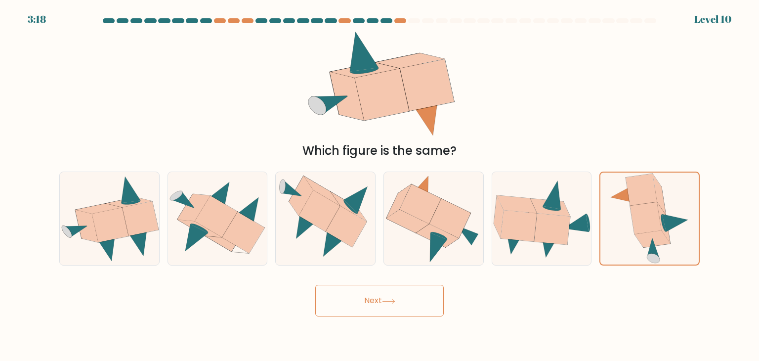
click at [355, 308] on button "Next" at bounding box center [379, 301] width 129 height 32
click at [619, 206] on icon at bounding box center [650, 218] width 82 height 93
click at [380, 185] on input "f." at bounding box center [380, 182] width 0 height 5
radio input "true"
click at [406, 305] on button "Next" at bounding box center [379, 301] width 129 height 32
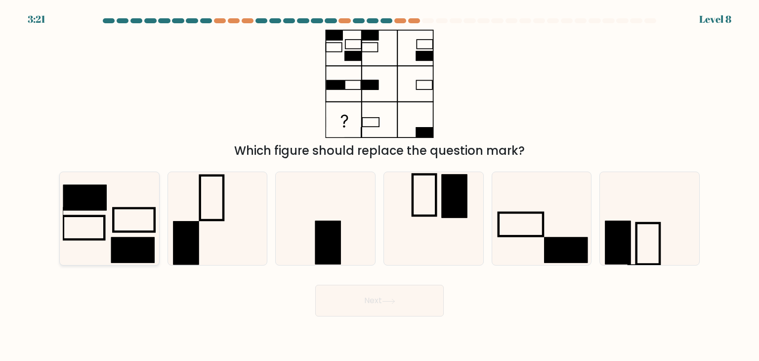
click at [119, 246] on rect at bounding box center [132, 250] width 43 height 26
click at [380, 185] on input "a." at bounding box center [380, 182] width 0 height 5
radio input "true"
click at [382, 307] on button "Next" at bounding box center [379, 301] width 129 height 32
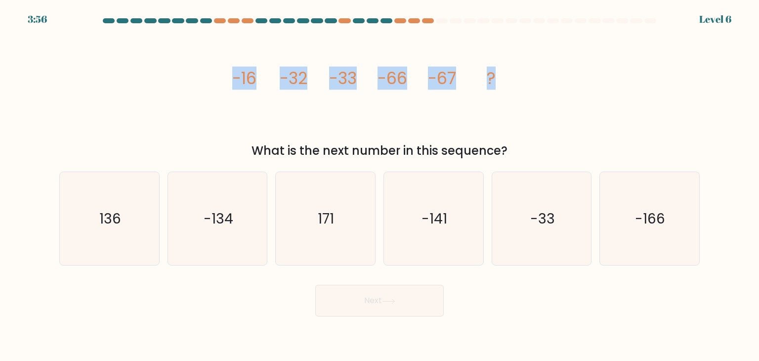
drag, startPoint x: 227, startPoint y: 74, endPoint x: 510, endPoint y: 84, distance: 282.9
click at [510, 84] on div "image/svg+xml -16 -32 -33 -66 -67 ? What is the next number in this sequence?" at bounding box center [379, 95] width 652 height 130
copy g "-16 -32 -33 -66 -67 ?"
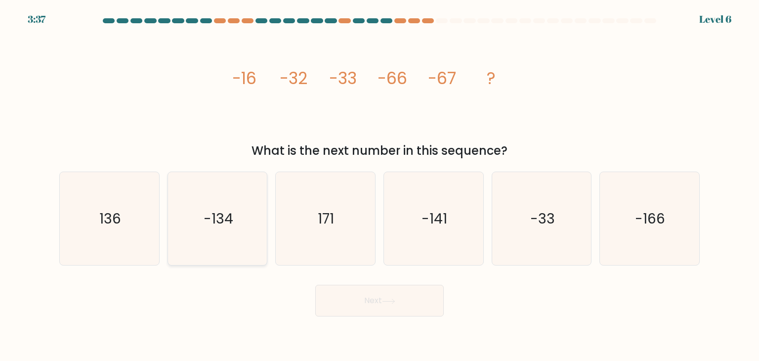
click at [252, 219] on icon "-134" at bounding box center [217, 218] width 93 height 93
click at [380, 185] on input "b. -134" at bounding box center [380, 182] width 0 height 5
radio input "true"
click at [360, 303] on button "Next" at bounding box center [379, 301] width 129 height 32
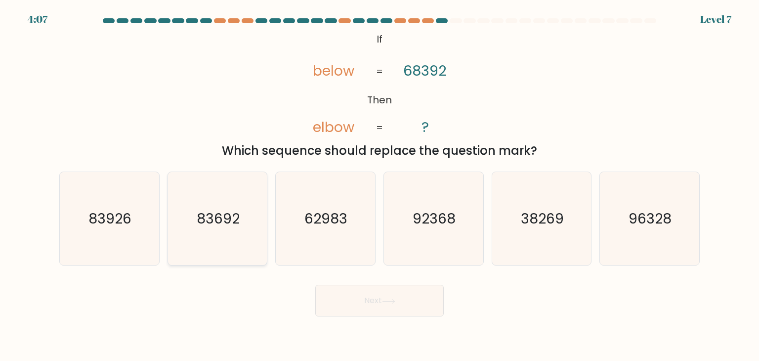
click at [217, 223] on text "83692" at bounding box center [218, 219] width 43 height 20
click at [380, 185] on input "b. 83692" at bounding box center [380, 182] width 0 height 5
radio input "true"
click at [358, 294] on button "Next" at bounding box center [379, 301] width 129 height 32
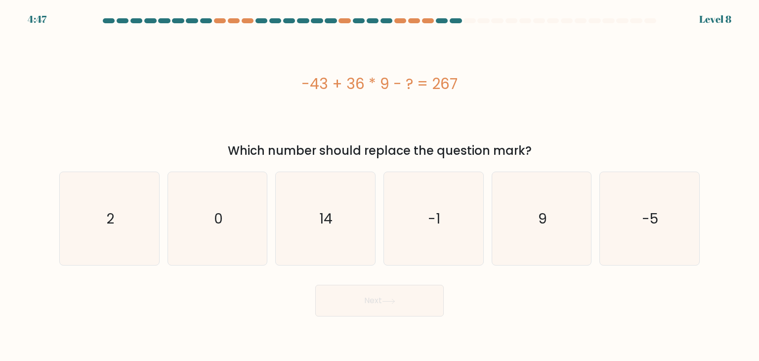
drag, startPoint x: 287, startPoint y: 75, endPoint x: 465, endPoint y: 89, distance: 178.5
click at [465, 89] on div "-43 + 36 * 9 - ? = 267" at bounding box center [379, 84] width 641 height 22
copy div "-43 + 36 * 9 - ? = 267"
click at [359, 214] on icon "14" at bounding box center [325, 218] width 93 height 93
click at [380, 185] on input "c. 14" at bounding box center [380, 182] width 0 height 5
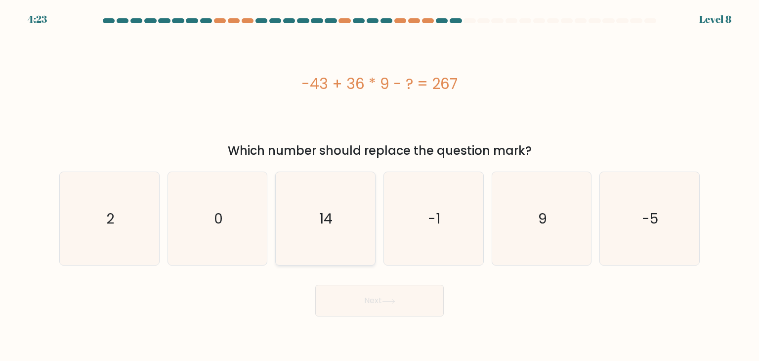
radio input "true"
click at [361, 295] on button "Next" at bounding box center [379, 301] width 129 height 32
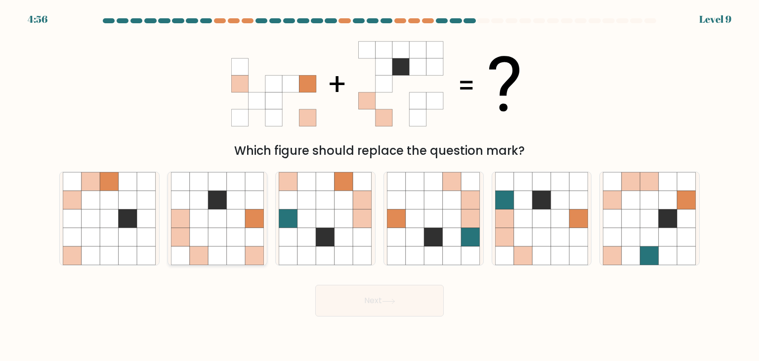
click at [215, 237] on icon at bounding box center [217, 237] width 19 height 19
click at [380, 185] on input "b." at bounding box center [380, 182] width 0 height 5
radio input "true"
click at [374, 303] on button "Next" at bounding box center [379, 301] width 129 height 32
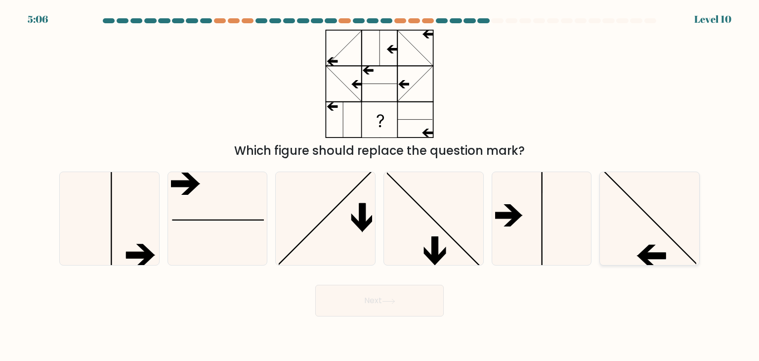
click at [633, 191] on icon at bounding box center [649, 218] width 93 height 93
click at [380, 185] on input "f." at bounding box center [380, 182] width 0 height 5
radio input "true"
click at [386, 300] on icon at bounding box center [388, 301] width 13 height 5
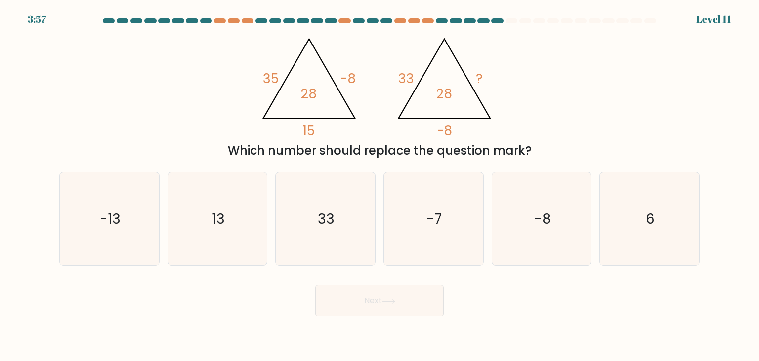
drag, startPoint x: 435, startPoint y: 132, endPoint x: 451, endPoint y: 139, distance: 17.5
click at [451, 139] on div "@import url('[URL][DOMAIN_NAME]); 35 -8 15 28 @import url('[URL][DOMAIN_NAME]);…" at bounding box center [379, 95] width 652 height 130
click at [534, 103] on div "@import url('[URL][DOMAIN_NAME]); 35 -8 15 28 @import url('[URL][DOMAIN_NAME]);…" at bounding box center [379, 95] width 652 height 130
click at [212, 192] on icon "13" at bounding box center [217, 218] width 93 height 93
click at [380, 185] on input "b. 13" at bounding box center [380, 182] width 0 height 5
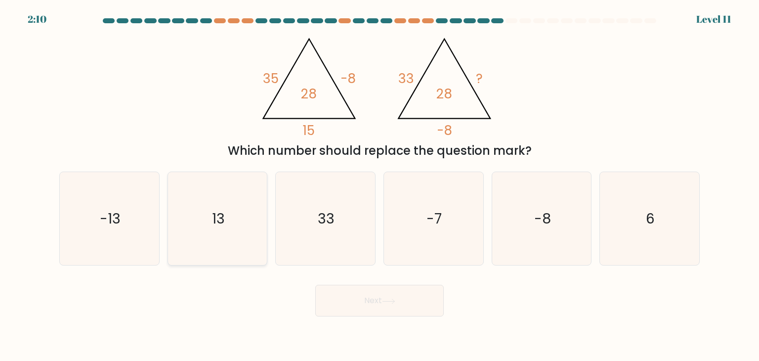
radio input "true"
click at [385, 313] on button "Next" at bounding box center [379, 301] width 129 height 32
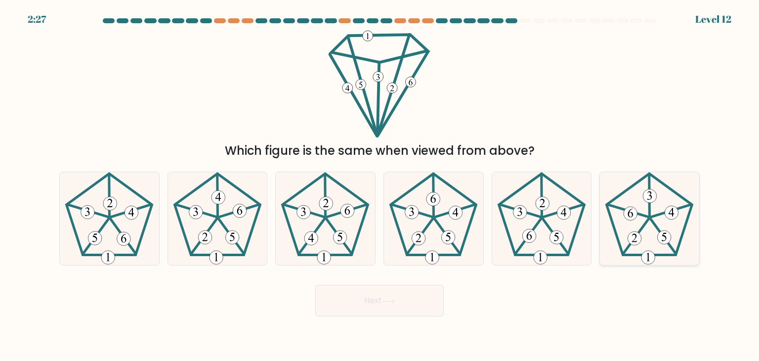
click at [656, 244] on icon at bounding box center [649, 218] width 93 height 93
click at [380, 185] on input "f." at bounding box center [380, 182] width 0 height 5
radio input "true"
click at [407, 297] on button "Next" at bounding box center [379, 301] width 129 height 32
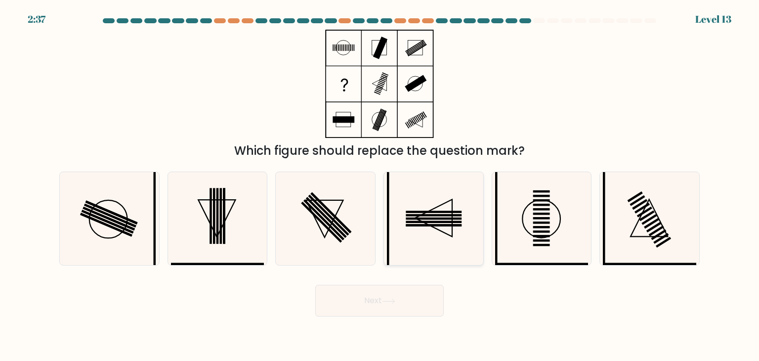
click at [437, 206] on icon at bounding box center [433, 218] width 93 height 93
click at [380, 185] on input "d." at bounding box center [380, 182] width 0 height 5
radio input "true"
click at [570, 210] on icon at bounding box center [541, 218] width 93 height 93
click at [380, 185] on input "e." at bounding box center [380, 182] width 0 height 5
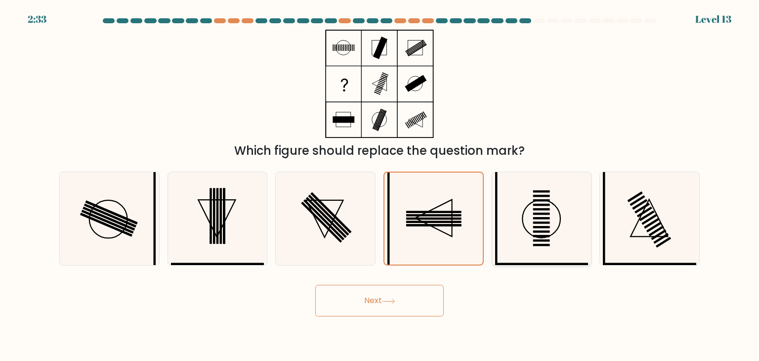
radio input "true"
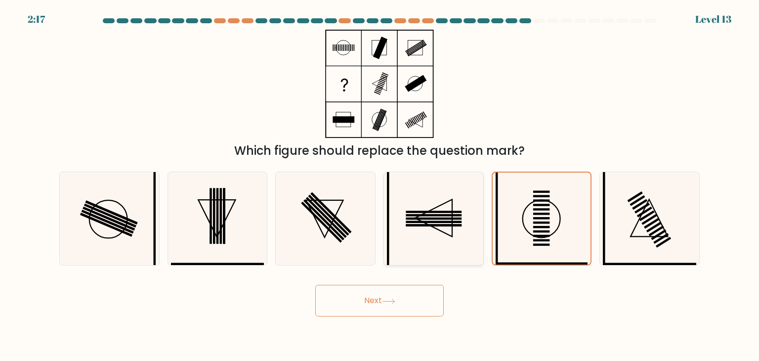
click at [445, 198] on icon at bounding box center [433, 218] width 93 height 93
click at [380, 185] on input "d." at bounding box center [380, 182] width 0 height 5
radio input "true"
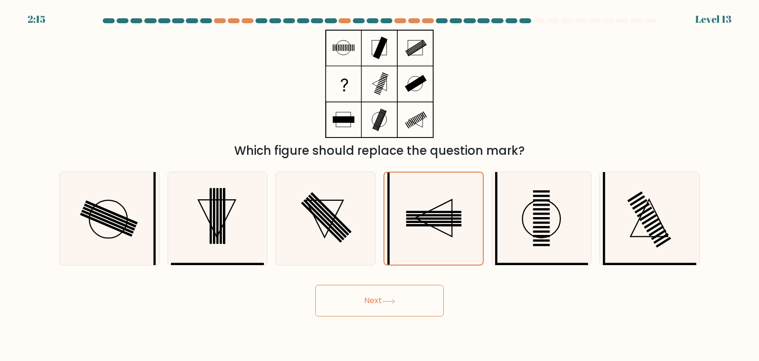
click at [395, 294] on button "Next" at bounding box center [379, 301] width 129 height 32
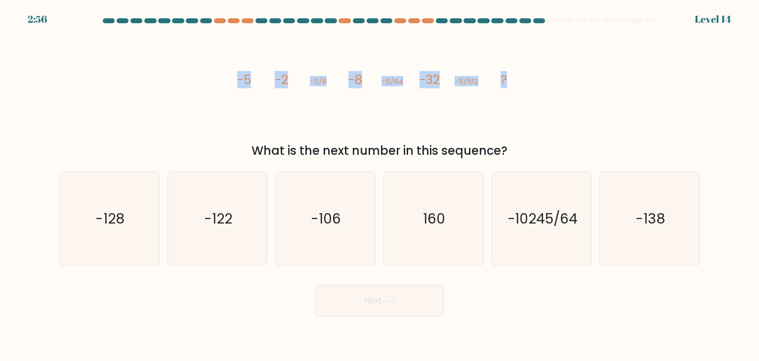
drag, startPoint x: 225, startPoint y: 76, endPoint x: 509, endPoint y: 84, distance: 283.3
click at [509, 84] on div "image/svg+xml -5 -2 -5/8 -8 -5/64 -32 -5/512 ? What is the next number in this …" at bounding box center [379, 95] width 652 height 130
copy g "-5 -2 -5/8 -8 -5/64 -32 -5/512 ?"
click at [150, 225] on icon "-128" at bounding box center [109, 218] width 93 height 93
click at [380, 185] on input "a. -128" at bounding box center [380, 182] width 0 height 5
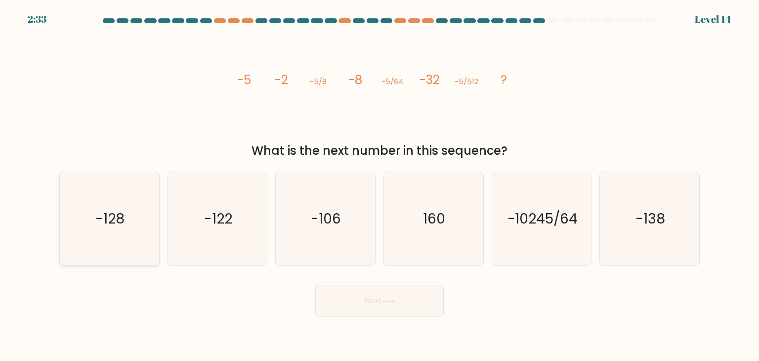
radio input "true"
click at [336, 307] on button "Next" at bounding box center [379, 301] width 129 height 32
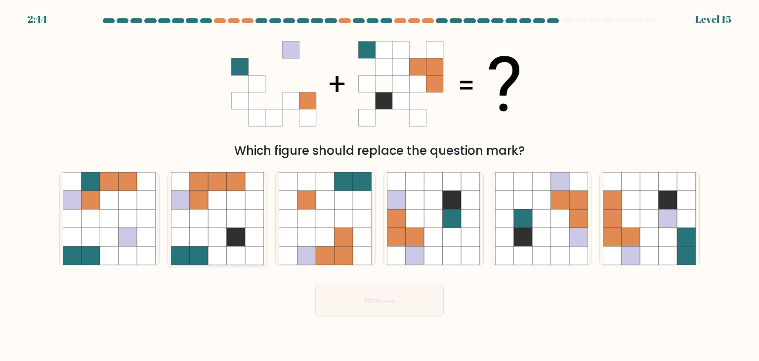
click at [200, 217] on icon at bounding box center [199, 218] width 19 height 19
click at [380, 185] on input "b." at bounding box center [380, 182] width 0 height 5
radio input "true"
click at [229, 219] on icon at bounding box center [236, 219] width 18 height 18
click at [380, 185] on input "b." at bounding box center [380, 182] width 0 height 5
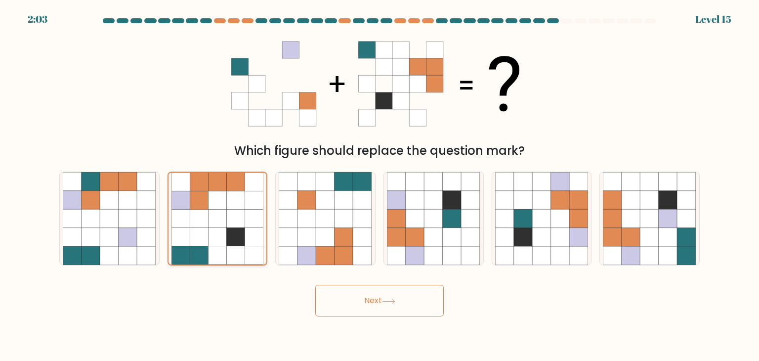
click at [229, 219] on icon at bounding box center [236, 219] width 18 height 18
click at [380, 185] on input "b." at bounding box center [380, 182] width 0 height 5
click at [359, 294] on button "Next" at bounding box center [379, 301] width 129 height 32
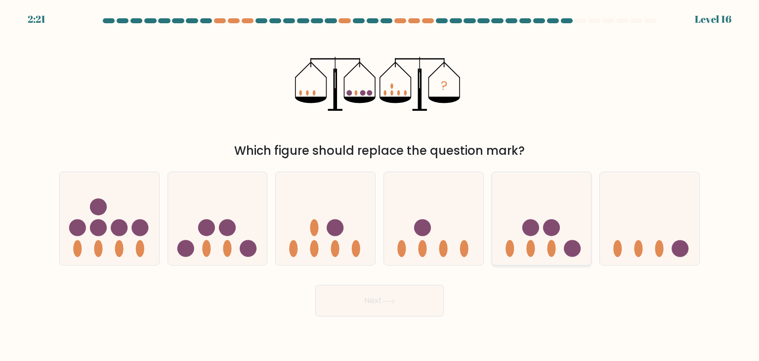
click at [539, 203] on icon at bounding box center [541, 218] width 99 height 82
click at [380, 185] on input "e." at bounding box center [380, 182] width 0 height 5
radio input "true"
click at [137, 222] on circle at bounding box center [139, 227] width 17 height 17
click at [380, 185] on input "a." at bounding box center [380, 182] width 0 height 5
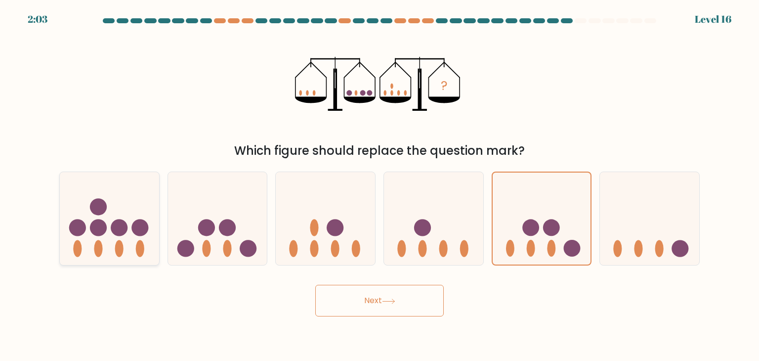
radio input "true"
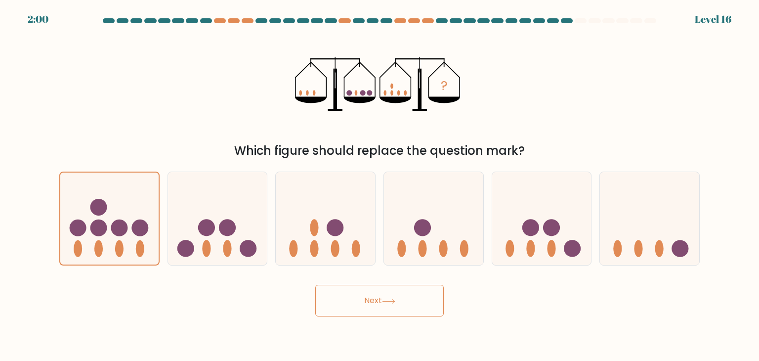
click at [373, 297] on button "Next" at bounding box center [379, 301] width 129 height 32
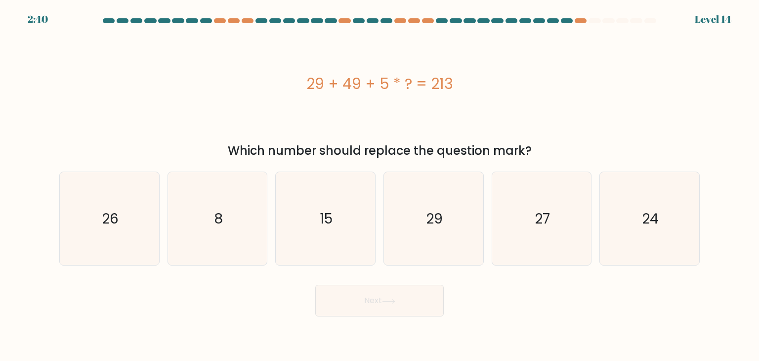
drag, startPoint x: 300, startPoint y: 86, endPoint x: 451, endPoint y: 86, distance: 150.3
click at [451, 86] on div "29 + 49 + 5 * ? = 213" at bounding box center [379, 84] width 641 height 22
copy div "29 + 49 + 5 * ? = 213"
click at [568, 216] on icon "27" at bounding box center [541, 218] width 93 height 93
click at [380, 185] on input "e. 27" at bounding box center [380, 182] width 0 height 5
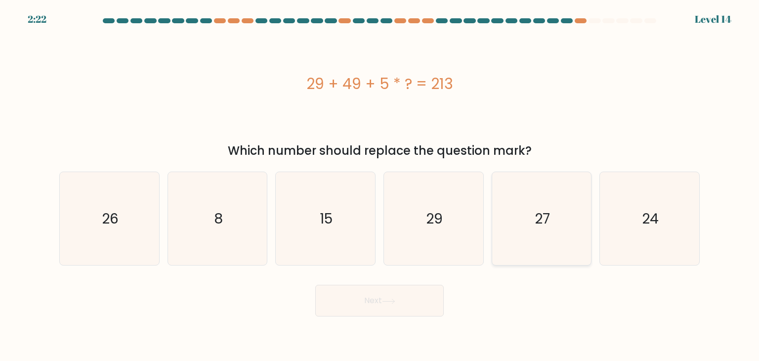
radio input "true"
click at [427, 291] on button "Next" at bounding box center [379, 301] width 129 height 32
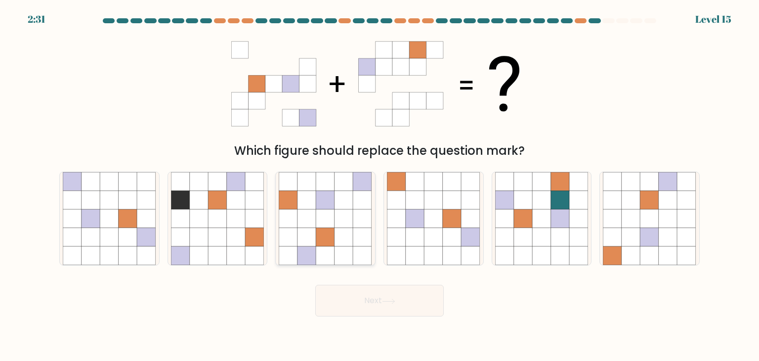
click at [331, 224] on icon at bounding box center [325, 218] width 19 height 19
click at [380, 185] on input "c." at bounding box center [380, 182] width 0 height 5
radio input "true"
click at [362, 299] on button "Next" at bounding box center [379, 301] width 129 height 32
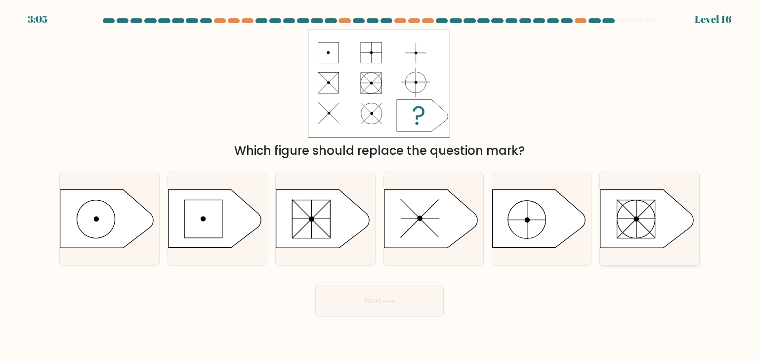
click at [627, 200] on rect at bounding box center [636, 219] width 38 height 38
click at [380, 185] on input "f." at bounding box center [380, 182] width 0 height 5
radio input "true"
click at [415, 297] on button "Next" at bounding box center [379, 301] width 129 height 32
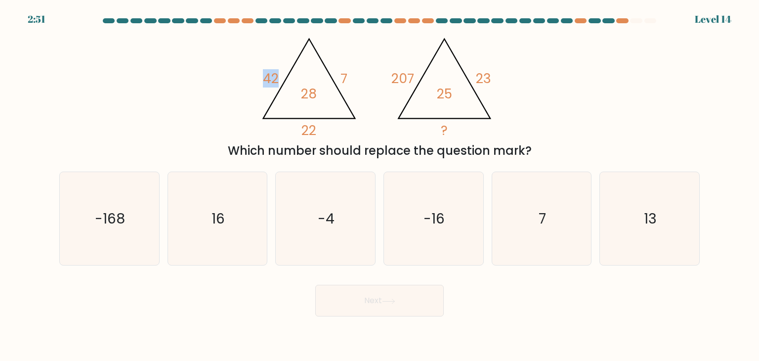
drag, startPoint x: 263, startPoint y: 89, endPoint x: 341, endPoint y: 99, distance: 78.2
click at [341, 99] on icon "@import url('https://fonts.googleapis.com/css?family=Abril+Fatface:400,100,100i…" at bounding box center [379, 84] width 249 height 108
click at [320, 113] on icon "@import url('https://fonts.googleapis.com/css?family=Abril+Fatface:400,100,100i…" at bounding box center [379, 84] width 249 height 108
click at [460, 139] on div "@import url('https://fonts.googleapis.com/css?family=Abril+Fatface:400,100,100i…" at bounding box center [379, 95] width 652 height 130
drag, startPoint x: 384, startPoint y: 52, endPoint x: 470, endPoint y: 128, distance: 114.9
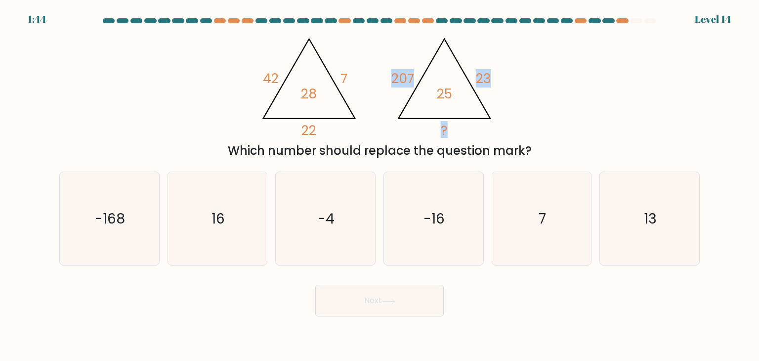
click at [470, 128] on icon "@import url('https://fonts.googleapis.com/css?family=Abril+Fatface:400,100,100i…" at bounding box center [379, 84] width 249 height 108
drag, startPoint x: 385, startPoint y: 64, endPoint x: 475, endPoint y: 130, distance: 111.4
click at [475, 130] on icon "@import url('https://fonts.googleapis.com/css?family=Abril+Fatface:400,100,100i…" at bounding box center [379, 84] width 249 height 108
copy icon "207 23 ?"
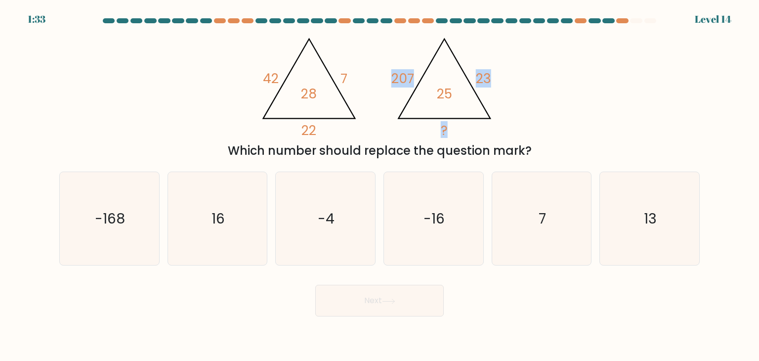
click at [577, 64] on div "@import url('https://fonts.googleapis.com/css?family=Abril+Fatface:400,100,100i…" at bounding box center [379, 95] width 652 height 130
click at [242, 229] on icon "16" at bounding box center [217, 218] width 93 height 93
click at [380, 185] on input "b. 16" at bounding box center [380, 182] width 0 height 5
radio input "true"
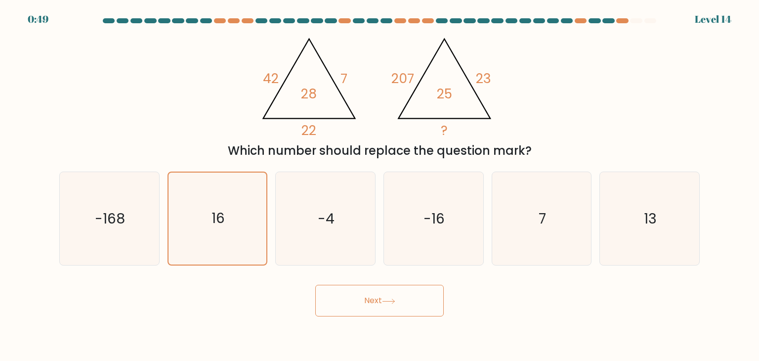
click at [360, 310] on button "Next" at bounding box center [379, 301] width 129 height 32
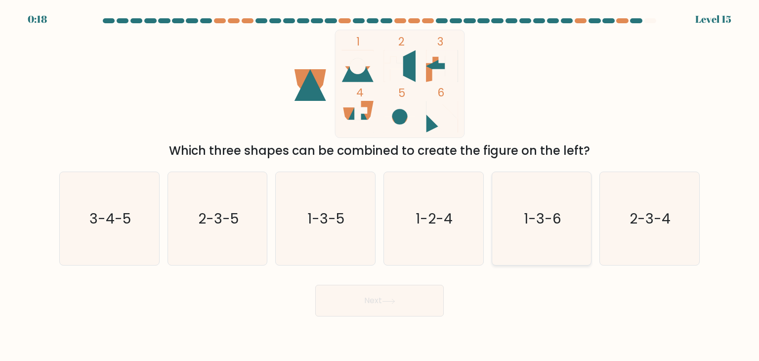
click at [518, 216] on icon "1-3-6" at bounding box center [541, 218] width 93 height 93
click at [380, 185] on input "e. 1-3-6" at bounding box center [380, 182] width 0 height 5
radio input "true"
click at [441, 219] on text "1-2-4" at bounding box center [434, 219] width 37 height 20
click at [380, 185] on input "d. 1-2-4" at bounding box center [380, 182] width 0 height 5
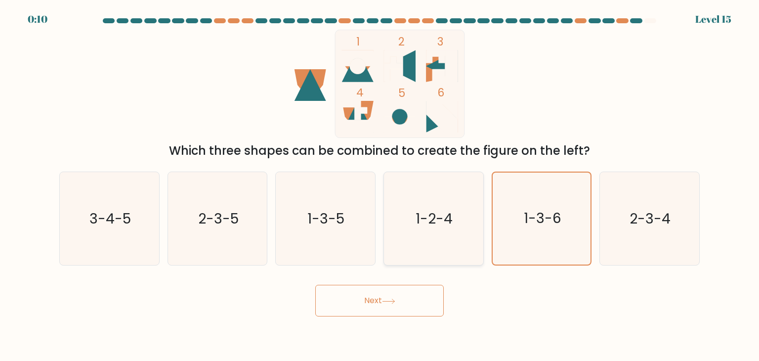
radio input "true"
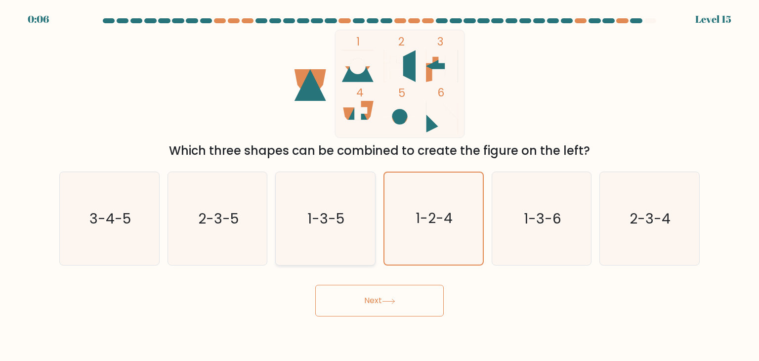
click at [333, 233] on icon "1-3-5" at bounding box center [325, 218] width 93 height 93
click at [380, 185] on input "c. 1-3-5" at bounding box center [380, 182] width 0 height 5
radio input "true"
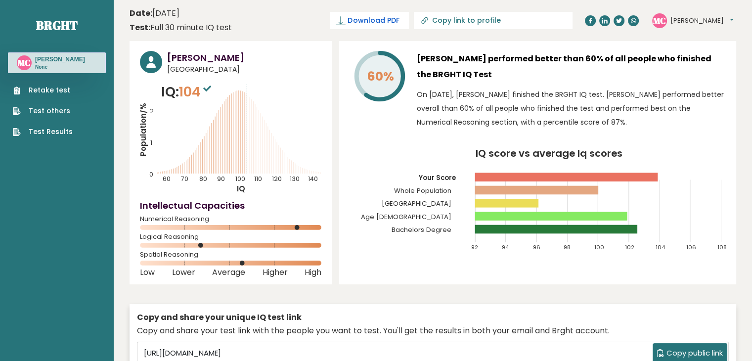
click at [399, 18] on span "Download PDF" at bounding box center [372, 20] width 51 height 10
click at [432, 239] on icon "IQ score vs average Iq scores 92 94 96 98 100 102 104 106 108 Your Score Whole …" at bounding box center [537, 204] width 376 height 111
click at [429, 21] on icon at bounding box center [425, 21] width 10 height 10
type input "[URL][DOMAIN_NAME]"
